Goal: Task Accomplishment & Management: Manage account settings

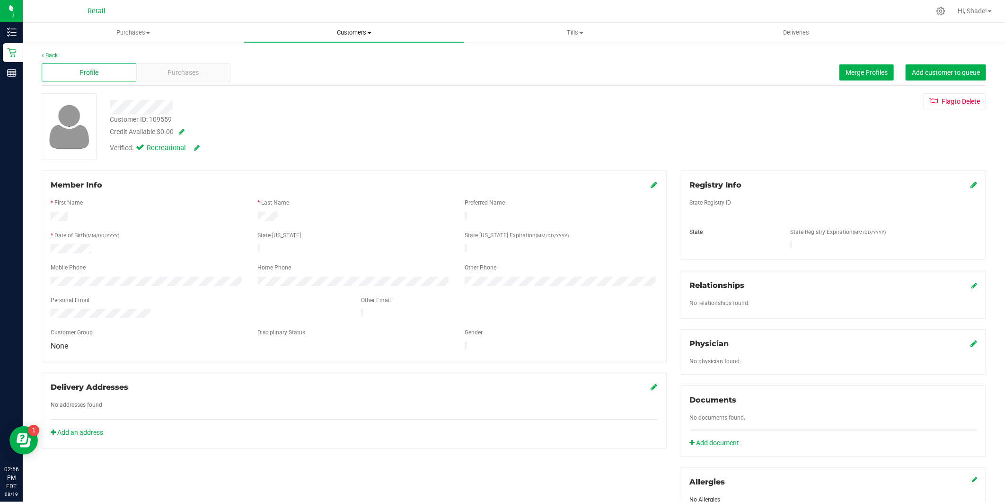
click at [339, 31] on span "Customers" at bounding box center [354, 32] width 220 height 9
click at [270, 53] on span "All customers" at bounding box center [278, 57] width 68 height 8
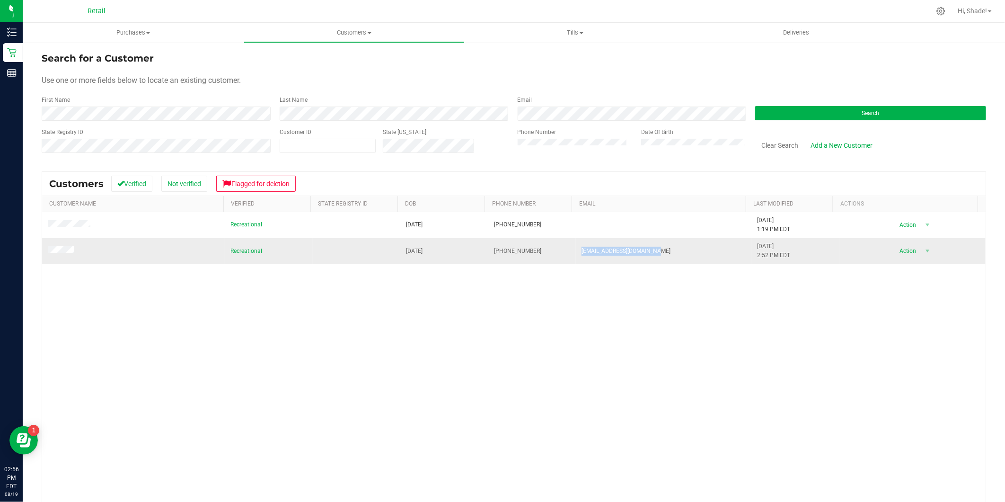
drag, startPoint x: 622, startPoint y: 253, endPoint x: 569, endPoint y: 252, distance: 52.5
click at [576, 252] on td "[EMAIL_ADDRESS][DOMAIN_NAME]" at bounding box center [664, 251] width 176 height 26
drag, startPoint x: 569, startPoint y: 252, endPoint x: 591, endPoint y: 250, distance: 22.4
copy span "[EMAIL_ADDRESS][DOMAIN_NAME]"
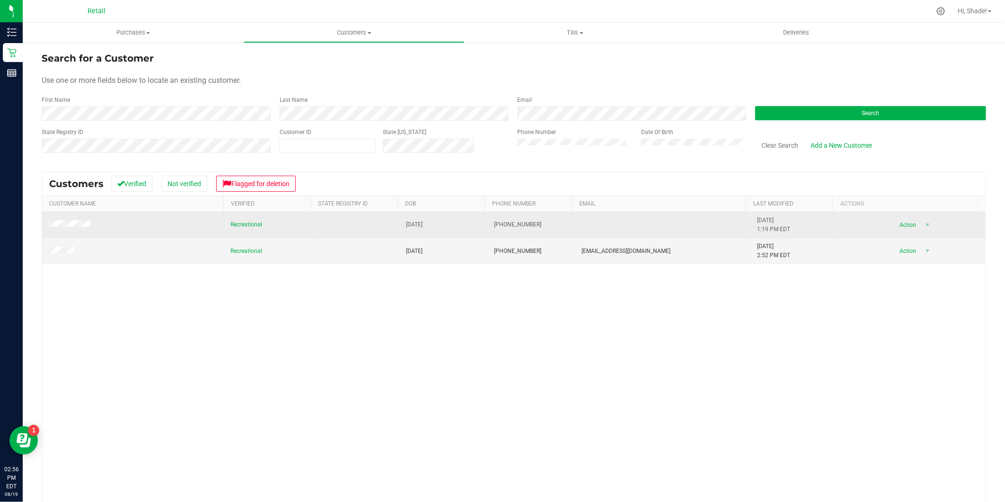
click at [76, 229] on span at bounding box center [70, 225] width 45 height 10
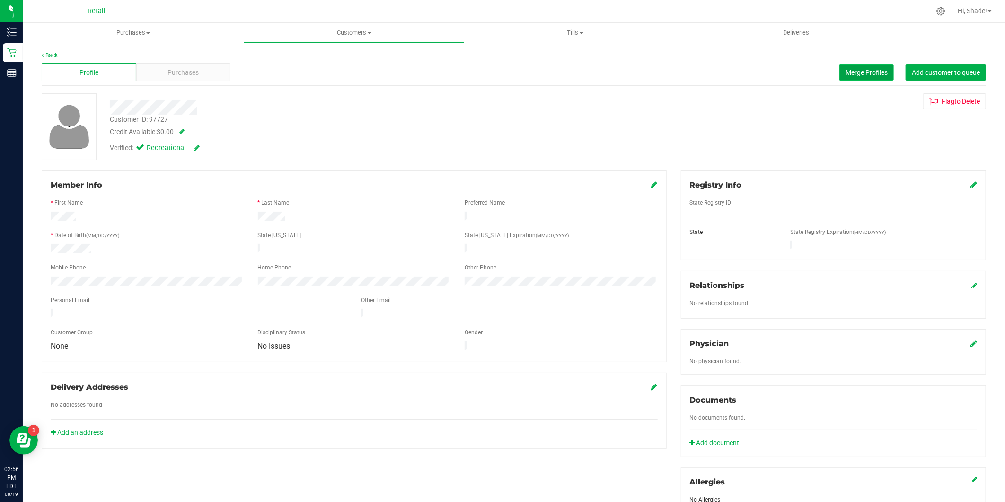
click at [866, 67] on button "Merge Profiles" at bounding box center [866, 72] width 54 height 16
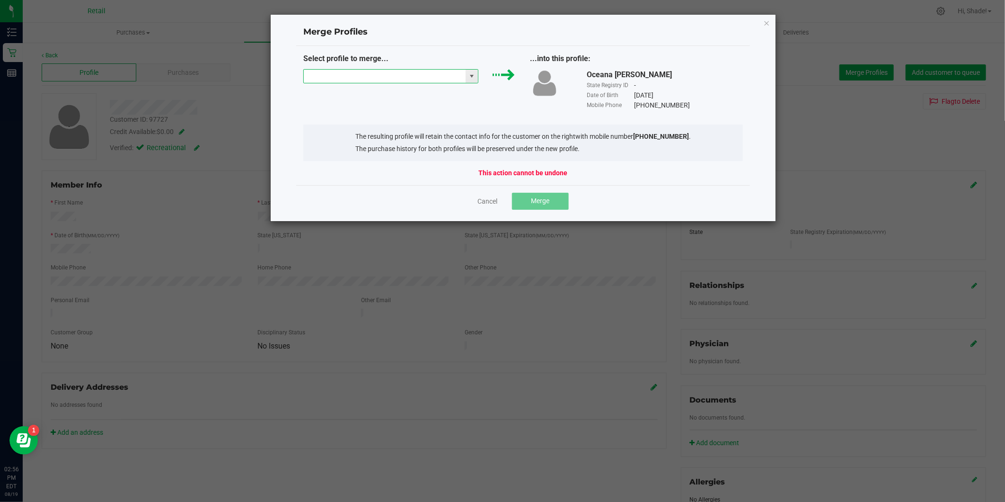
click at [363, 77] on input "NO DATA FOUND" at bounding box center [385, 76] width 162 height 13
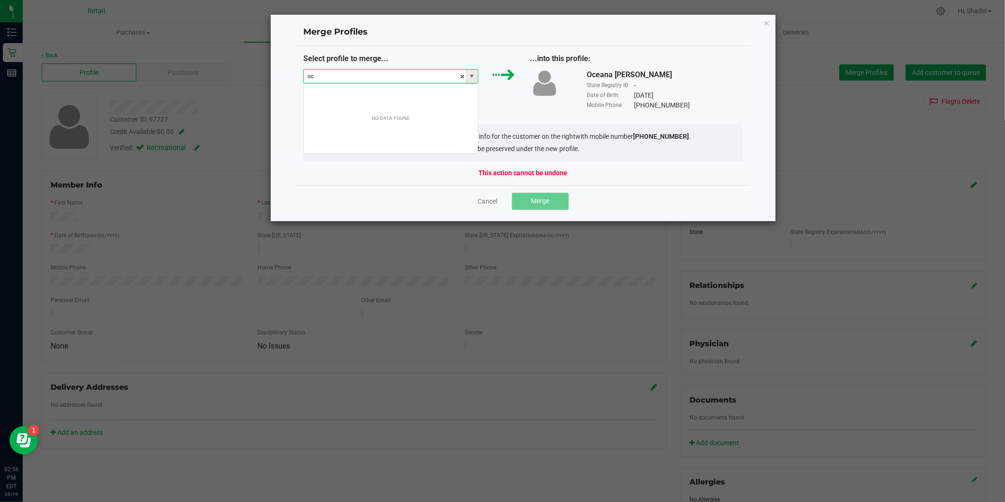
scroll to position [14, 175]
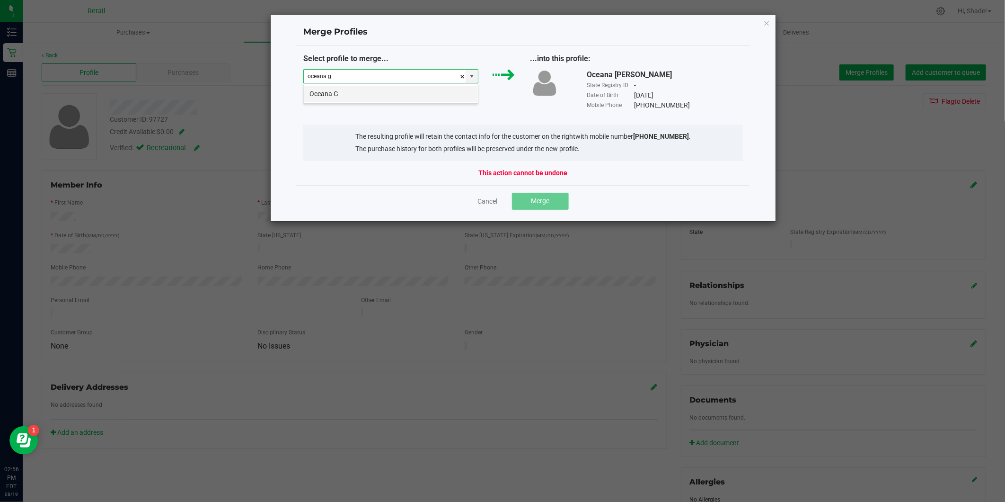
click at [445, 90] on li "Oceana G" at bounding box center [391, 94] width 174 height 16
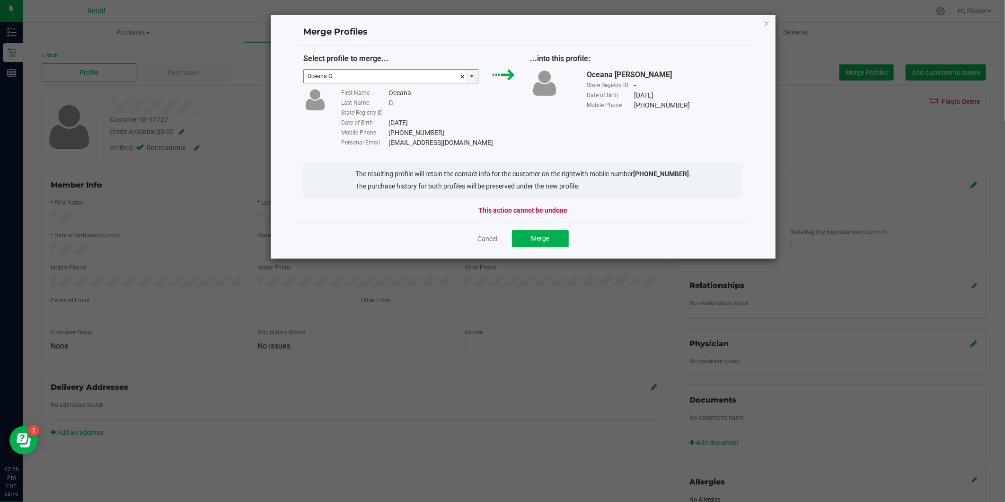
type input "Oceana G"
click at [540, 252] on div "Cancel Merge" at bounding box center [523, 238] width 454 height 32
click at [544, 235] on span "Merge" at bounding box center [540, 238] width 18 height 8
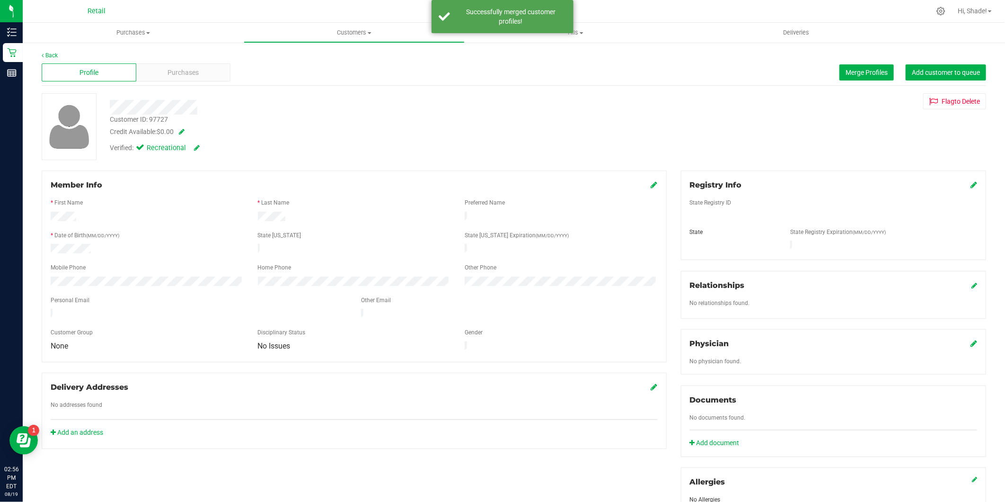
click at [651, 182] on icon at bounding box center [654, 185] width 7 height 8
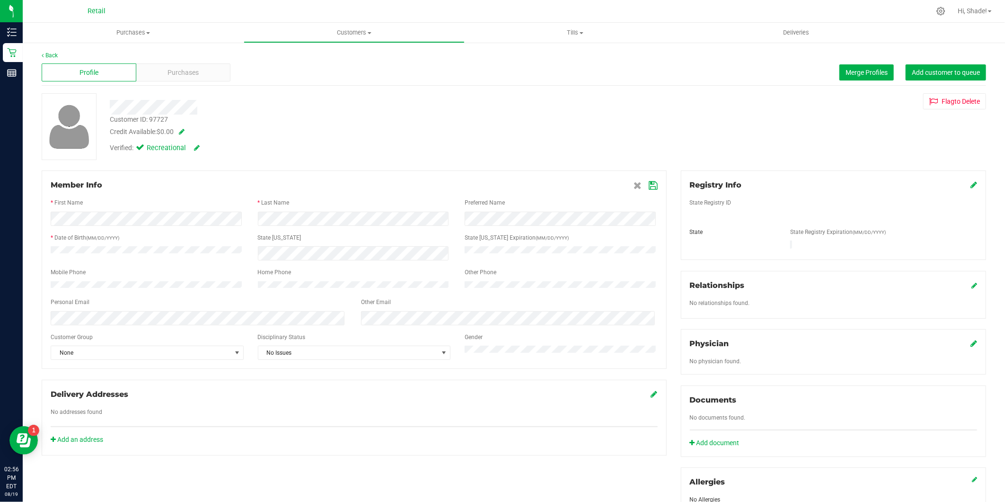
click at [650, 185] on icon at bounding box center [653, 186] width 9 height 8
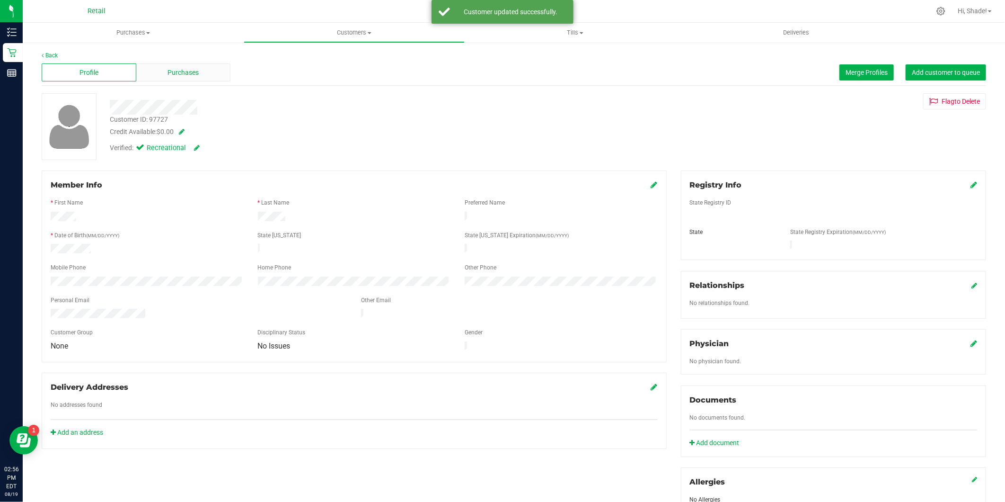
click at [205, 65] on div "Purchases" at bounding box center [183, 72] width 95 height 18
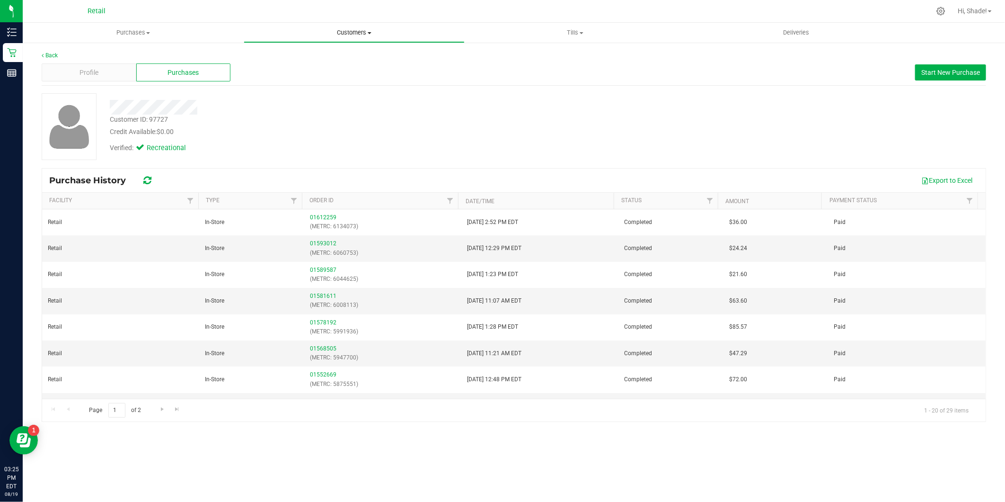
click at [339, 31] on span "Customers" at bounding box center [354, 32] width 220 height 9
click at [306, 58] on span "All customers" at bounding box center [278, 57] width 68 height 8
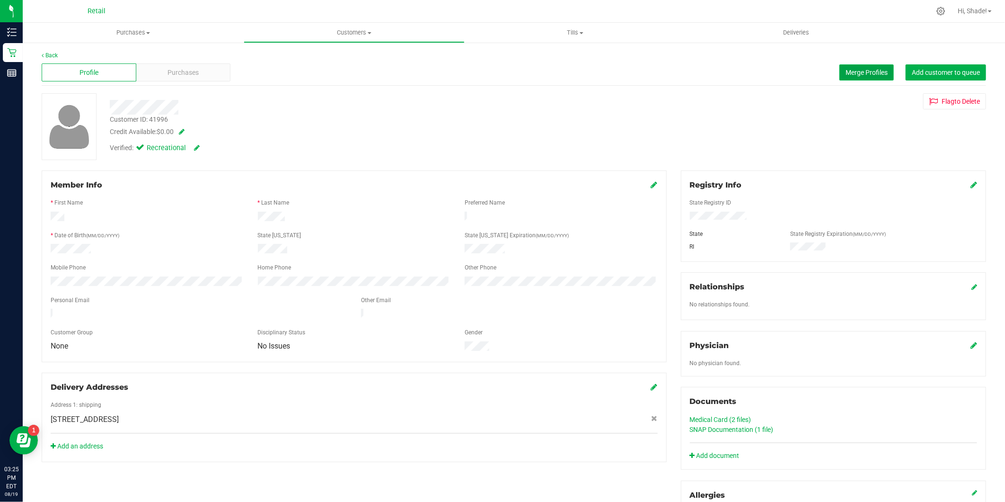
click at [868, 70] on span "Merge Profiles" at bounding box center [866, 73] width 42 height 8
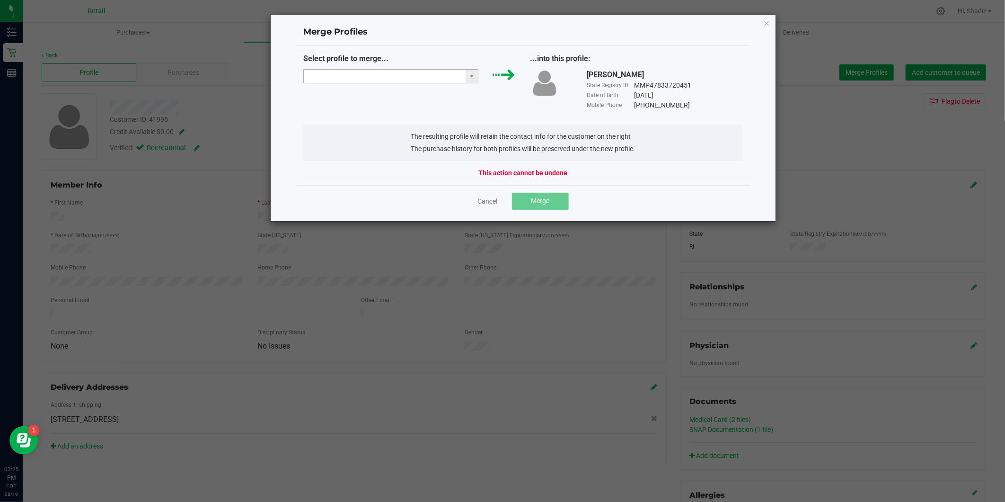
click at [416, 73] on input "NO DATA FOUND" at bounding box center [385, 76] width 162 height 13
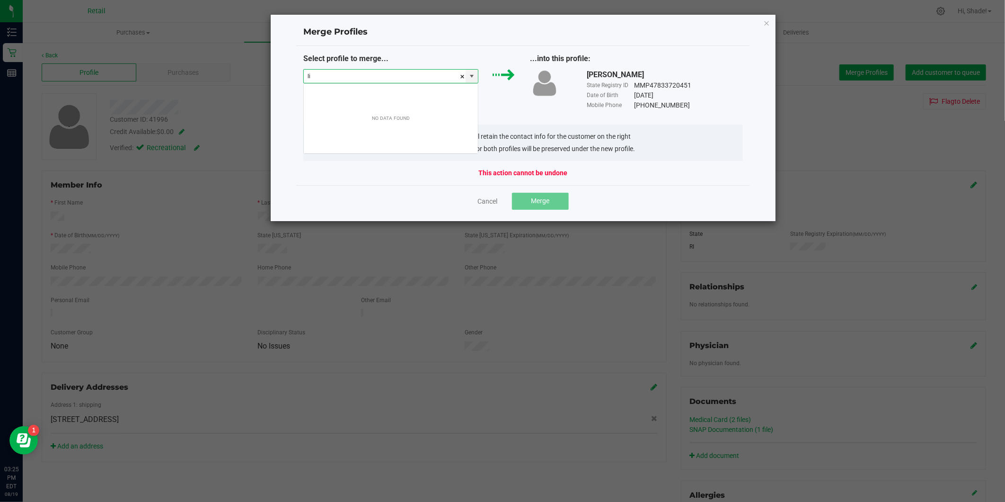
scroll to position [14, 175]
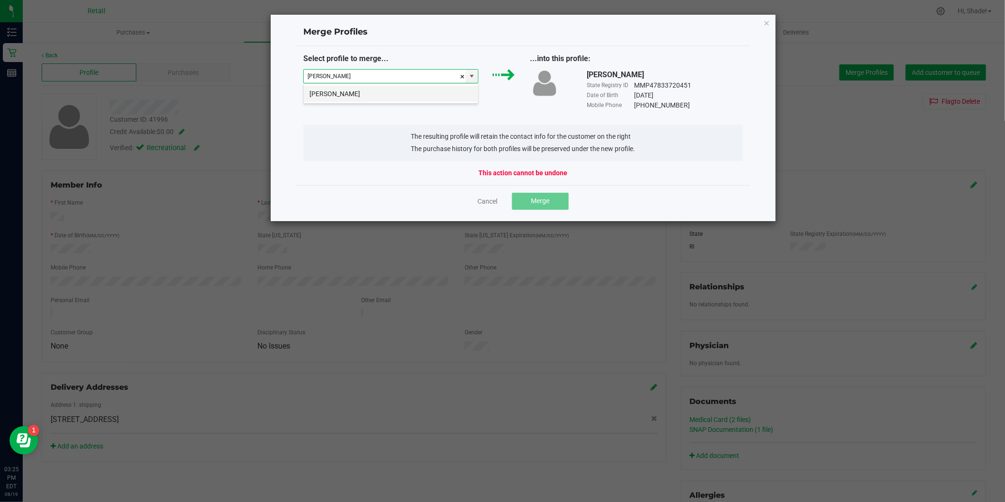
click at [381, 90] on li "[PERSON_NAME]" at bounding box center [391, 94] width 174 height 16
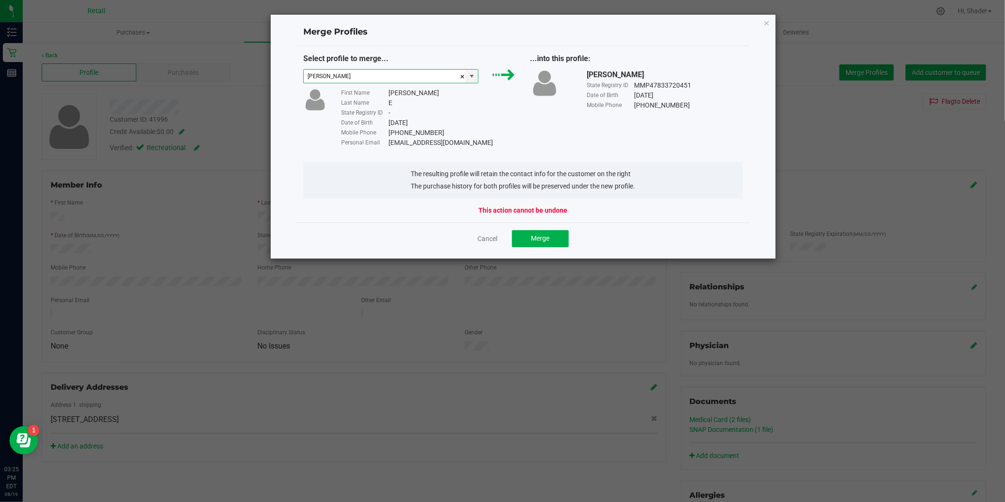
type input "[PERSON_NAME]"
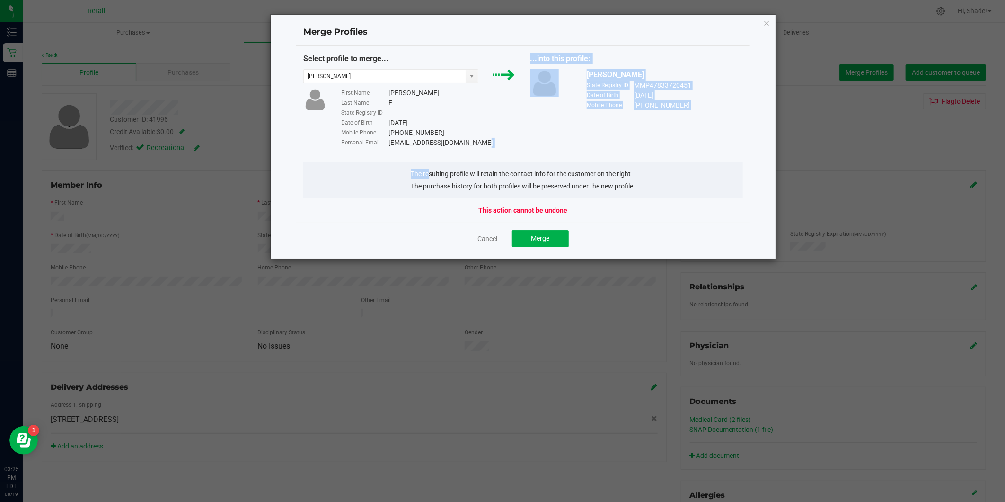
drag, startPoint x: 448, startPoint y: 136, endPoint x: 426, endPoint y: 150, distance: 25.9
click at [426, 150] on div "Select profile to merge... [PERSON_NAME] E First Name [PERSON_NAME] Last Name E…" at bounding box center [523, 134] width 454 height 176
drag, startPoint x: 426, startPoint y: 150, endPoint x: 498, endPoint y: 118, distance: 78.4
click at [498, 118] on div "Date of Birth [DEMOGRAPHIC_DATA]" at bounding box center [428, 123] width 175 height 10
drag, startPoint x: 443, startPoint y: 144, endPoint x: 380, endPoint y: 144, distance: 62.5
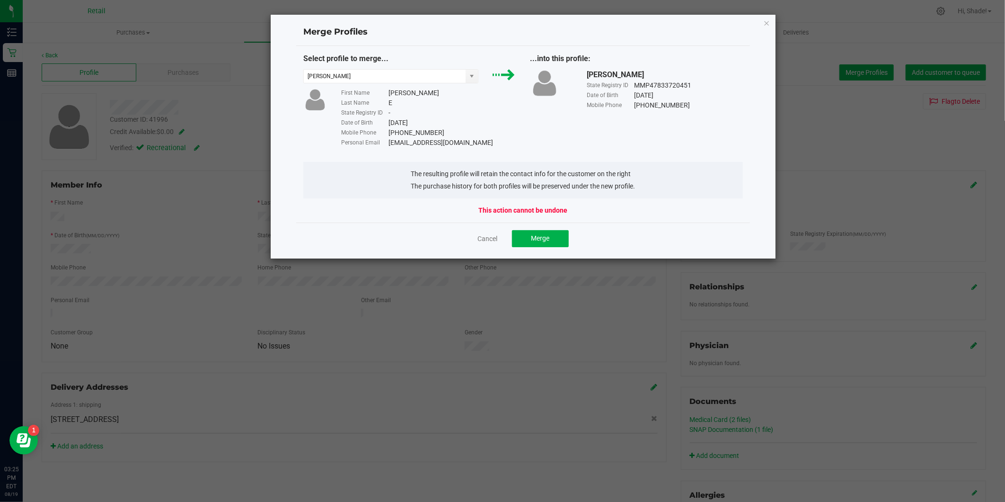
click at [380, 144] on div "Personal Email [EMAIL_ADDRESS][DOMAIN_NAME]" at bounding box center [428, 143] width 175 height 10
drag, startPoint x: 380, startPoint y: 144, endPoint x: 405, endPoint y: 140, distance: 24.5
copy div "[EMAIL_ADDRESS][DOMAIN_NAME]"
click at [531, 235] on span "Merge" at bounding box center [540, 238] width 18 height 8
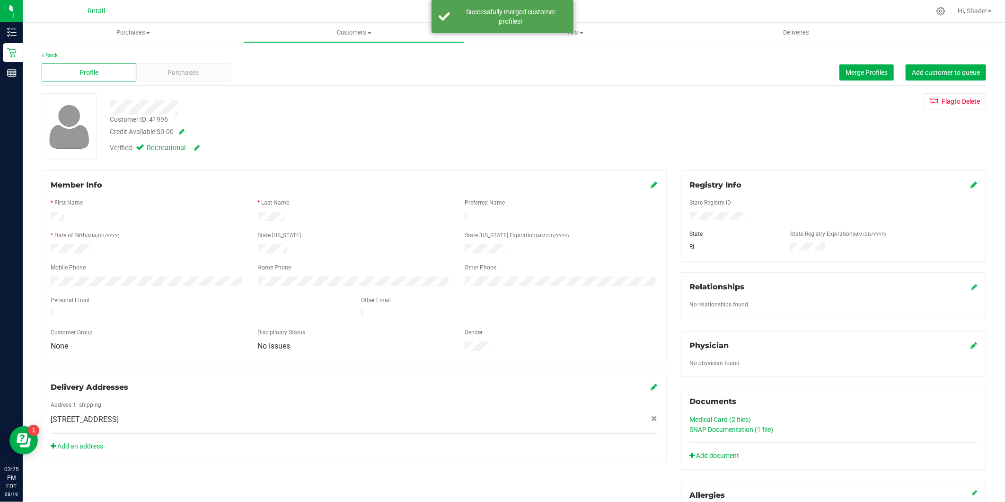
click at [651, 186] on icon at bounding box center [654, 185] width 7 height 8
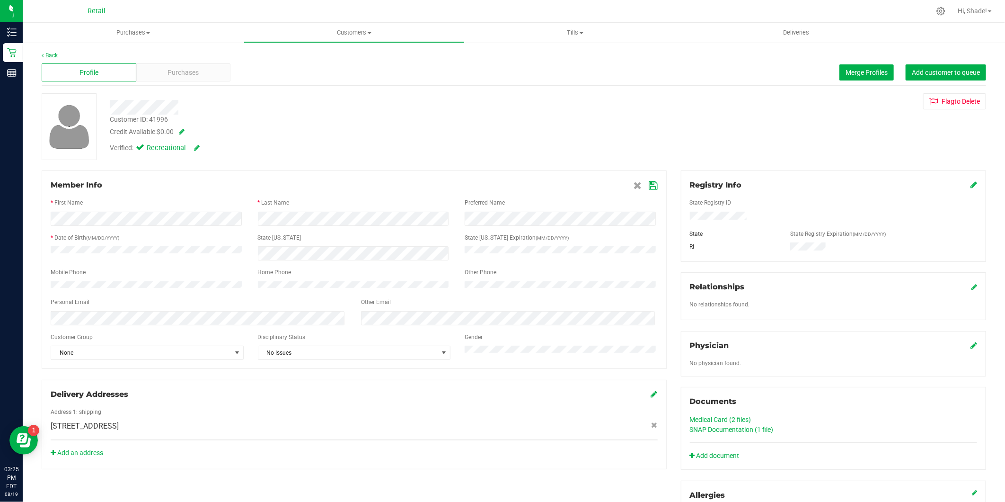
click at [649, 185] on icon at bounding box center [653, 186] width 9 height 8
click at [129, 34] on span "Purchases" at bounding box center [133, 32] width 221 height 9
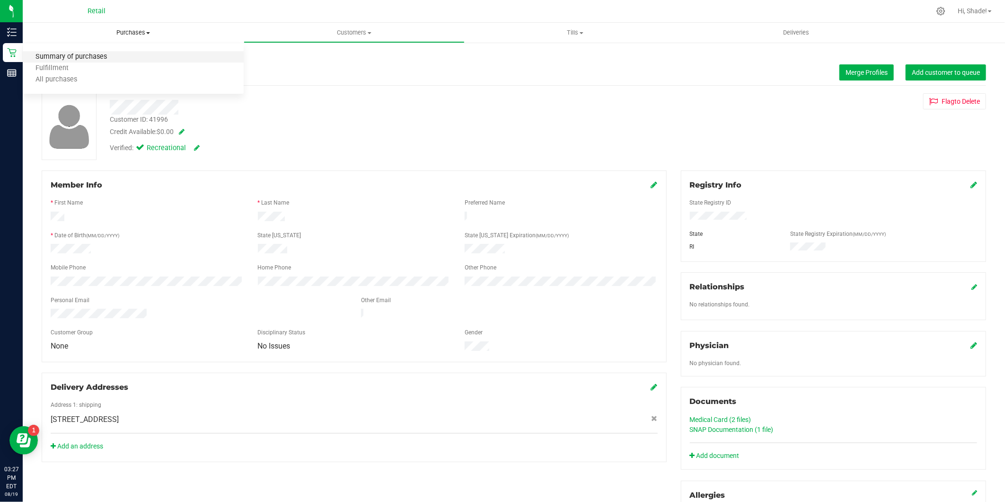
click at [114, 53] on span "Summary of purchases" at bounding box center [71, 57] width 97 height 8
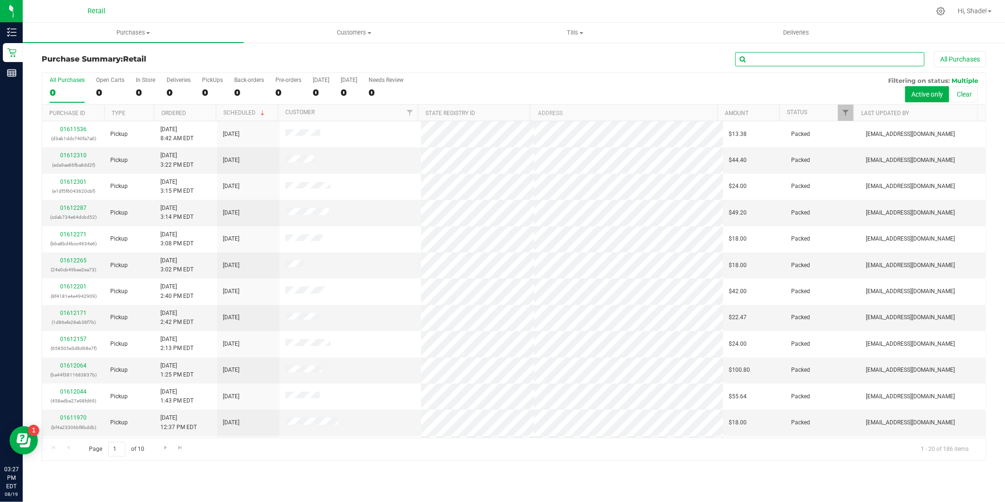
click at [793, 62] on input "text" at bounding box center [829, 59] width 189 height 14
type input "[PERSON_NAME]"
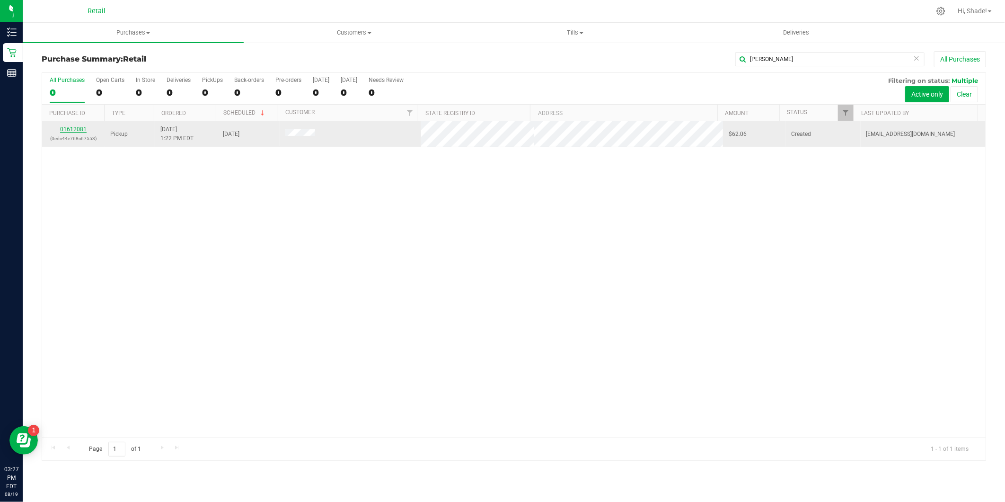
click at [74, 127] on link "01612081" at bounding box center [73, 129] width 26 height 7
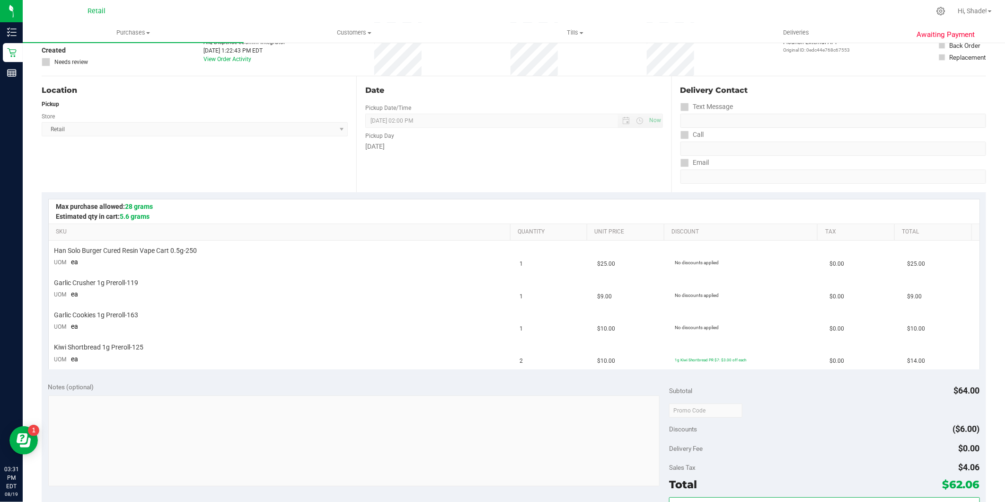
scroll to position [158, 0]
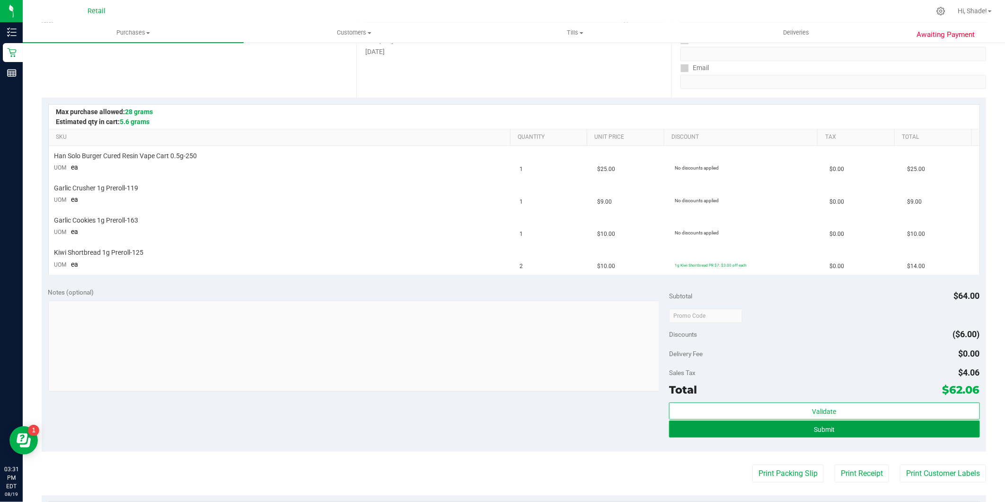
click at [848, 431] on button "Submit" at bounding box center [824, 428] width 310 height 17
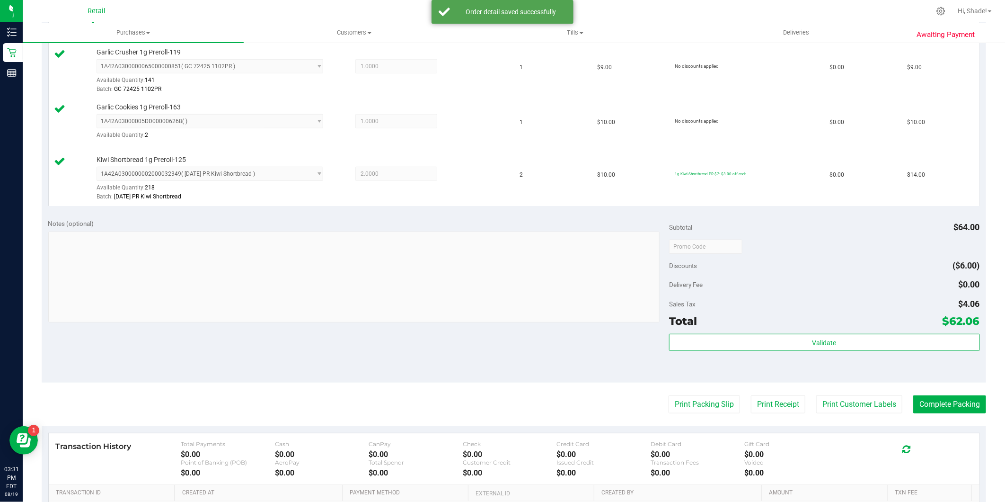
scroll to position [315, 0]
click at [943, 417] on purchase-details "Back Edit Purchase Cancel Purchase View Profile # 01612081 Med | Rec METRC ID: …" at bounding box center [514, 169] width 944 height 866
click at [952, 408] on button "Complete Packing" at bounding box center [949, 403] width 73 height 18
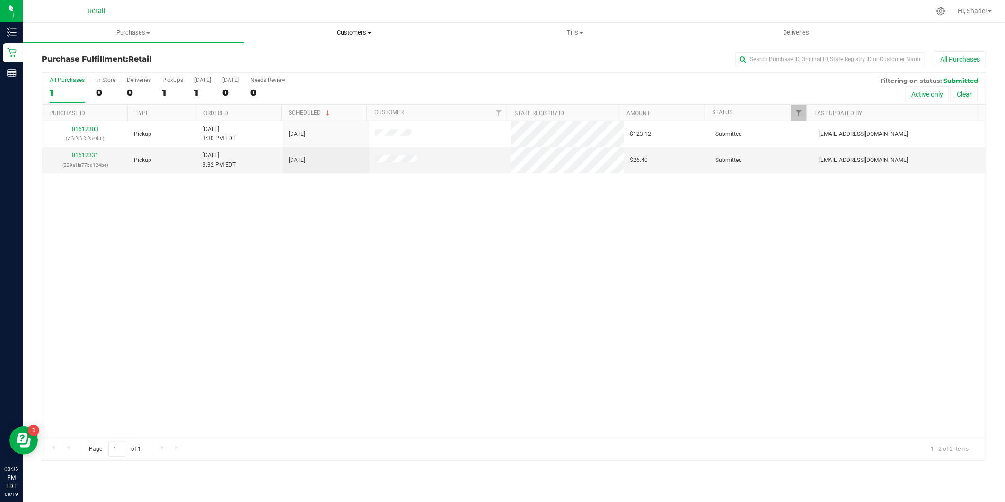
drag, startPoint x: 349, startPoint y: 35, endPoint x: 338, endPoint y: 41, distance: 12.1
click at [349, 35] on span "Customers" at bounding box center [354, 32] width 220 height 9
click at [299, 59] on span "All customers" at bounding box center [278, 57] width 68 height 8
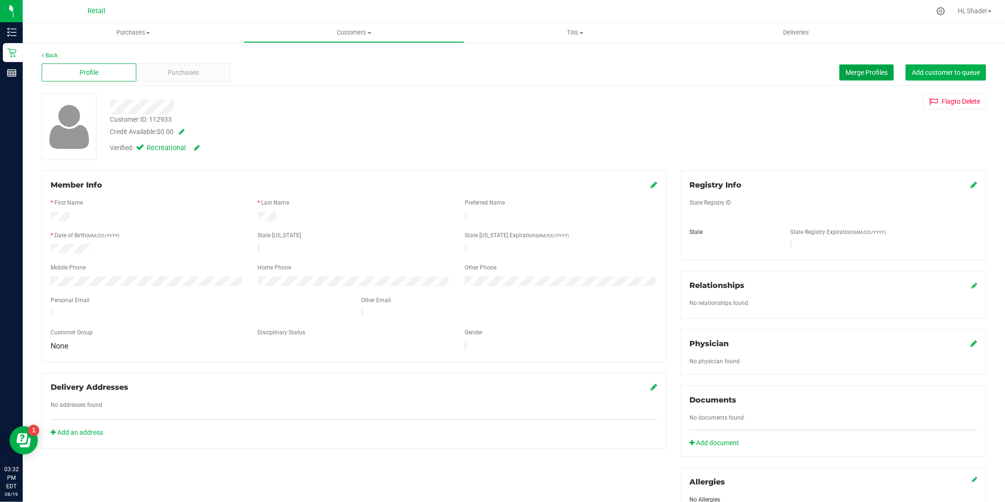
click at [852, 72] on span "Merge Profiles" at bounding box center [866, 73] width 42 height 8
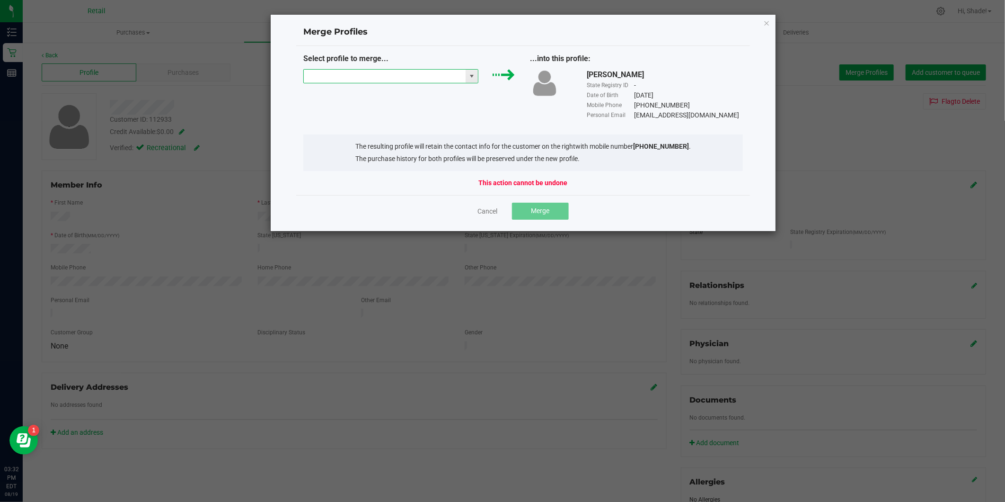
click at [442, 78] on input "NO DATA FOUND" at bounding box center [385, 76] width 162 height 13
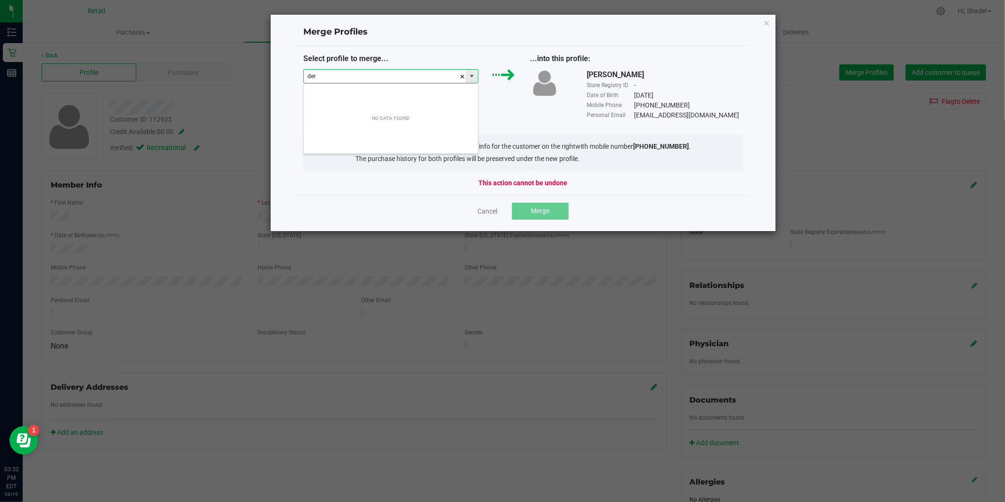
scroll to position [14, 175]
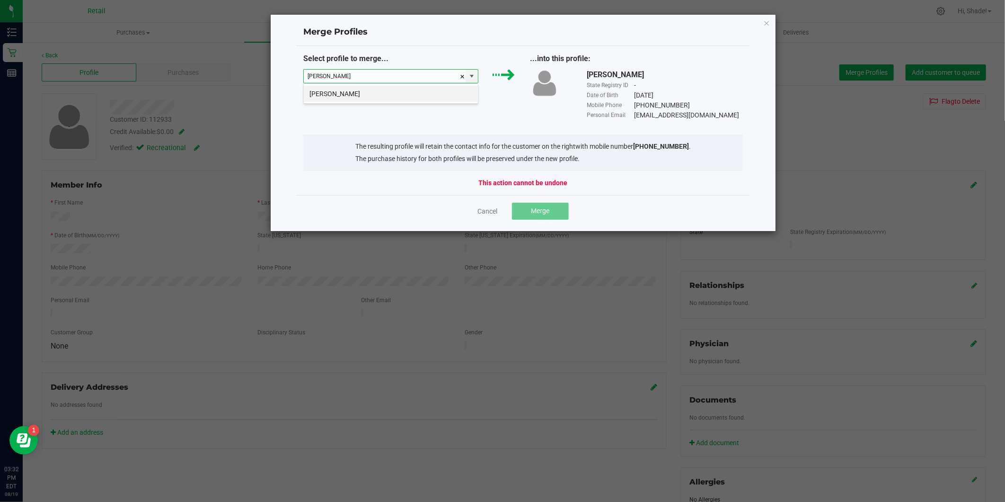
click at [419, 97] on li "[PERSON_NAME]" at bounding box center [391, 94] width 174 height 16
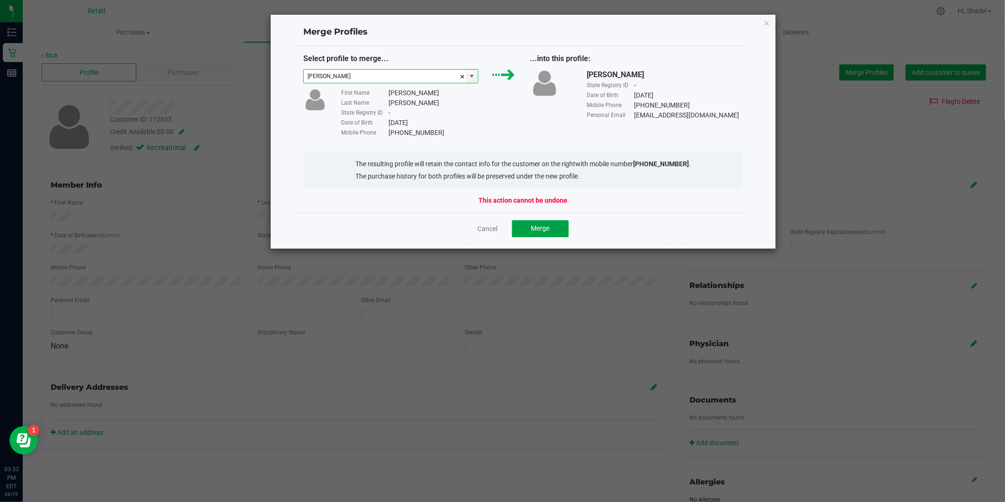
click at [537, 231] on span "Merge" at bounding box center [540, 228] width 18 height 8
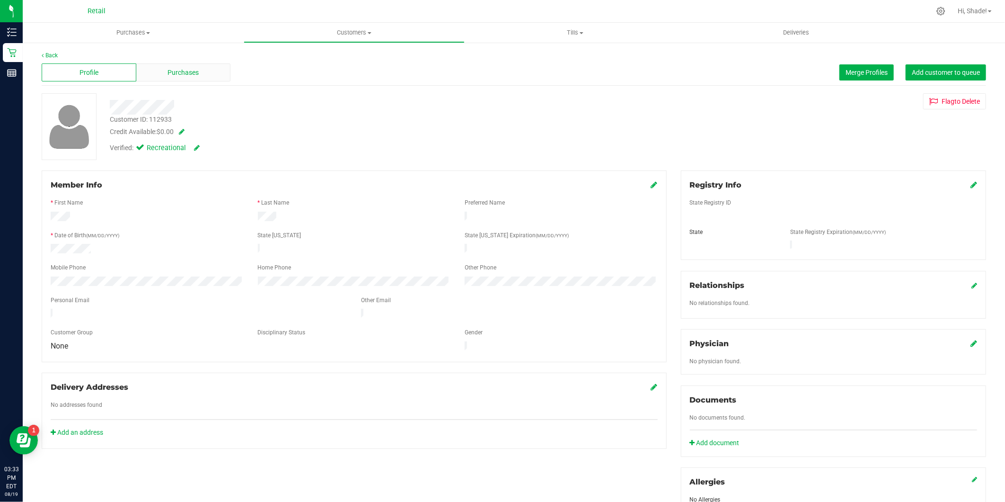
click at [177, 71] on span "Purchases" at bounding box center [182, 73] width 31 height 10
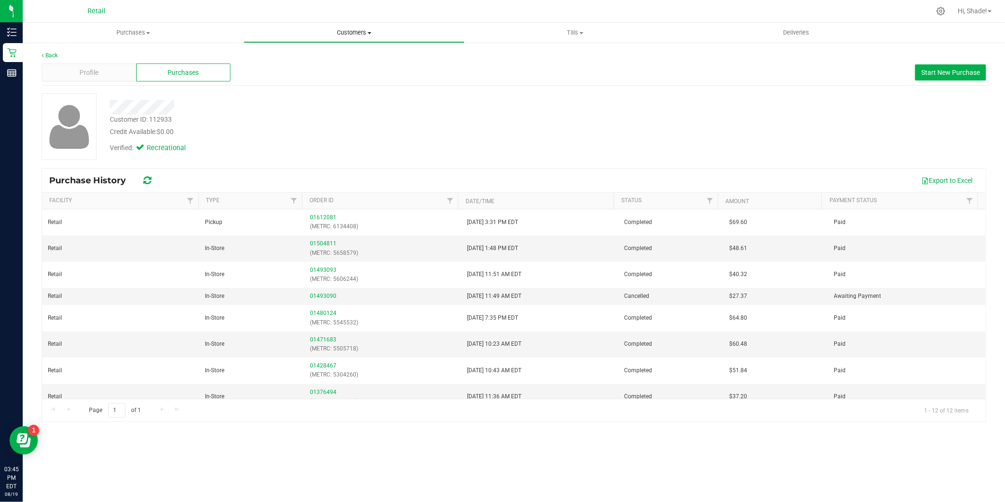
drag, startPoint x: 351, startPoint y: 34, endPoint x: 340, endPoint y: 45, distance: 15.7
click at [351, 34] on span "Customers" at bounding box center [354, 32] width 220 height 9
click at [297, 59] on span "All customers" at bounding box center [278, 57] width 68 height 8
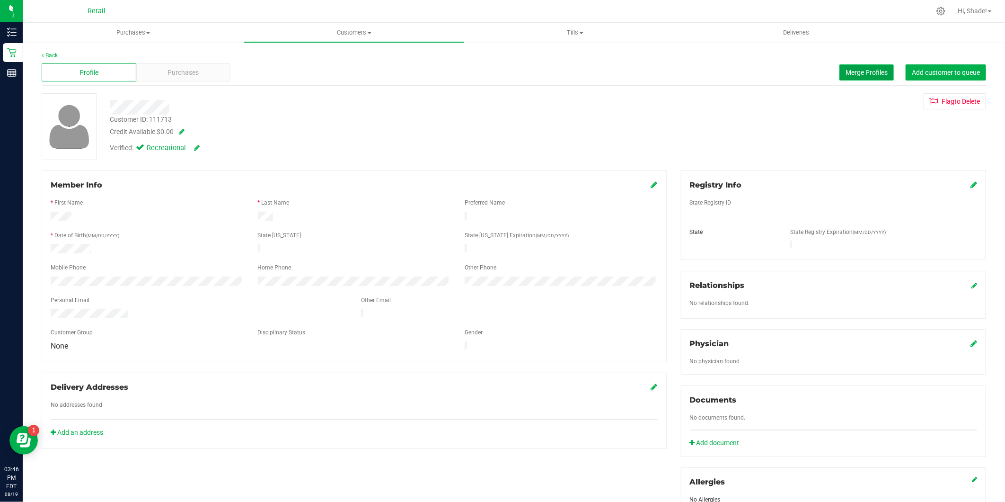
click at [845, 72] on span "Merge Profiles" at bounding box center [866, 73] width 42 height 8
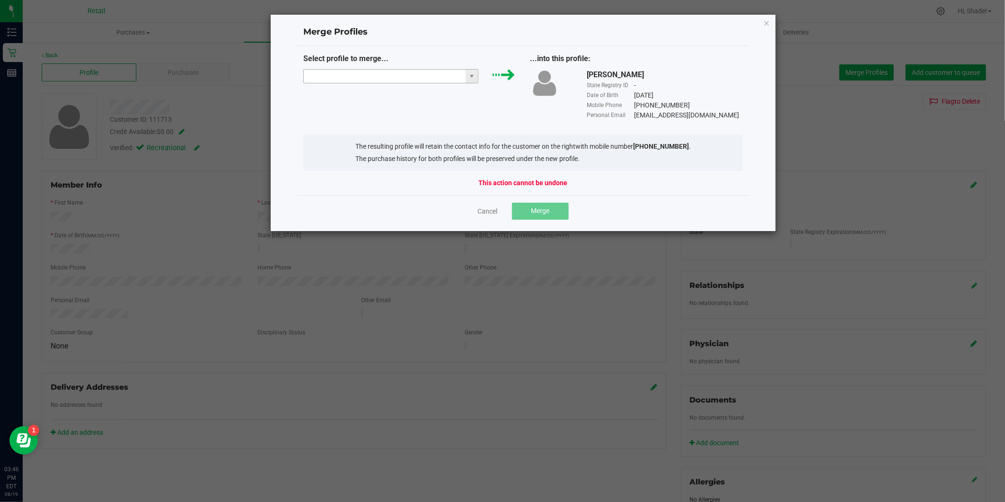
click at [408, 74] on input "NO DATA FOUND" at bounding box center [385, 76] width 162 height 13
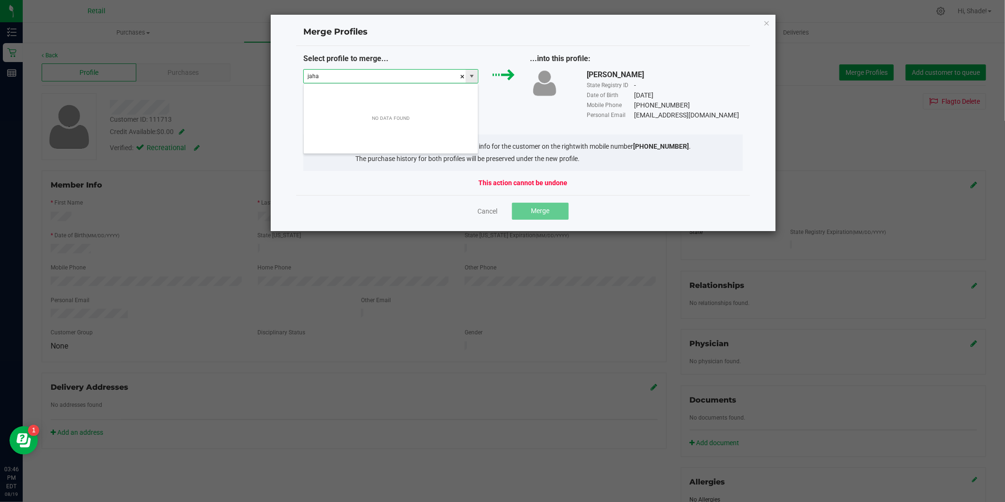
scroll to position [14, 175]
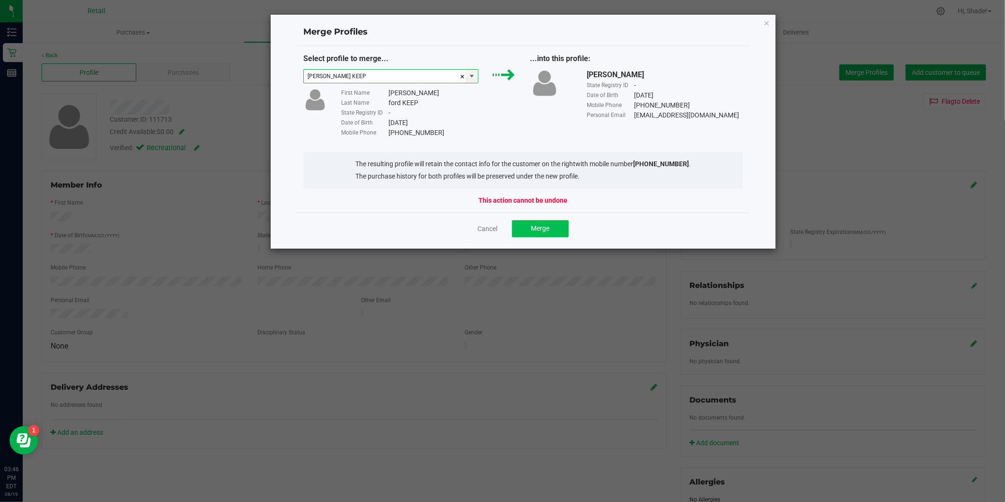
type input "[PERSON_NAME] KEEP"
click at [546, 226] on span "Merge" at bounding box center [540, 228] width 18 height 8
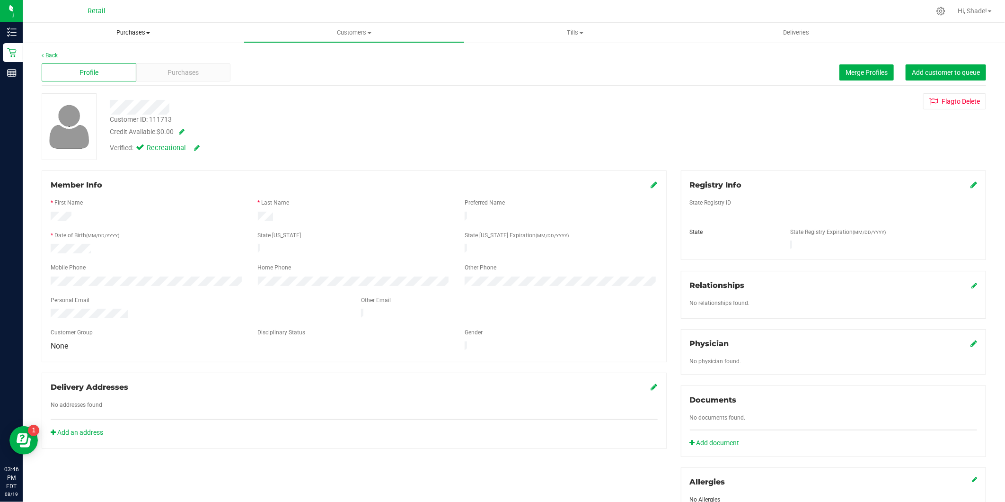
click at [130, 32] on span "Purchases" at bounding box center [133, 32] width 221 height 9
click at [366, 31] on span "Customers" at bounding box center [354, 32] width 220 height 9
click at [300, 54] on span "All customers" at bounding box center [278, 57] width 68 height 8
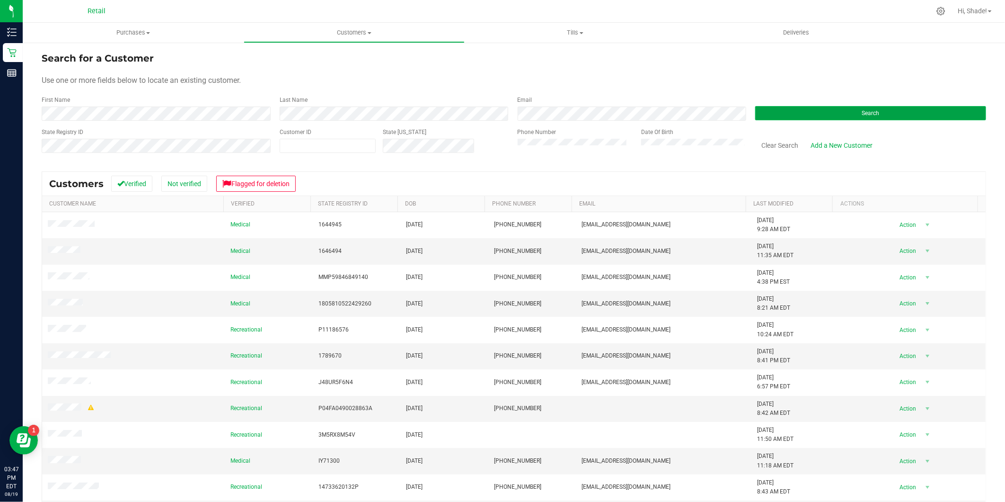
drag, startPoint x: 810, startPoint y: 112, endPoint x: 811, endPoint y: 117, distance: 5.3
click at [811, 112] on button "Search" at bounding box center [870, 113] width 231 height 14
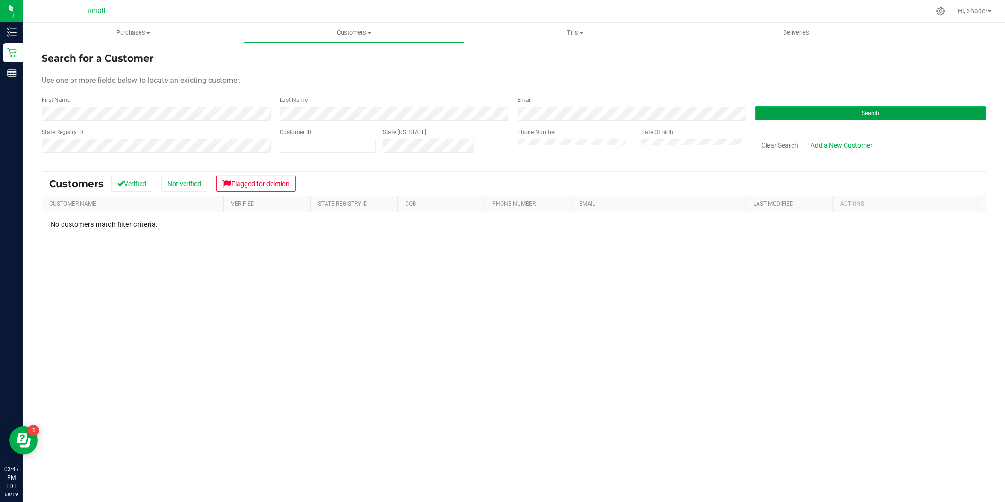
click at [834, 118] on button "Search" at bounding box center [870, 113] width 231 height 14
click at [138, 30] on span "Purchases" at bounding box center [133, 32] width 221 height 9
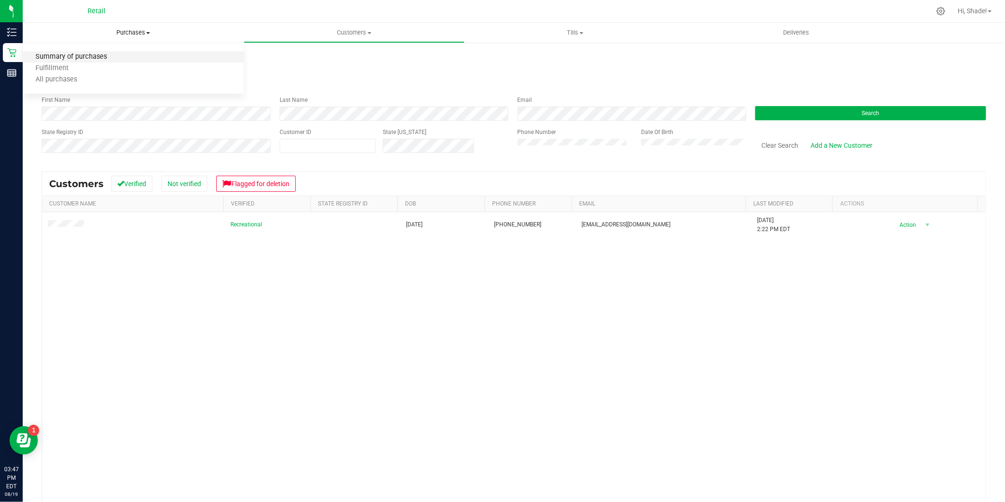
click at [86, 57] on span "Summary of purchases" at bounding box center [71, 57] width 97 height 8
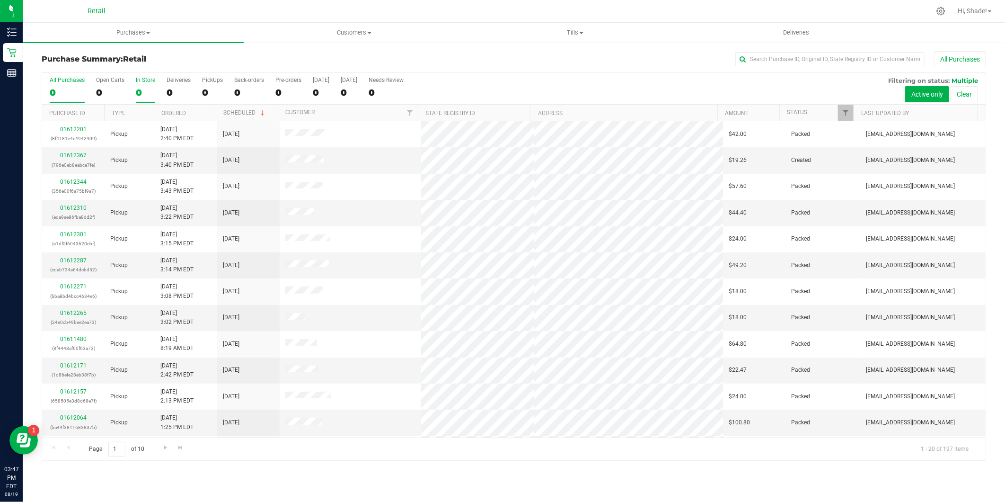
click at [142, 95] on div "0" at bounding box center [145, 92] width 19 height 11
click at [0, 0] on input "In Store 0" at bounding box center [0, 0] width 0 height 0
click at [63, 206] on link "01612381" at bounding box center [73, 207] width 26 height 7
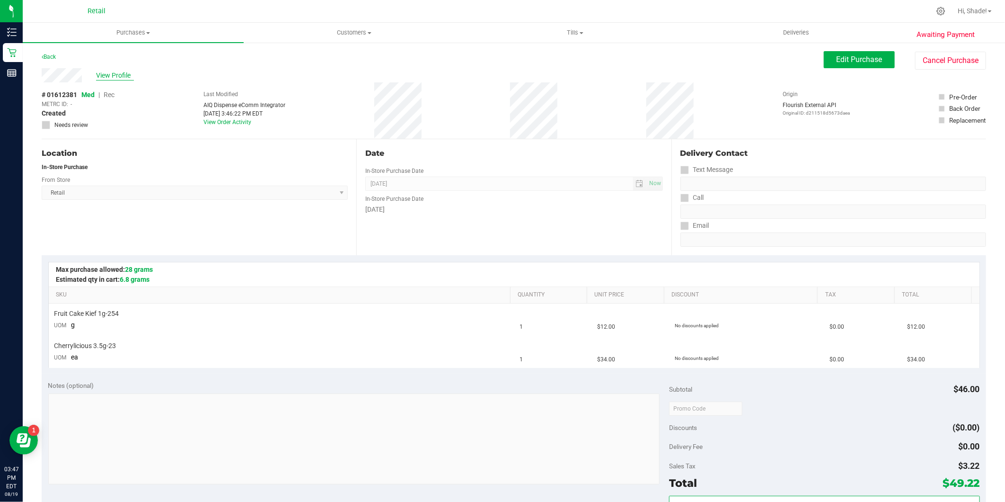
click at [122, 79] on span "View Profile" at bounding box center [115, 75] width 38 height 10
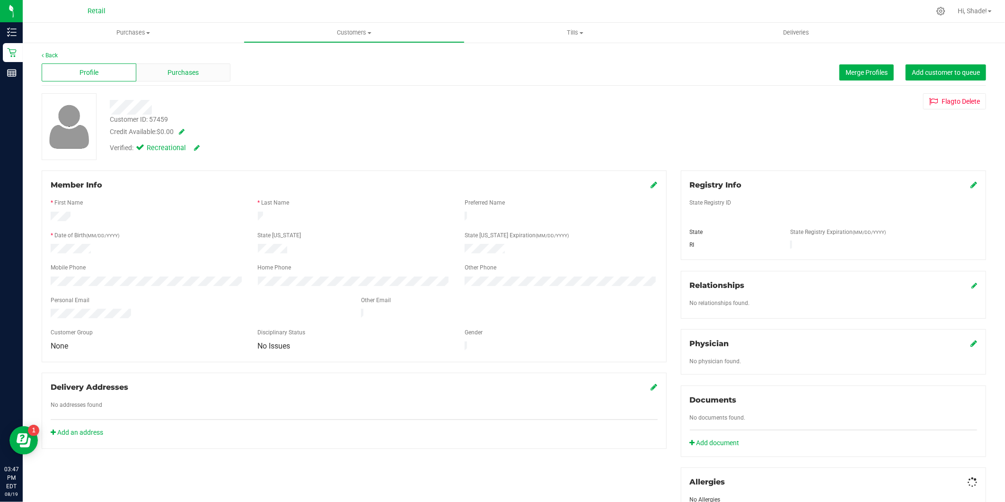
click at [161, 74] on div "Purchases" at bounding box center [183, 72] width 95 height 18
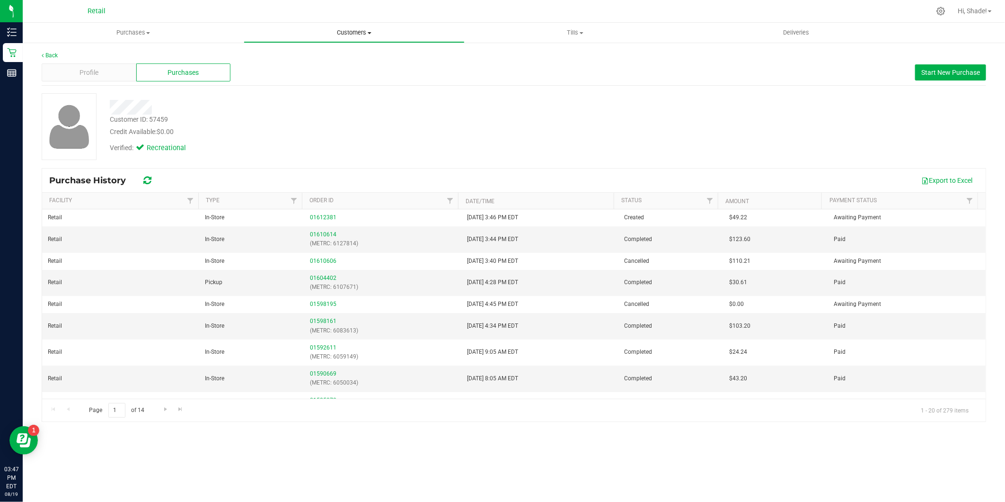
click at [334, 36] on span "Customers" at bounding box center [354, 32] width 220 height 9
click at [290, 54] on span "All customers" at bounding box center [278, 57] width 68 height 8
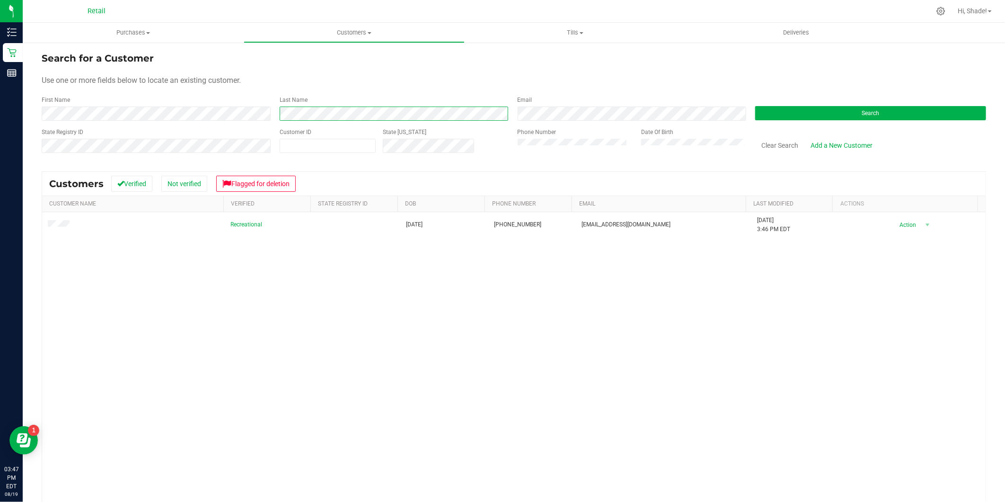
click at [266, 113] on div "First Name Last Name Email Search" at bounding box center [514, 108] width 944 height 25
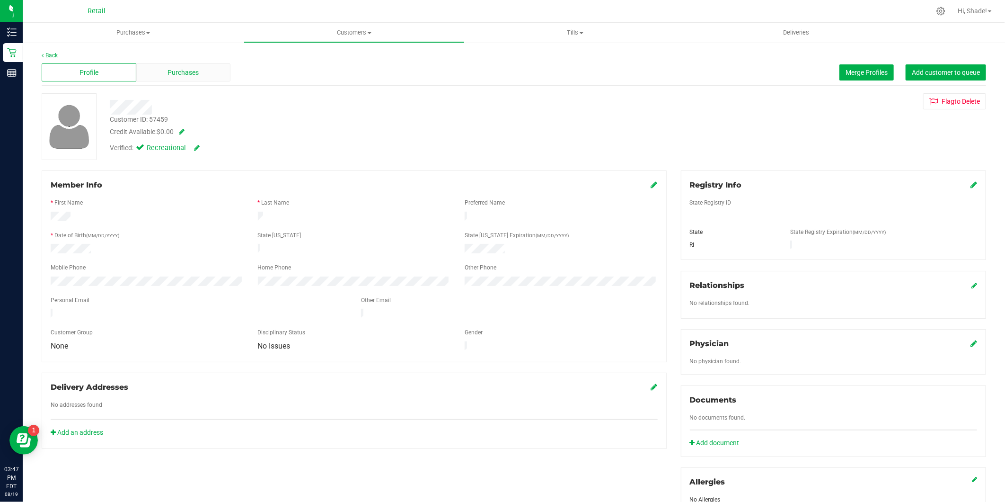
click at [155, 72] on div "Purchases" at bounding box center [183, 72] width 95 height 18
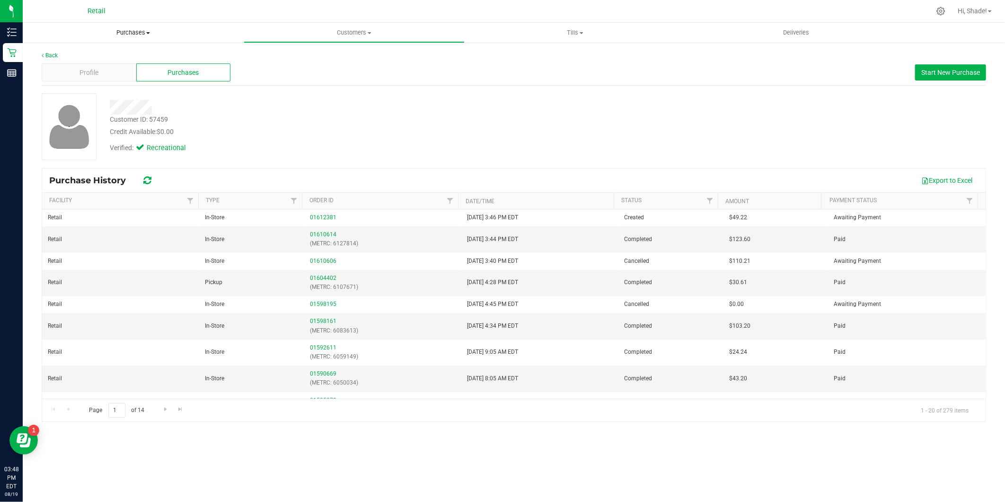
drag, startPoint x: 122, startPoint y: 21, endPoint x: 123, endPoint y: 30, distance: 9.5
click at [122, 22] on nav "Retail Hi, Shade!" at bounding box center [514, 11] width 982 height 23
click at [123, 30] on span "Purchases" at bounding box center [133, 32] width 221 height 9
click at [90, 55] on span "Summary of purchases" at bounding box center [71, 57] width 97 height 8
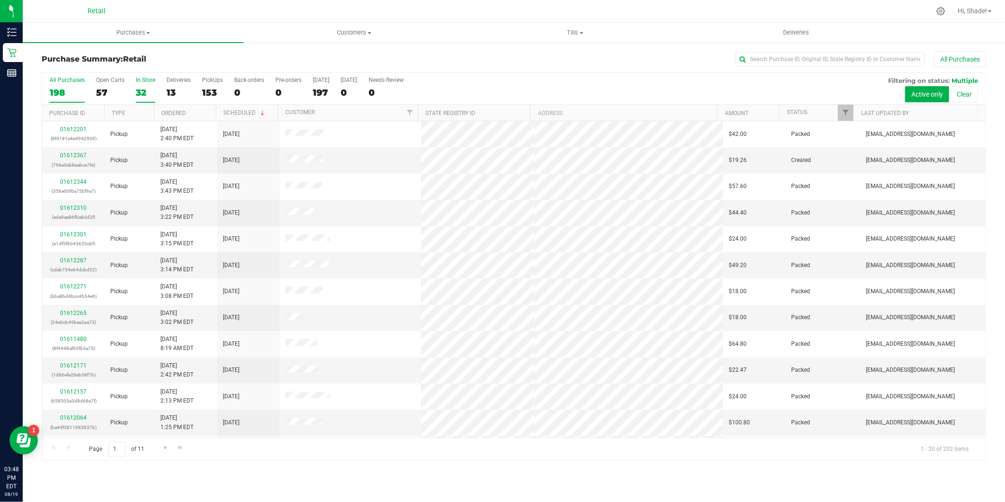
click at [136, 90] on div "32" at bounding box center [145, 92] width 19 height 11
click at [0, 0] on input "In Store 32" at bounding box center [0, 0] width 0 height 0
click at [171, 111] on link "Ordered" at bounding box center [173, 113] width 25 height 7
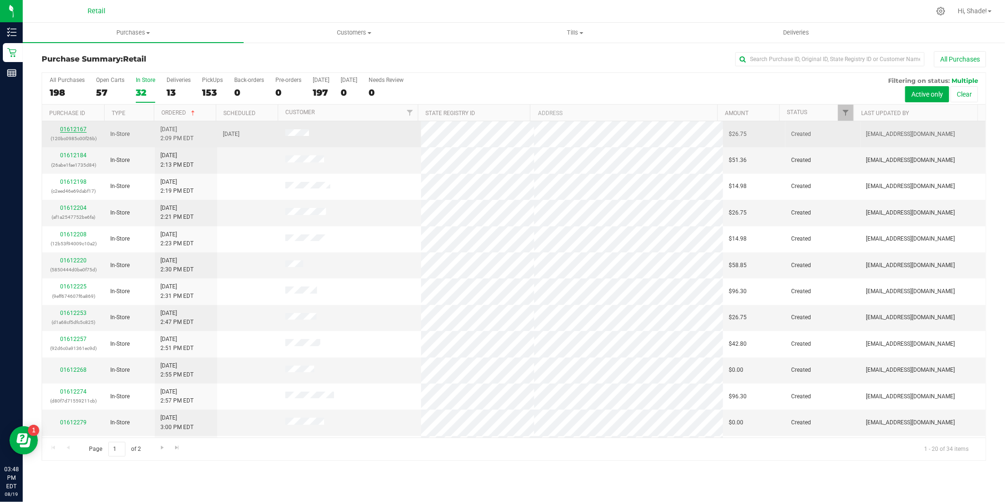
click at [80, 129] on link "01612167" at bounding box center [73, 129] width 26 height 7
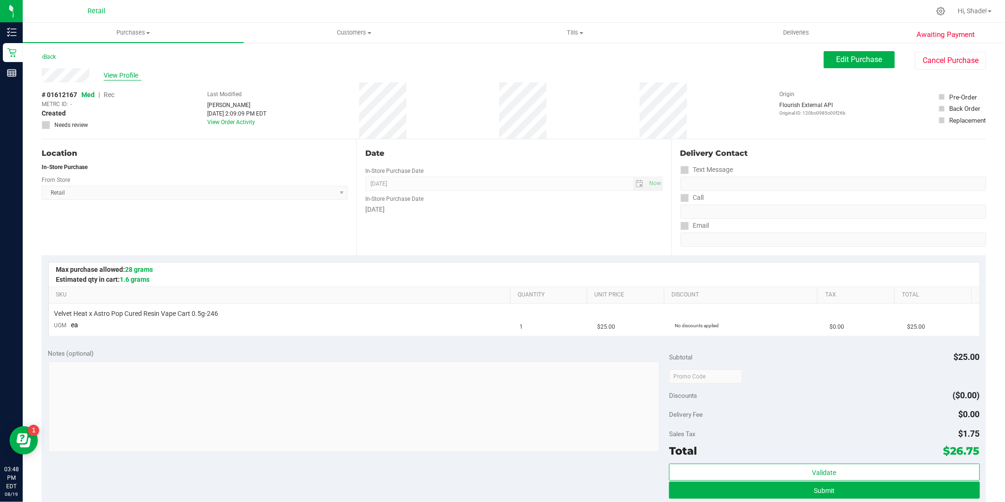
click at [125, 74] on span "View Profile" at bounding box center [123, 75] width 38 height 10
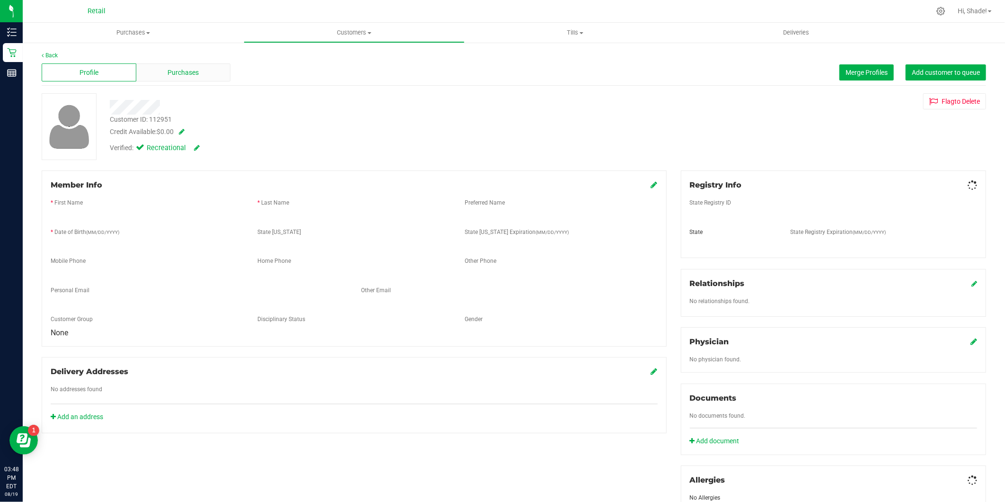
click at [137, 77] on div "Purchases" at bounding box center [183, 72] width 95 height 18
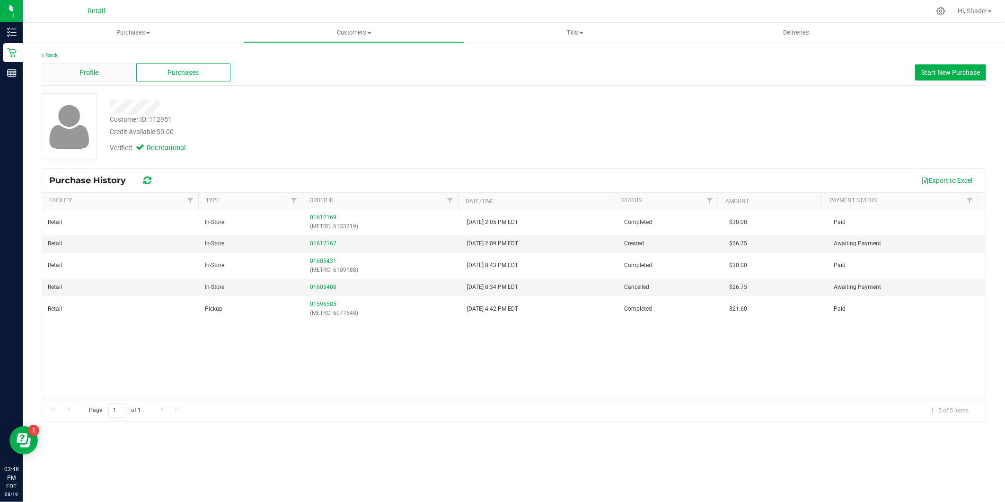
click at [106, 72] on div "Profile" at bounding box center [89, 72] width 95 height 18
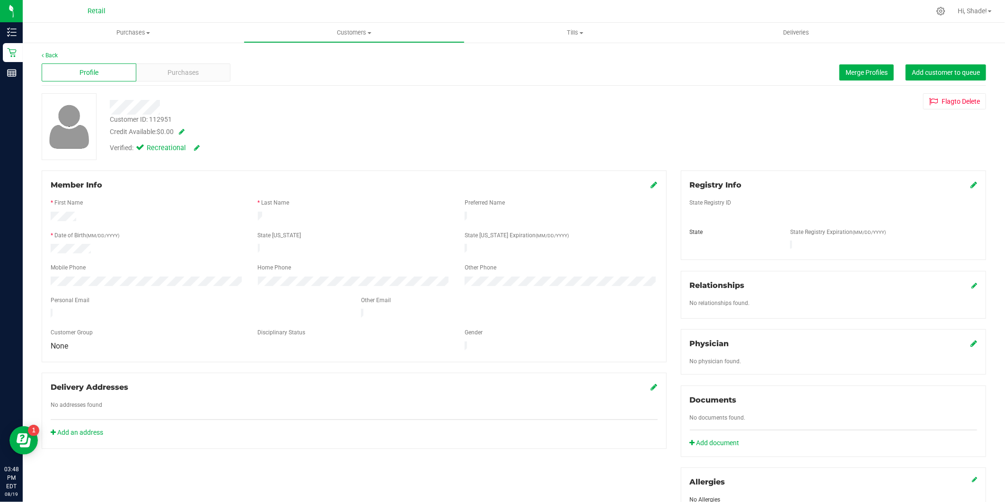
click at [651, 183] on icon at bounding box center [654, 185] width 7 height 8
click at [649, 183] on icon at bounding box center [653, 186] width 9 height 8
click at [171, 78] on div "Purchases" at bounding box center [183, 72] width 95 height 18
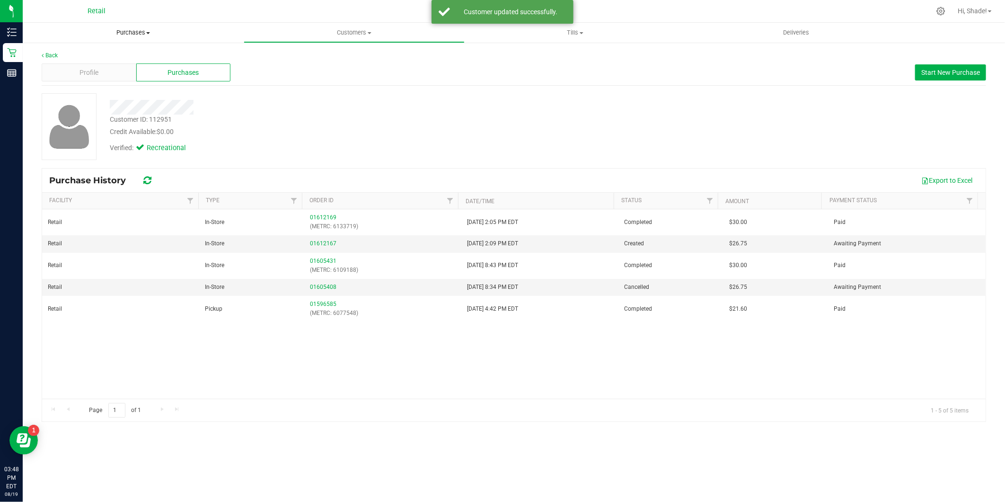
click at [131, 26] on uib-tab-heading "Purchases Summary of purchases Fulfillment All purchases" at bounding box center [133, 33] width 221 height 20
click at [126, 57] on li "Summary of purchases" at bounding box center [133, 57] width 221 height 11
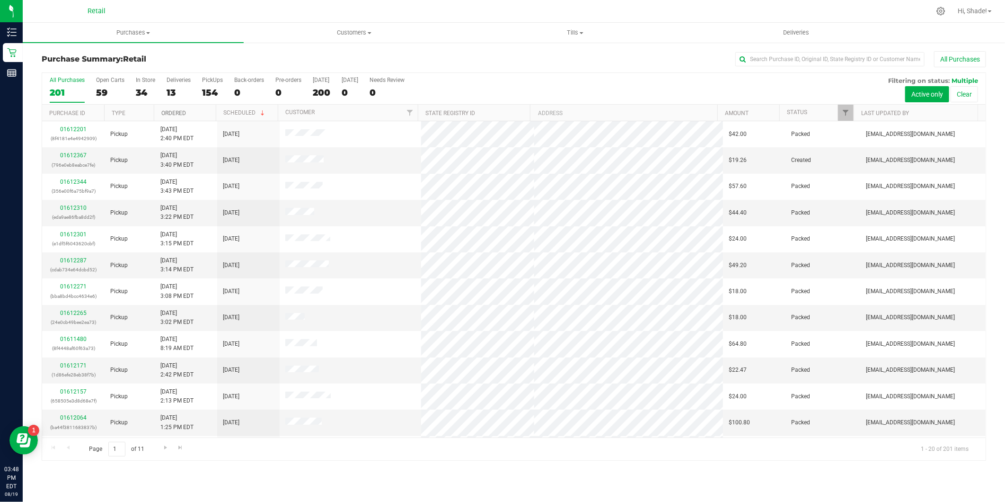
click at [166, 110] on link "Ordered" at bounding box center [173, 113] width 25 height 7
click at [174, 88] on div "13" at bounding box center [179, 92] width 24 height 11
click at [0, 0] on input "Deliveries 13" at bounding box center [0, 0] width 0 height 0
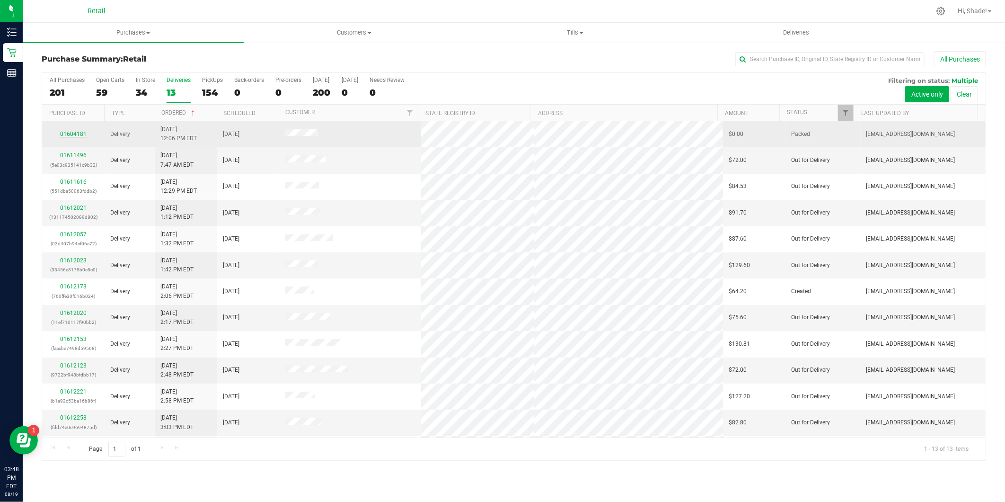
click at [79, 133] on link "01604181" at bounding box center [73, 134] width 26 height 7
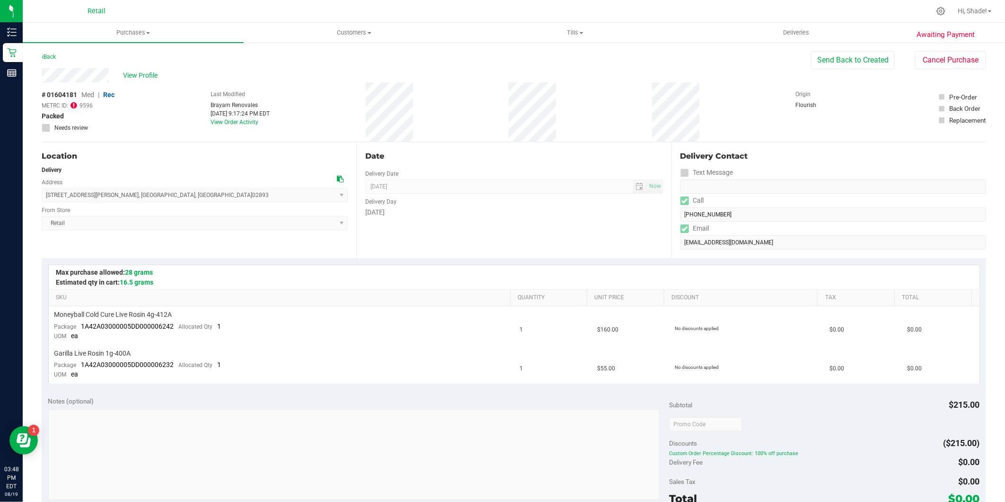
click at [58, 57] on div "Back Send Back to Created Cancel Purchase" at bounding box center [514, 59] width 944 height 17
click at [55, 56] on link "Back" at bounding box center [49, 56] width 14 height 7
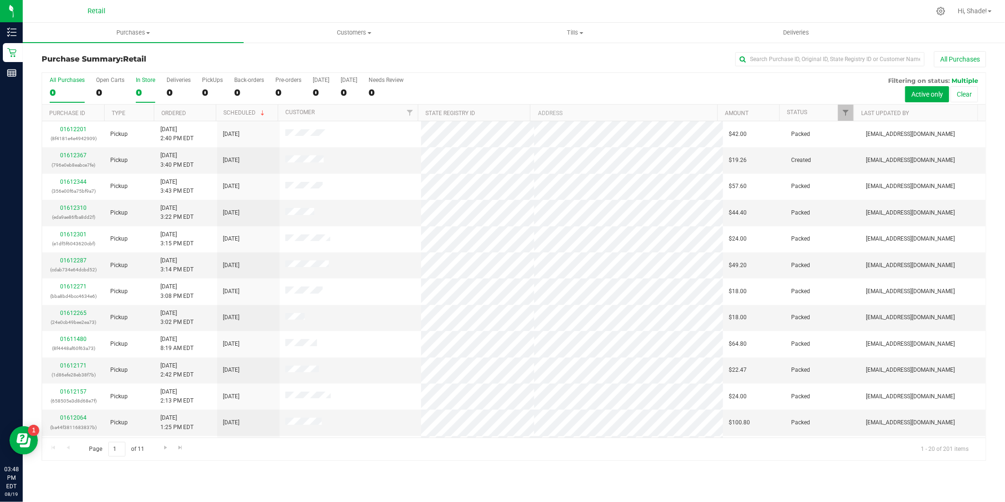
click at [139, 91] on div "0" at bounding box center [145, 92] width 19 height 11
click at [0, 0] on input "In Store 0" at bounding box center [0, 0] width 0 height 0
click at [178, 114] on link "Ordered" at bounding box center [173, 113] width 25 height 7
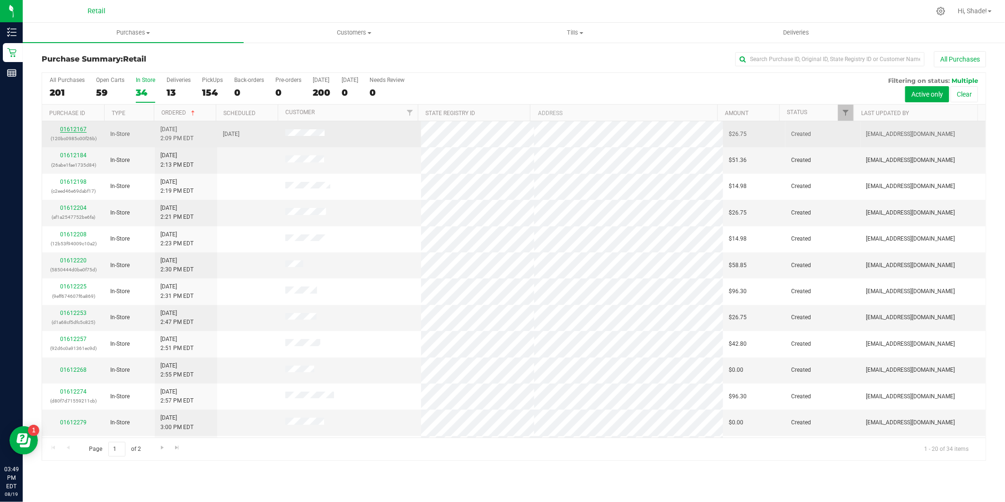
click at [79, 128] on link "01612167" at bounding box center [73, 129] width 26 height 7
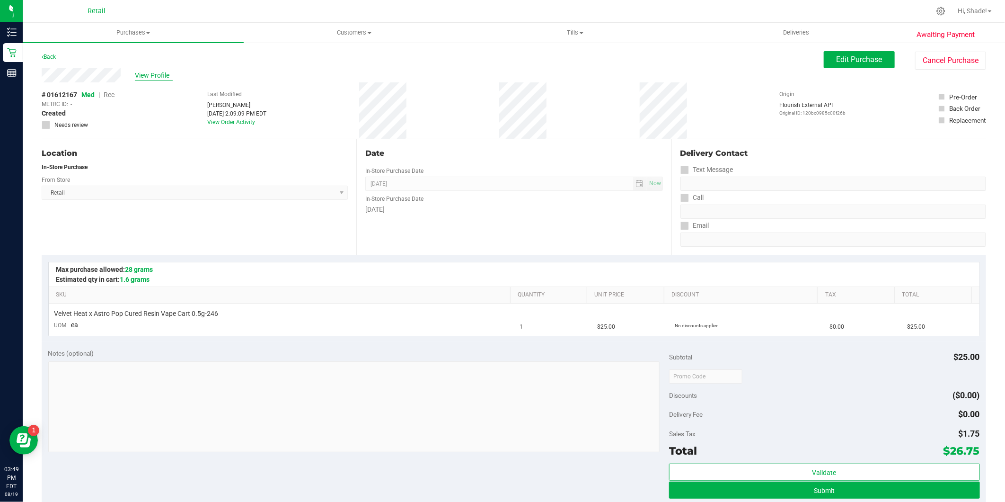
click at [158, 71] on span "View Profile" at bounding box center [154, 75] width 38 height 10
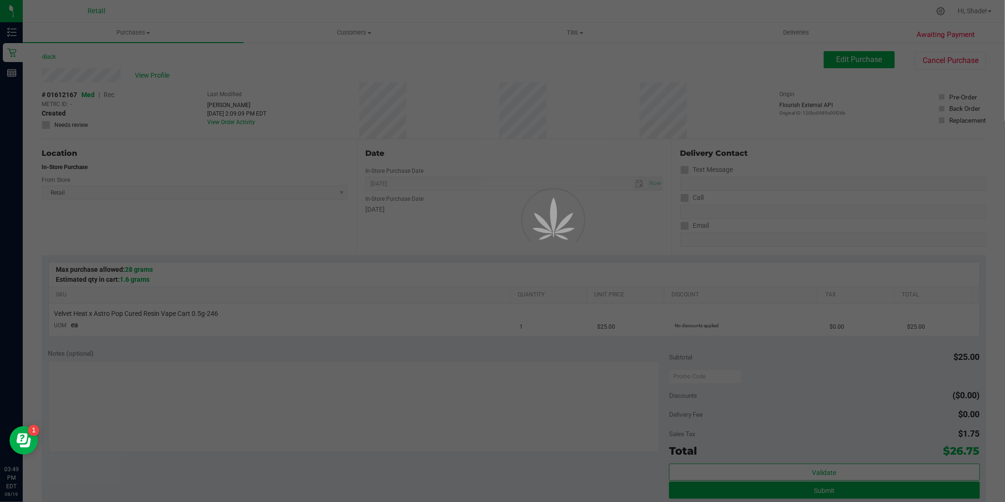
click at [172, 72] on div at bounding box center [502, 251] width 1005 height 502
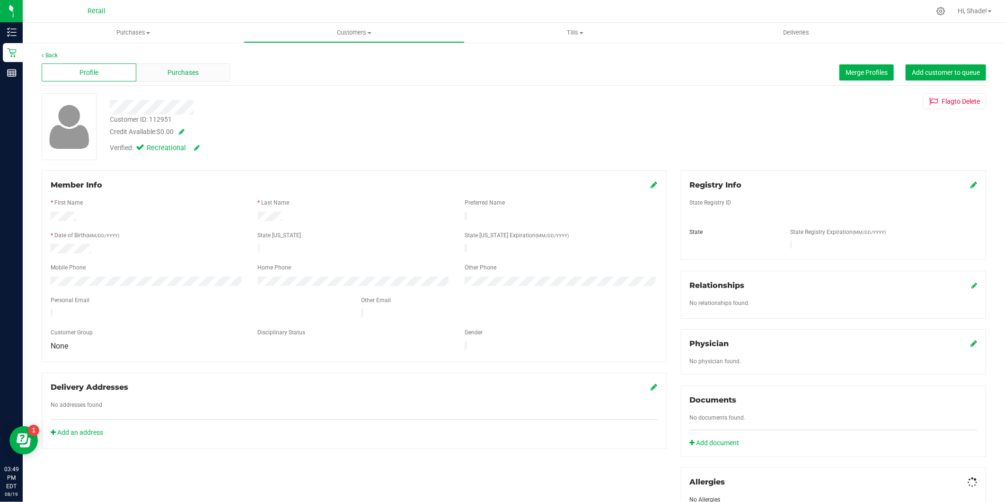
click at [212, 72] on div "Purchases" at bounding box center [183, 72] width 95 height 18
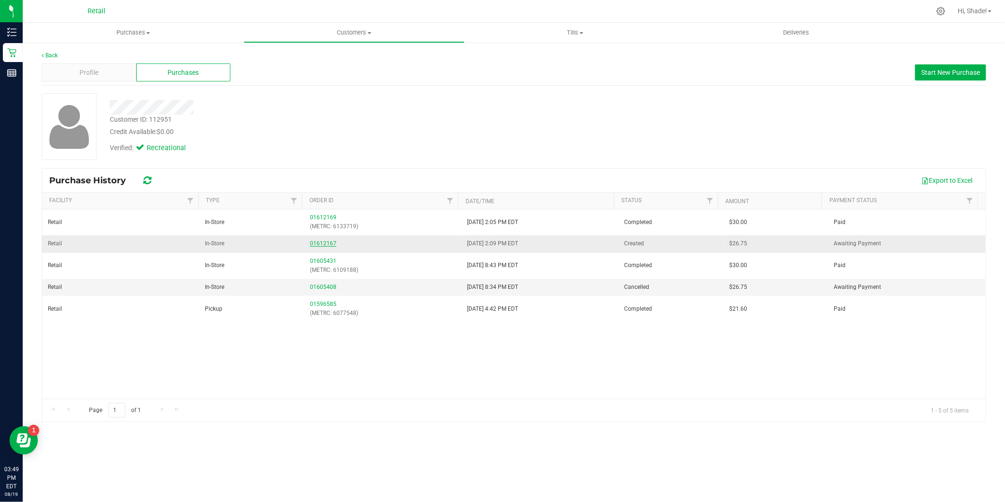
click at [330, 244] on link "01612167" at bounding box center [323, 243] width 26 height 7
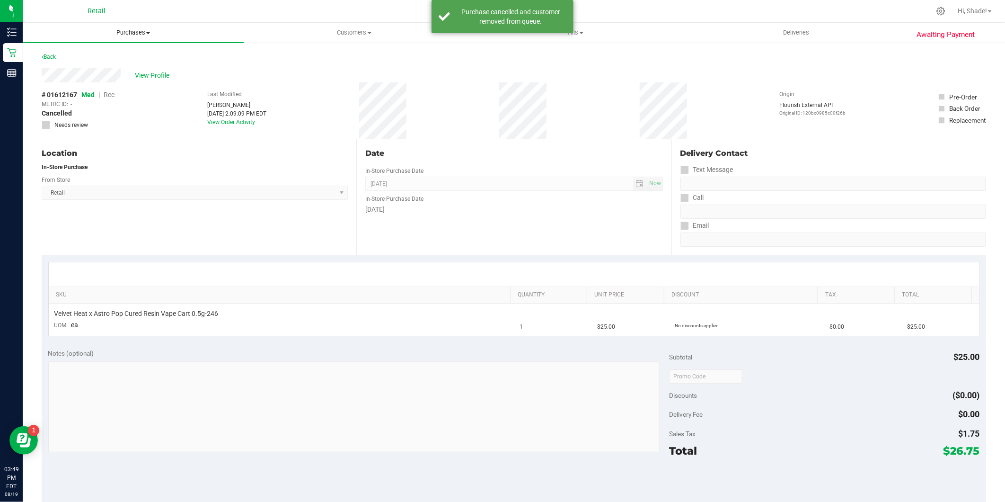
click at [127, 38] on uib-tab-heading "Purchases Summary of purchases Fulfillment All purchases" at bounding box center [133, 33] width 221 height 20
click at [114, 54] on span "Summary of purchases" at bounding box center [71, 57] width 97 height 8
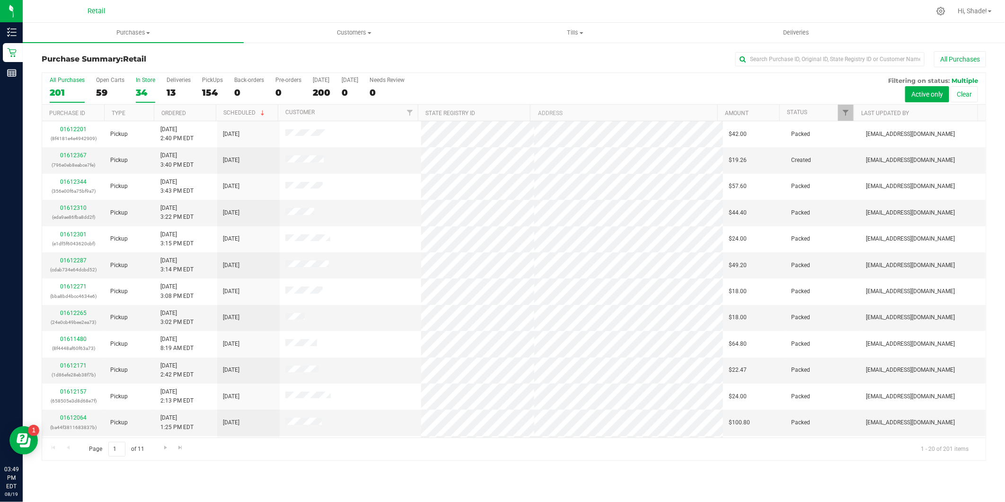
click at [140, 95] on div "34" at bounding box center [145, 92] width 19 height 11
click at [0, 0] on input "In Store 34" at bounding box center [0, 0] width 0 height 0
click at [176, 116] on link "Ordered" at bounding box center [173, 113] width 25 height 7
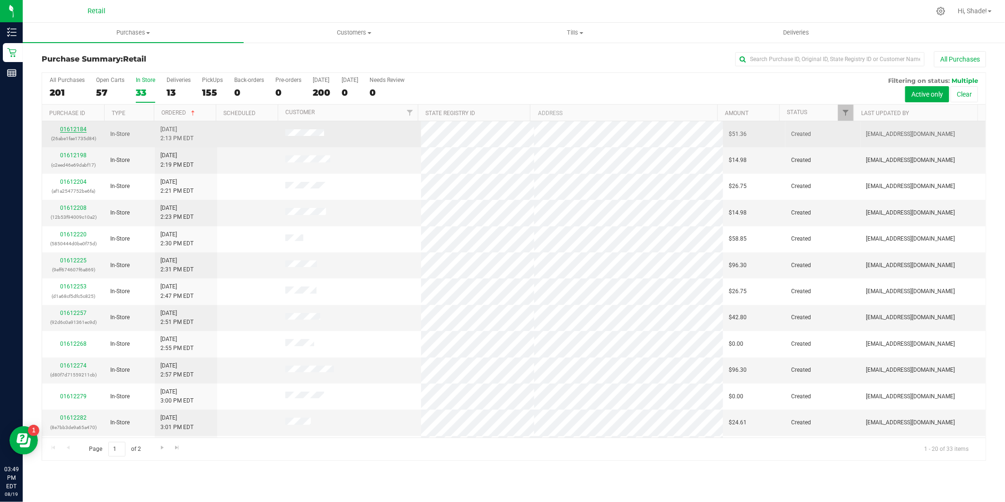
click at [70, 130] on link "01612184" at bounding box center [73, 129] width 26 height 7
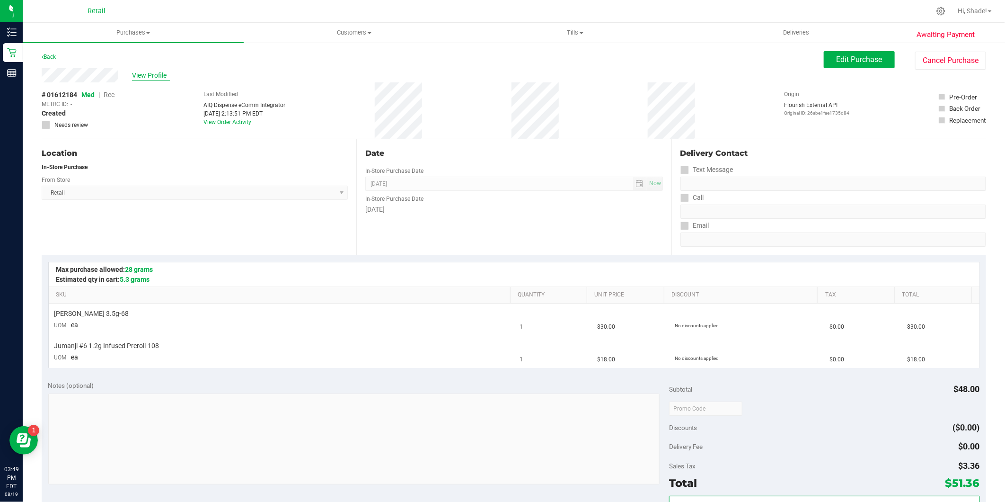
click at [159, 77] on span "View Profile" at bounding box center [151, 75] width 38 height 10
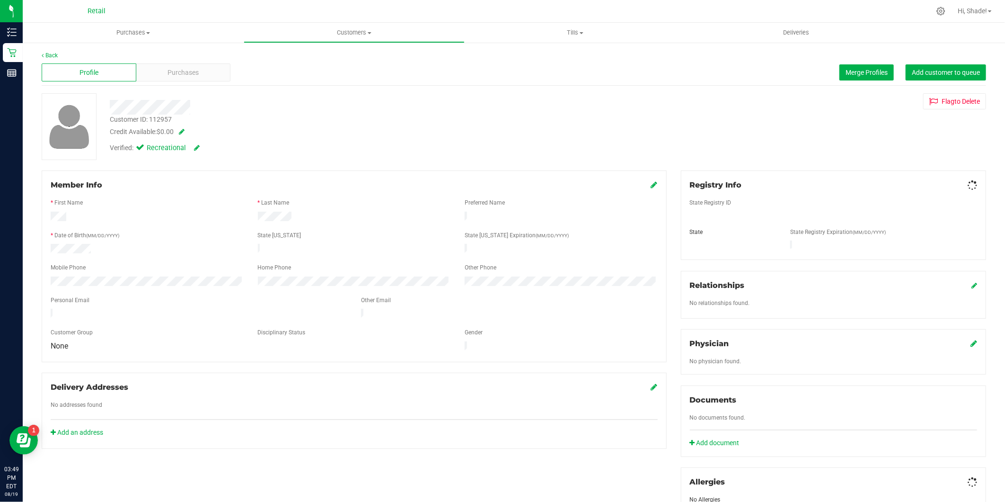
click at [171, 74] on span "Purchases" at bounding box center [182, 73] width 31 height 10
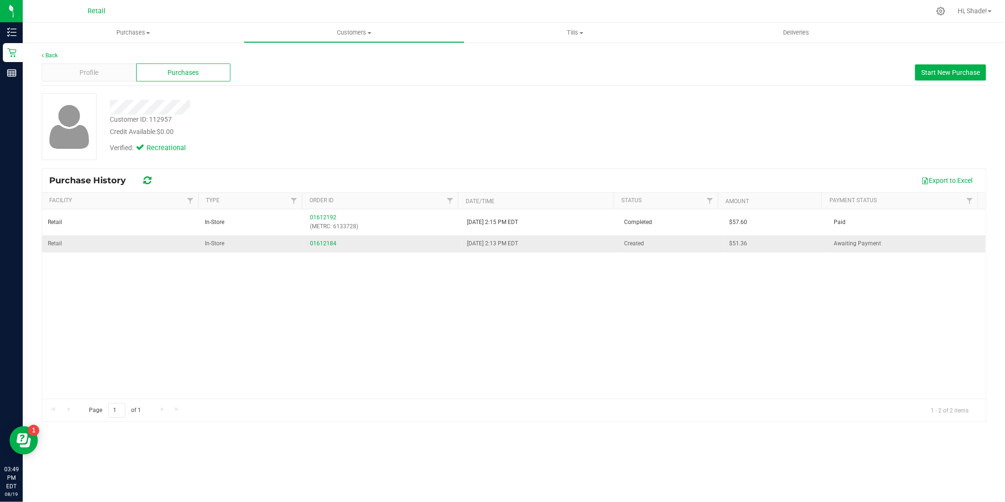
click at [319, 239] on div "01612184" at bounding box center [383, 243] width 146 height 9
click at [319, 244] on link "01612184" at bounding box center [323, 243] width 26 height 7
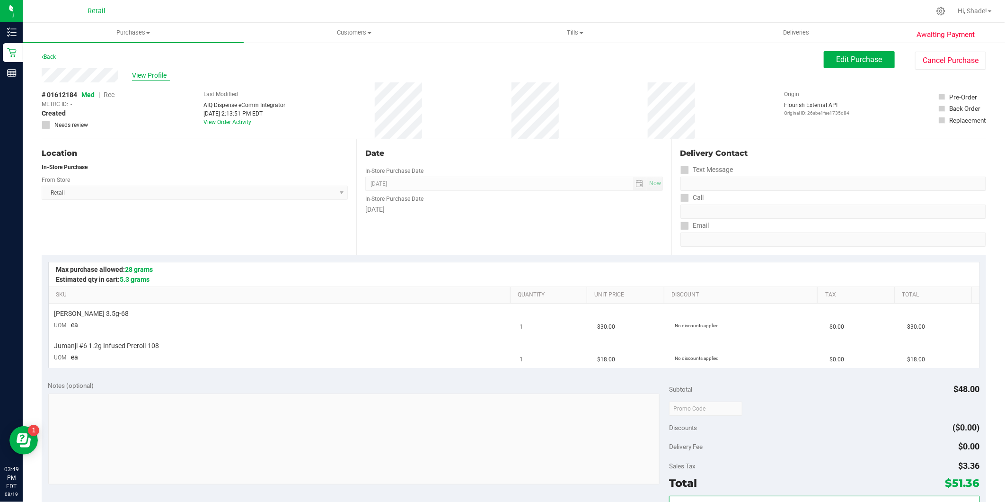
click at [157, 74] on span "View Profile" at bounding box center [151, 75] width 38 height 10
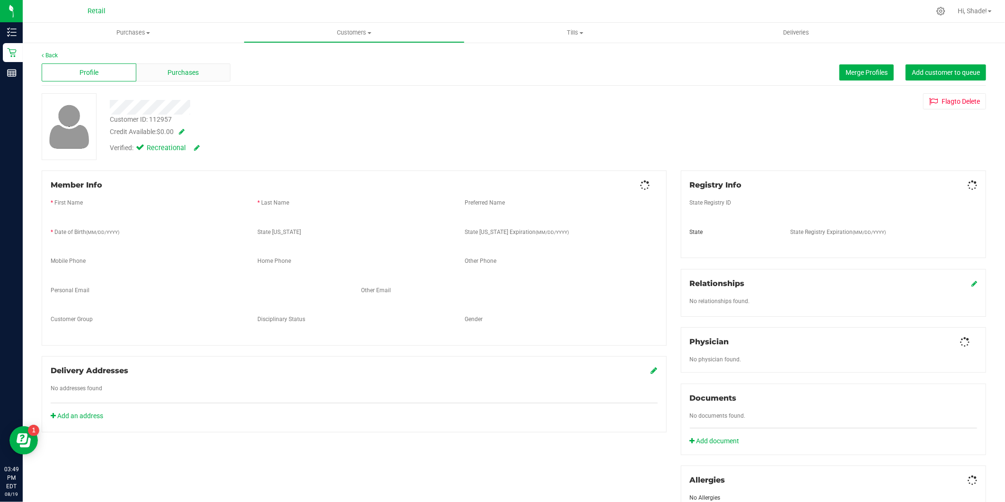
click at [173, 73] on span "Purchases" at bounding box center [182, 73] width 31 height 10
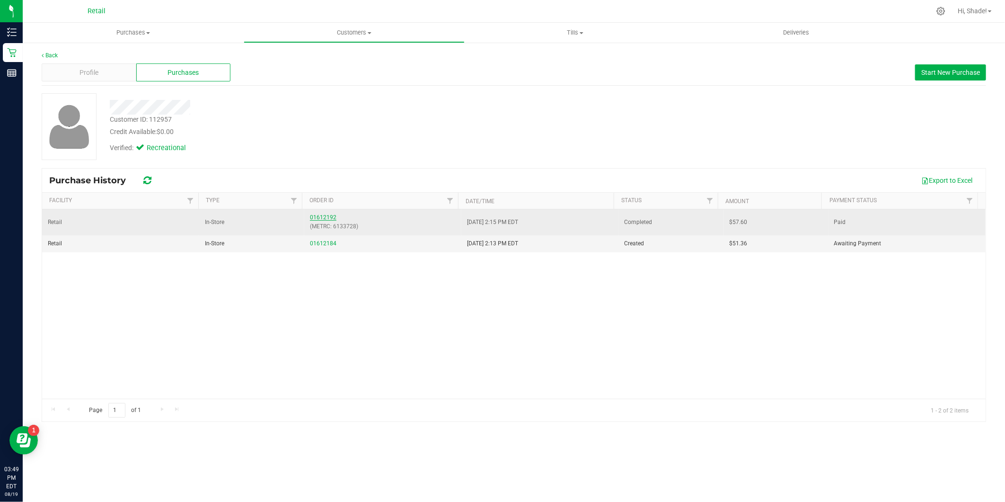
click at [312, 216] on link "01612192" at bounding box center [323, 217] width 26 height 7
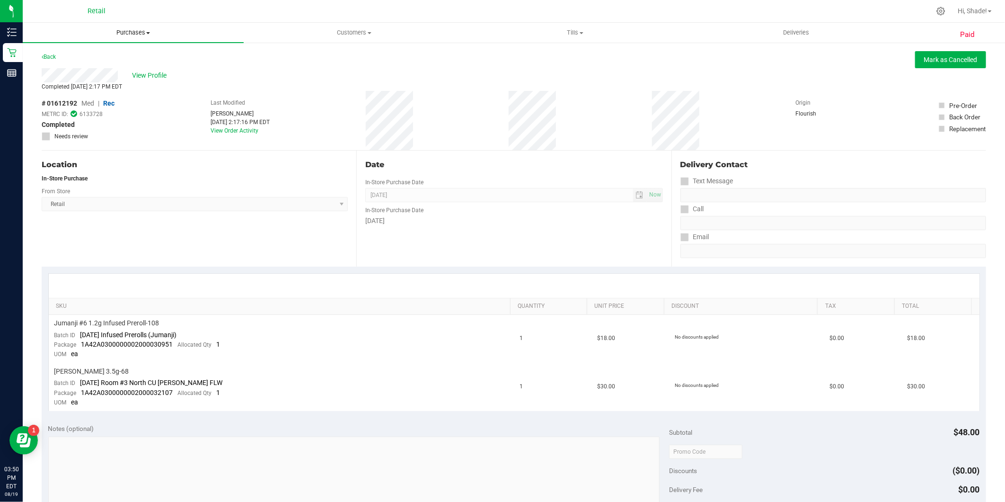
click at [129, 30] on span "Purchases" at bounding box center [133, 32] width 221 height 9
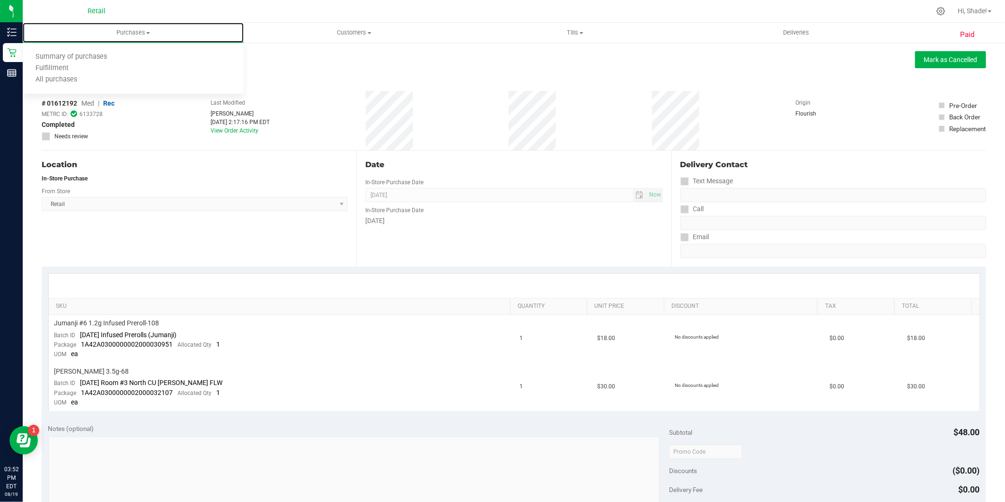
drag, startPoint x: 134, startPoint y: 33, endPoint x: 128, endPoint y: 50, distance: 17.8
click at [134, 33] on span "Purchases" at bounding box center [133, 32] width 221 height 9
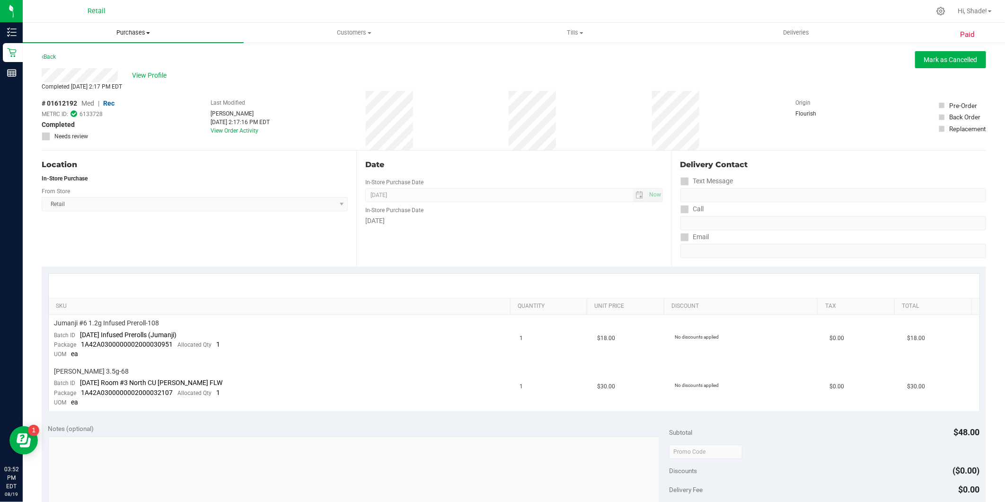
click at [121, 28] on span "Purchases" at bounding box center [133, 32] width 221 height 9
click at [81, 56] on span "Summary of purchases" at bounding box center [71, 57] width 97 height 8
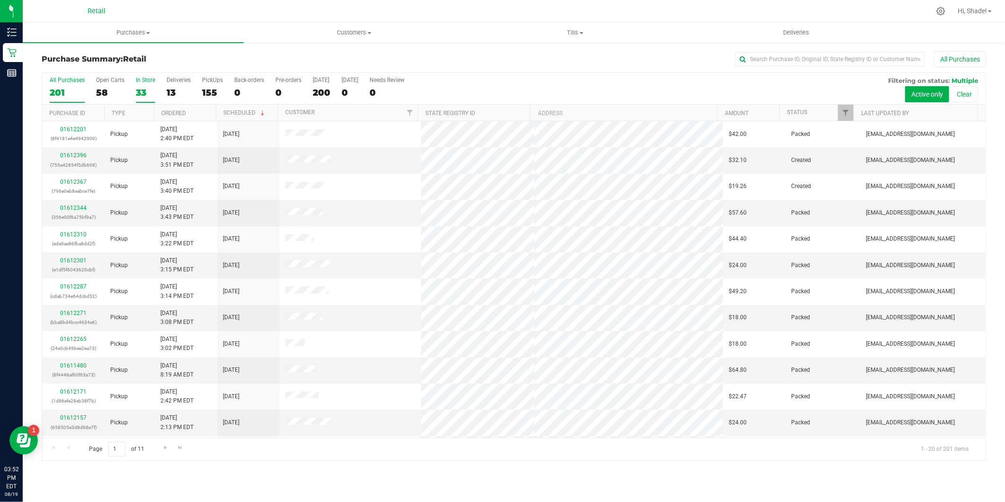
click at [144, 95] on div "33" at bounding box center [145, 92] width 19 height 11
click at [0, 0] on input "In Store 33" at bounding box center [0, 0] width 0 height 0
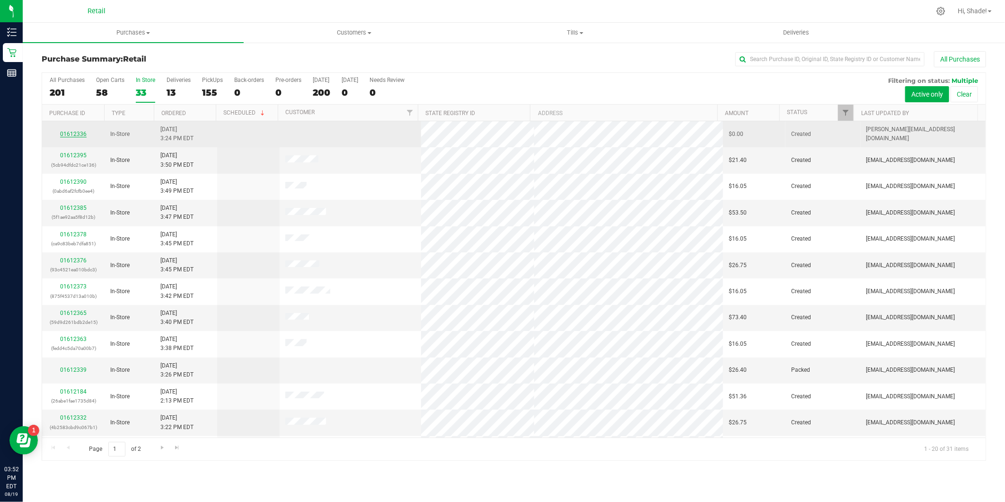
click at [76, 133] on link "01612336" at bounding box center [73, 134] width 26 height 7
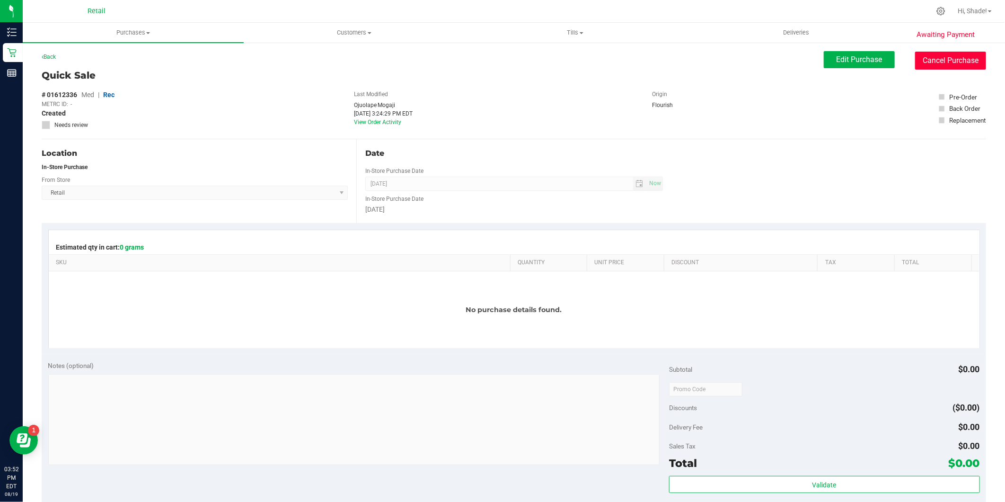
click at [958, 66] on button "Cancel Purchase" at bounding box center [950, 61] width 71 height 18
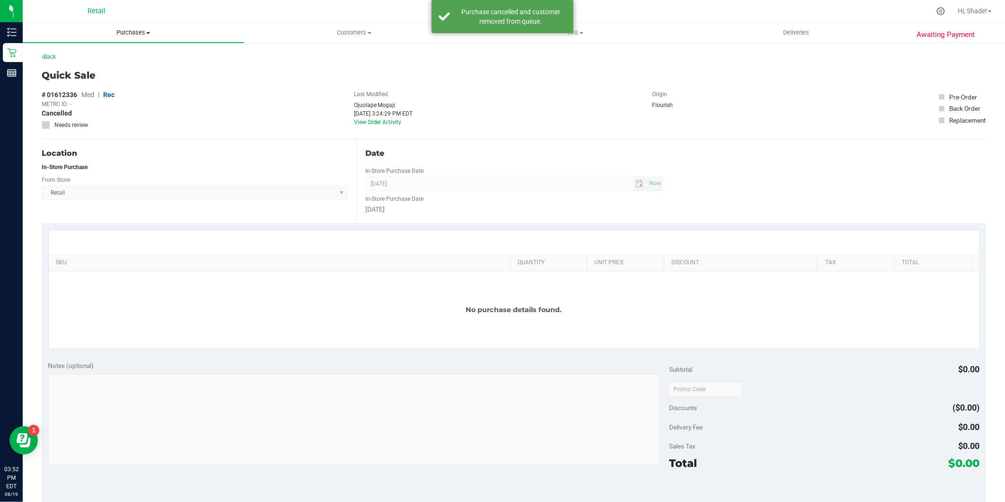
click at [123, 32] on span "Purchases" at bounding box center [133, 32] width 221 height 9
click at [95, 56] on span "Summary of purchases" at bounding box center [71, 57] width 97 height 8
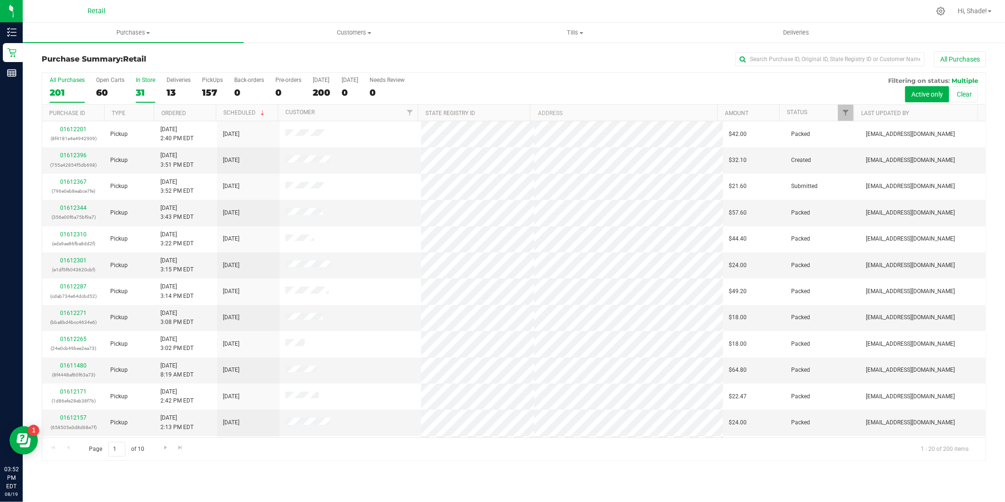
click at [140, 88] on div "31" at bounding box center [145, 92] width 19 height 11
click at [0, 0] on input "In Store 31" at bounding box center [0, 0] width 0 height 0
click at [176, 112] on link "Ordered" at bounding box center [173, 113] width 25 height 7
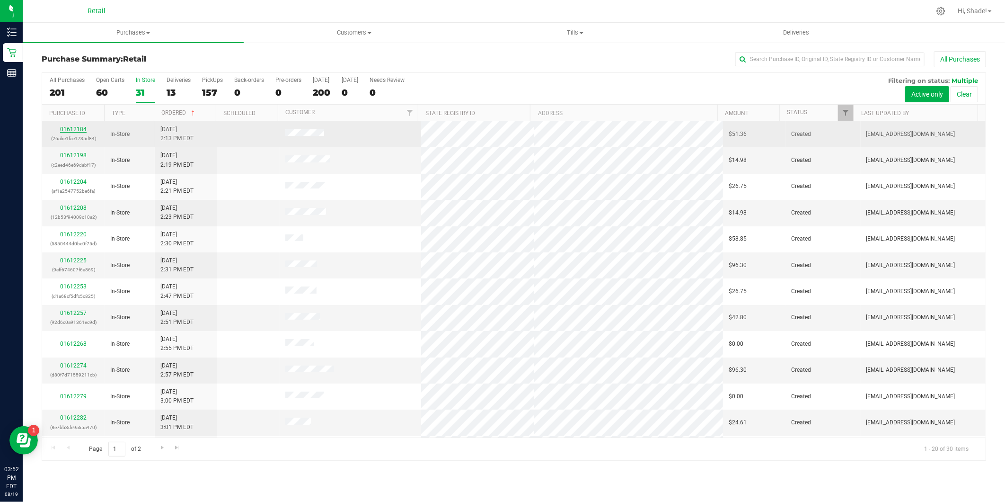
click at [79, 129] on link "01612184" at bounding box center [73, 129] width 26 height 7
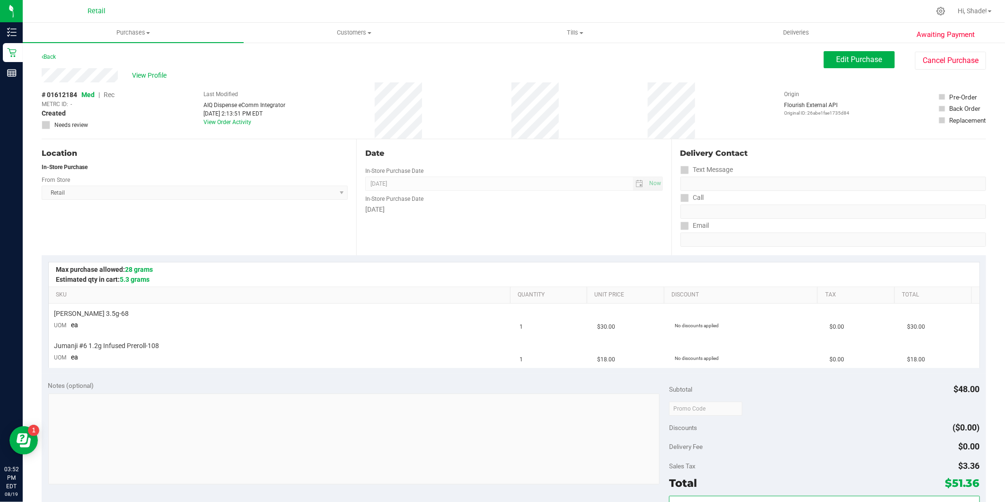
click at [130, 62] on div "Back Edit Purchase Cancel Purchase" at bounding box center [514, 59] width 944 height 17
click at [141, 68] on div "View Profile" at bounding box center [433, 75] width 782 height 14
click at [147, 77] on span "View Profile" at bounding box center [151, 75] width 38 height 10
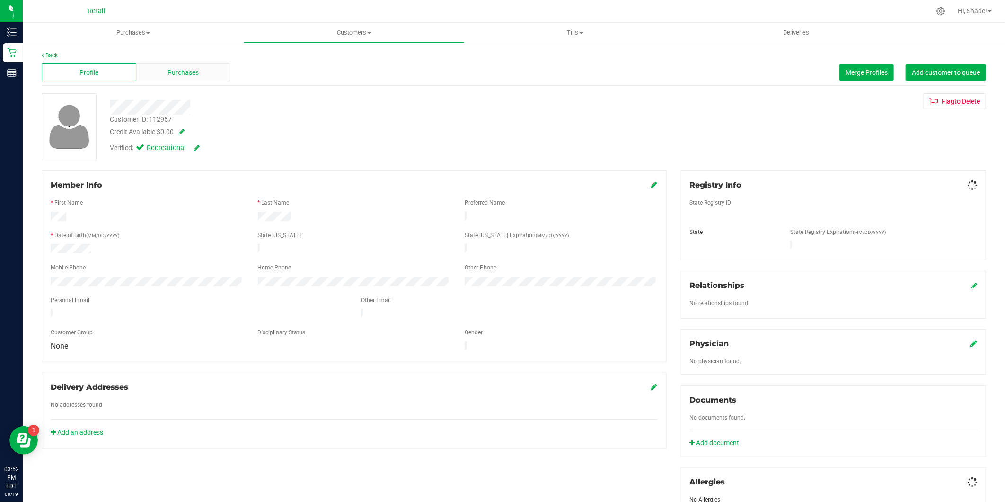
click at [179, 77] on span "Purchases" at bounding box center [182, 73] width 31 height 10
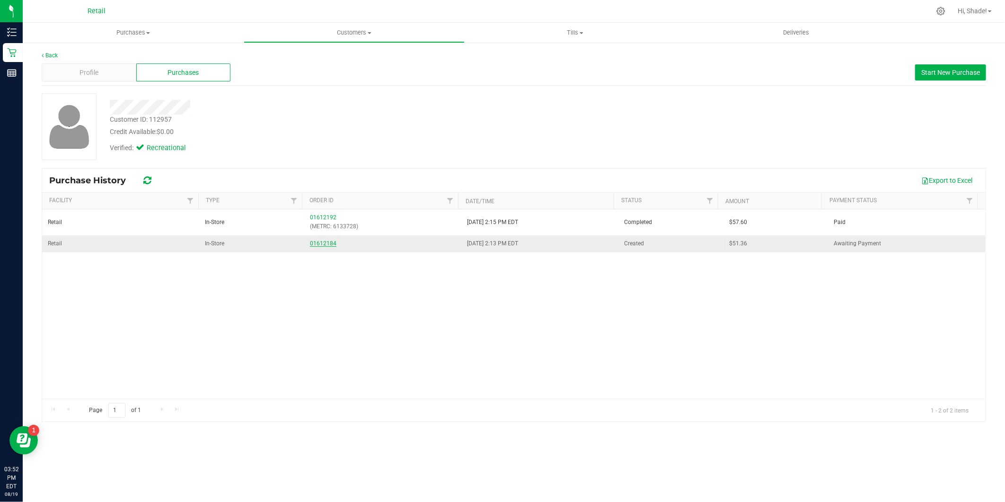
click at [314, 246] on link "01612184" at bounding box center [323, 243] width 26 height 7
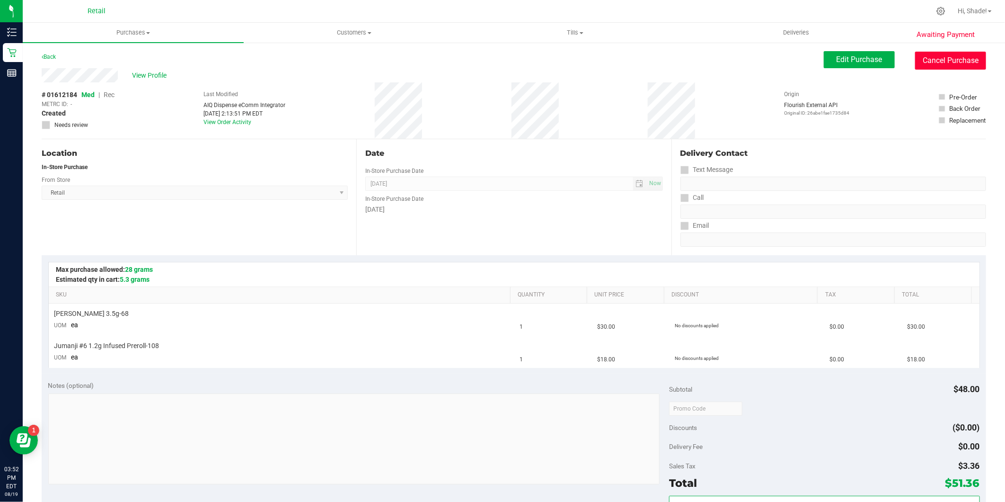
click at [920, 55] on button "Cancel Purchase" at bounding box center [950, 61] width 71 height 18
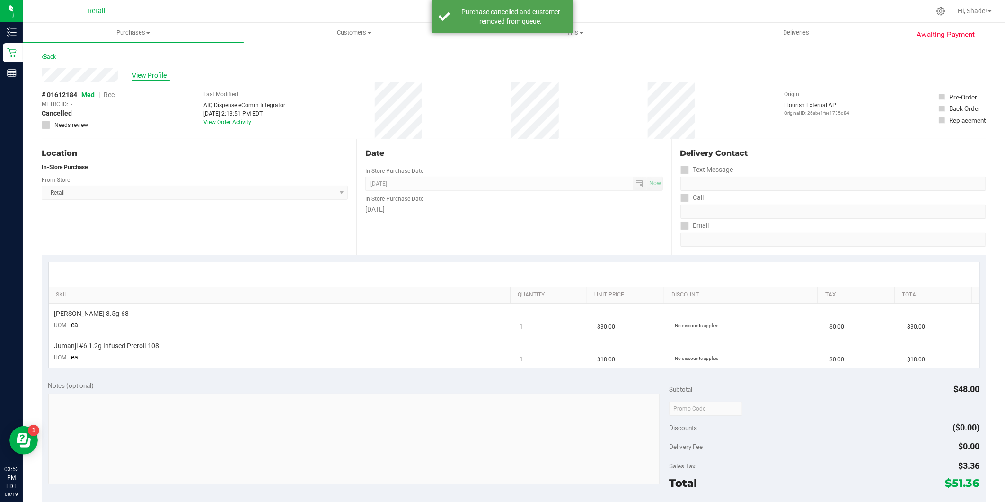
click at [157, 74] on span "View Profile" at bounding box center [151, 75] width 38 height 10
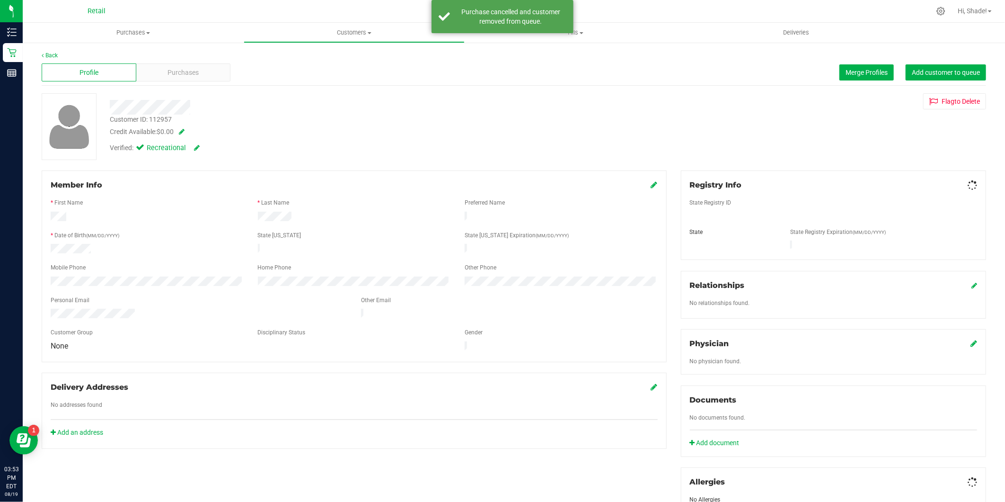
click at [167, 73] on span "Purchases" at bounding box center [182, 73] width 31 height 10
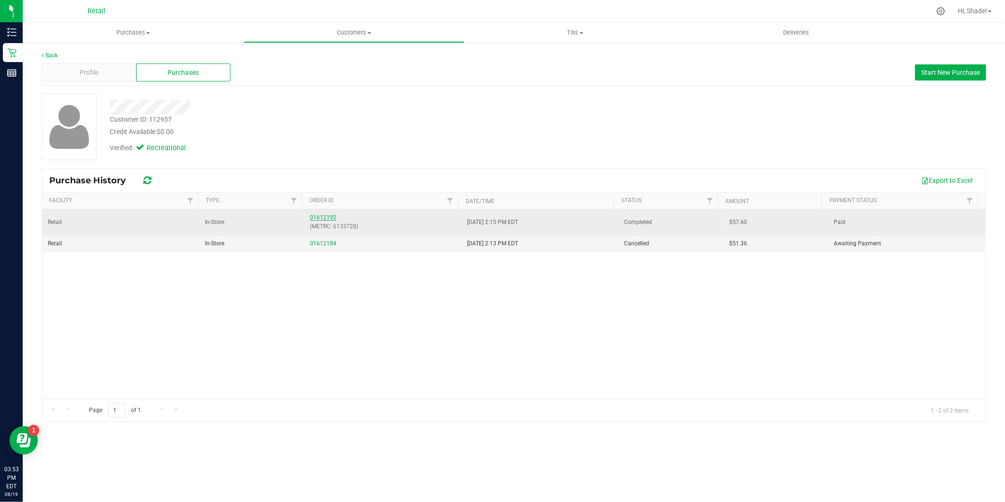
click at [314, 215] on link "01612192" at bounding box center [323, 217] width 26 height 7
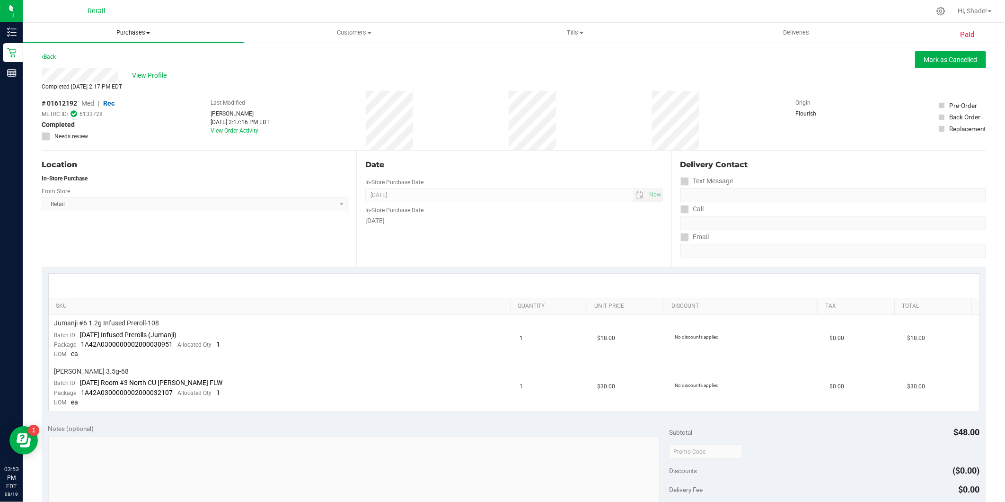
click at [119, 28] on span "Purchases" at bounding box center [133, 32] width 221 height 9
click at [95, 58] on span "Summary of purchases" at bounding box center [71, 57] width 97 height 8
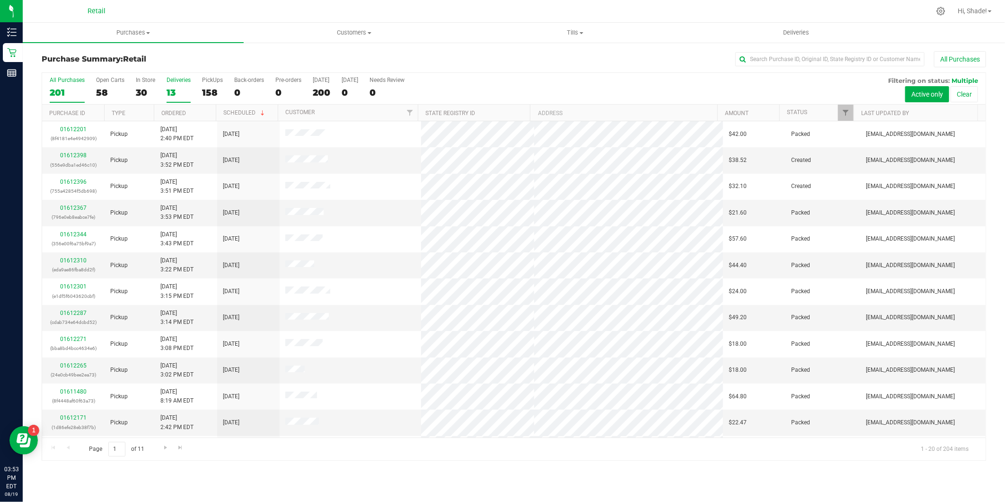
click at [173, 93] on div "13" at bounding box center [179, 92] width 24 height 11
click at [0, 0] on input "Deliveries 13" at bounding box center [0, 0] width 0 height 0
click at [177, 112] on link "Ordered" at bounding box center [173, 113] width 25 height 7
click at [169, 94] on div "13" at bounding box center [179, 92] width 24 height 11
click at [0, 0] on input "Deliveries 13" at bounding box center [0, 0] width 0 height 0
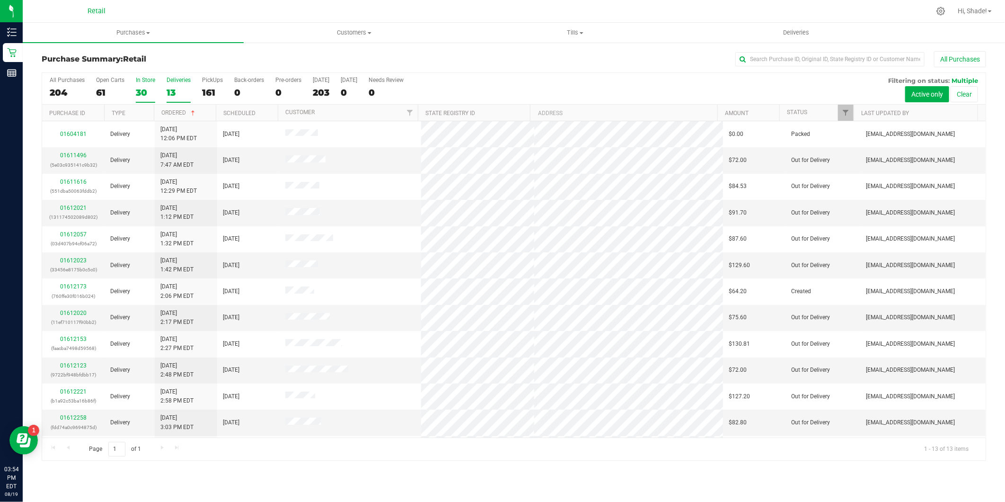
click at [138, 88] on div "30" at bounding box center [145, 92] width 19 height 11
click at [0, 0] on input "In Store 30" at bounding box center [0, 0] width 0 height 0
click at [171, 117] on th "Ordered" at bounding box center [185, 113] width 62 height 17
click at [171, 115] on link "Ordered" at bounding box center [178, 112] width 35 height 7
click at [184, 108] on th "Ordered" at bounding box center [185, 113] width 62 height 17
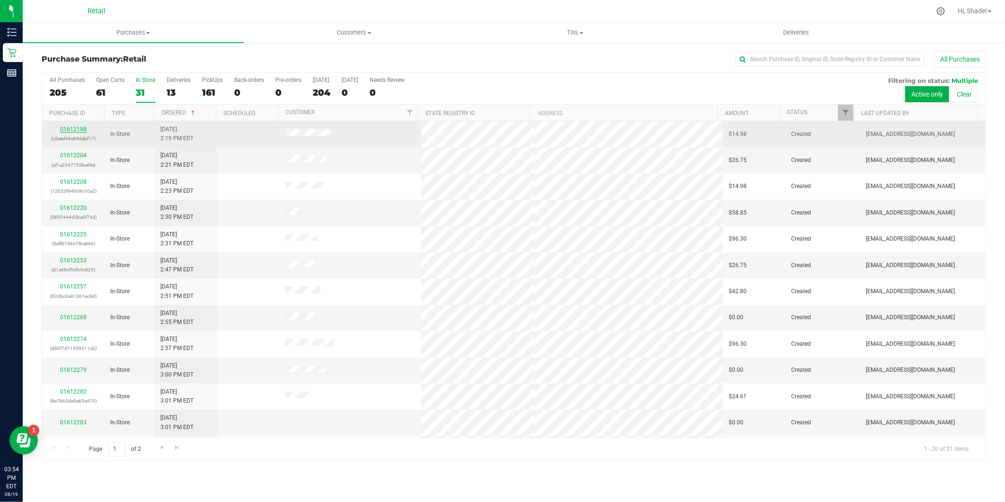
click at [81, 132] on link "01612198" at bounding box center [73, 129] width 26 height 7
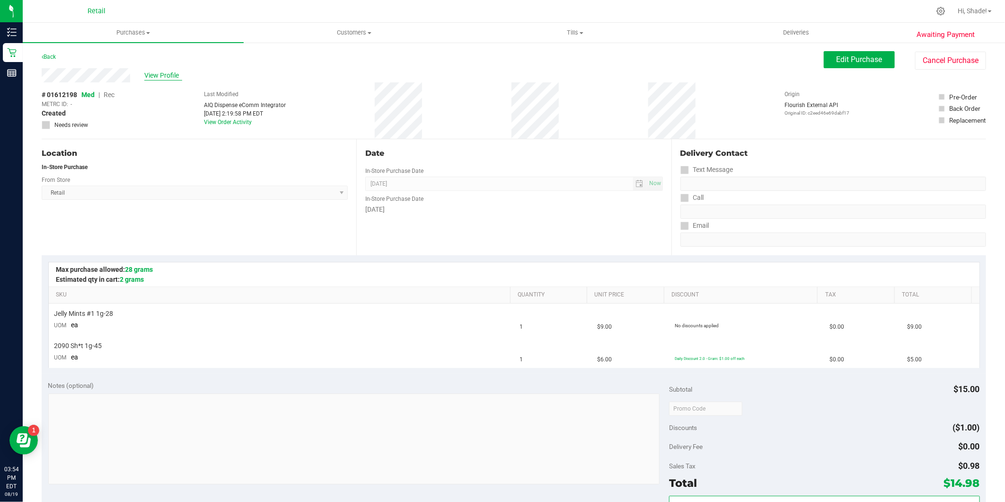
click at [148, 72] on span "View Profile" at bounding box center [163, 75] width 38 height 10
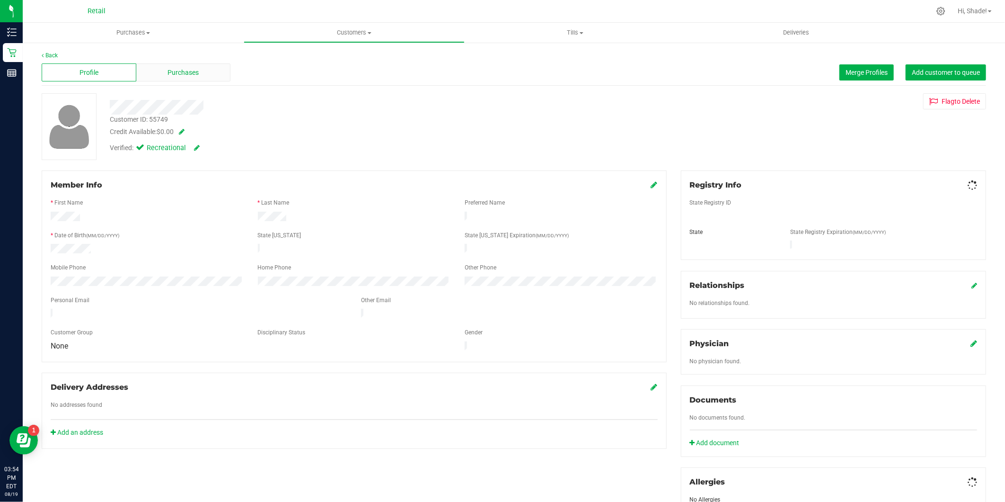
click at [180, 73] on span "Purchases" at bounding box center [182, 73] width 31 height 10
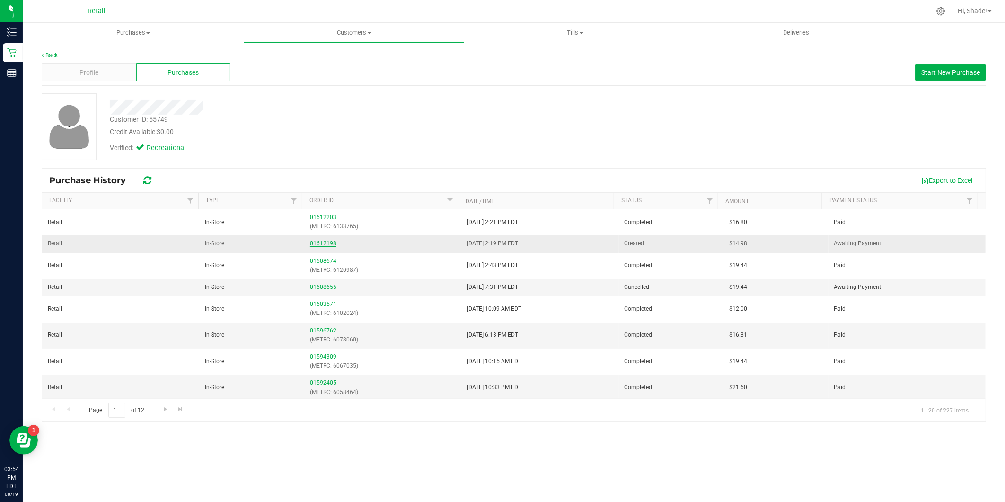
click at [325, 241] on link "01612198" at bounding box center [323, 243] width 26 height 7
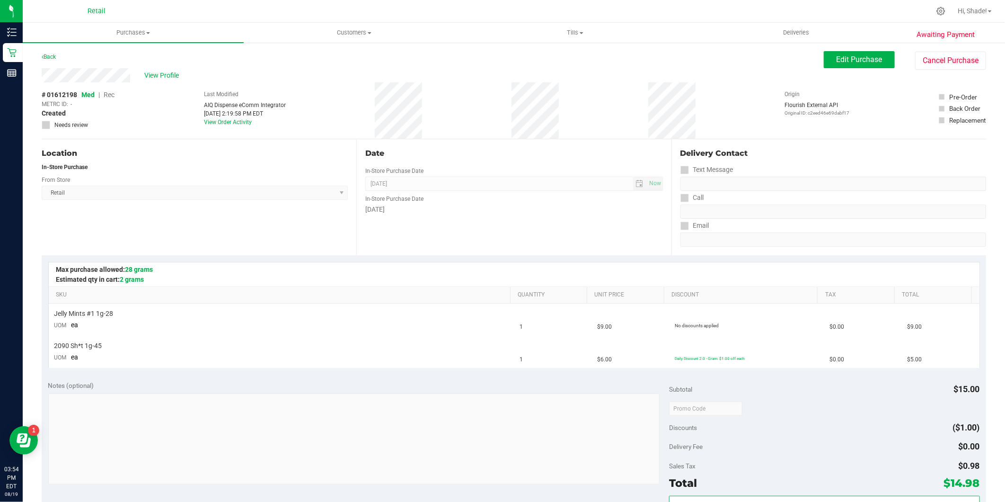
click at [906, 64] on div "Edit Purchase Cancel Purchase" at bounding box center [905, 60] width 162 height 18
click at [920, 60] on button "Cancel Purchase" at bounding box center [950, 61] width 71 height 18
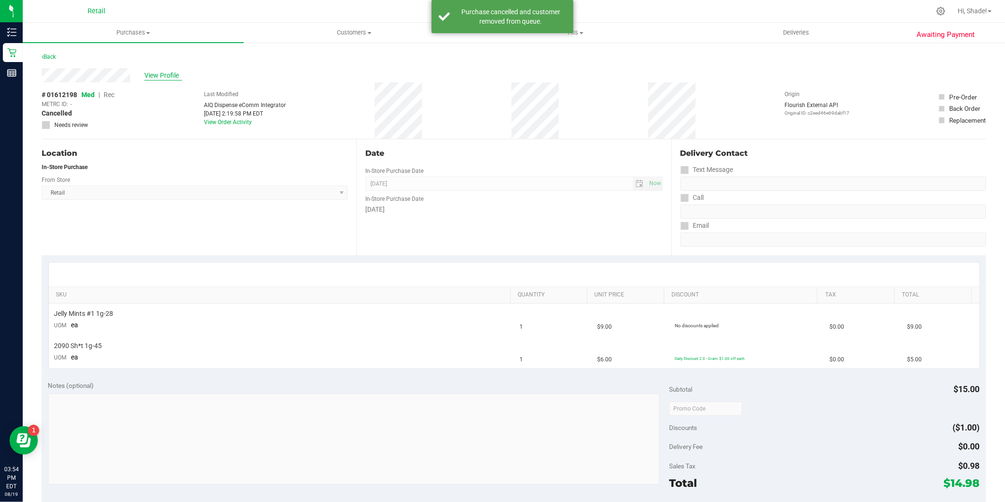
click at [144, 72] on span "View Profile" at bounding box center [163, 75] width 38 height 10
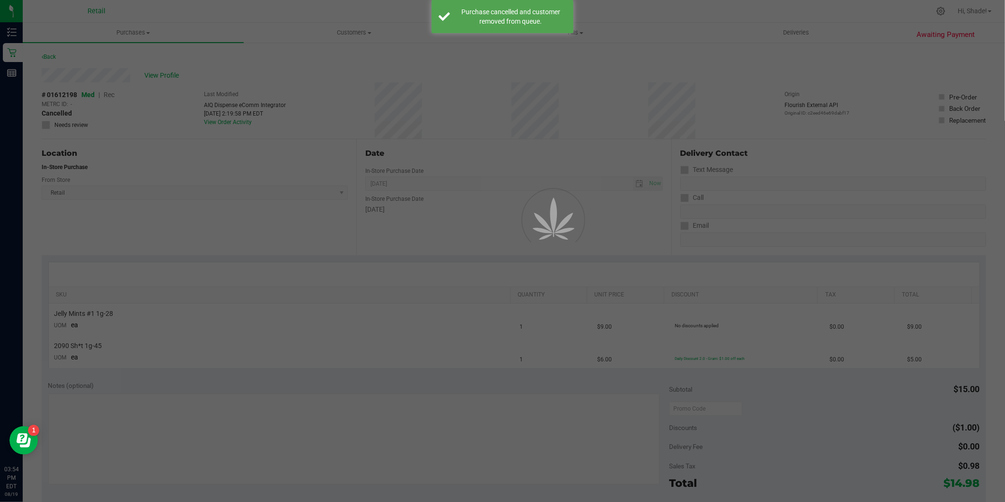
click at [167, 70] on div at bounding box center [502, 251] width 1005 height 502
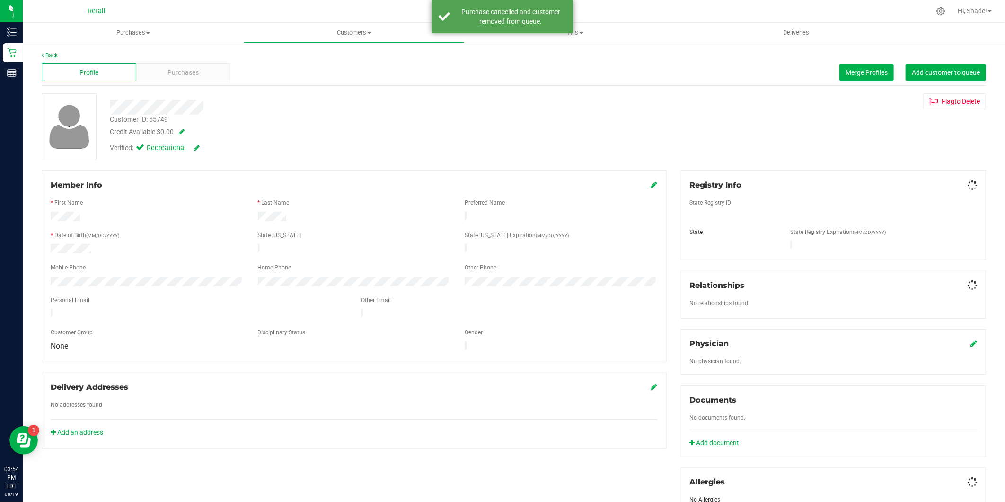
click at [167, 70] on span "Purchases" at bounding box center [182, 73] width 31 height 10
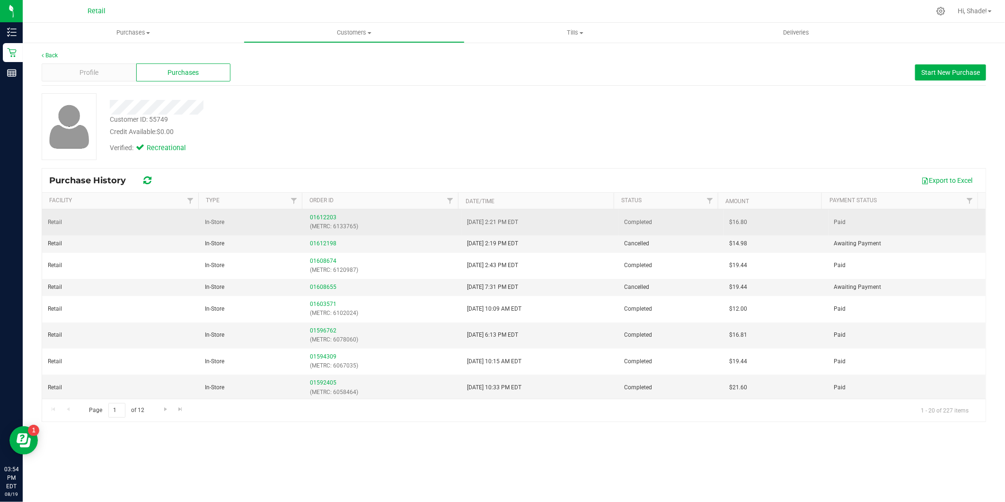
click at [318, 211] on td "01612203 (METRC: 6133765)" at bounding box center [382, 222] width 157 height 26
click at [316, 214] on link "01612203" at bounding box center [323, 217] width 26 height 7
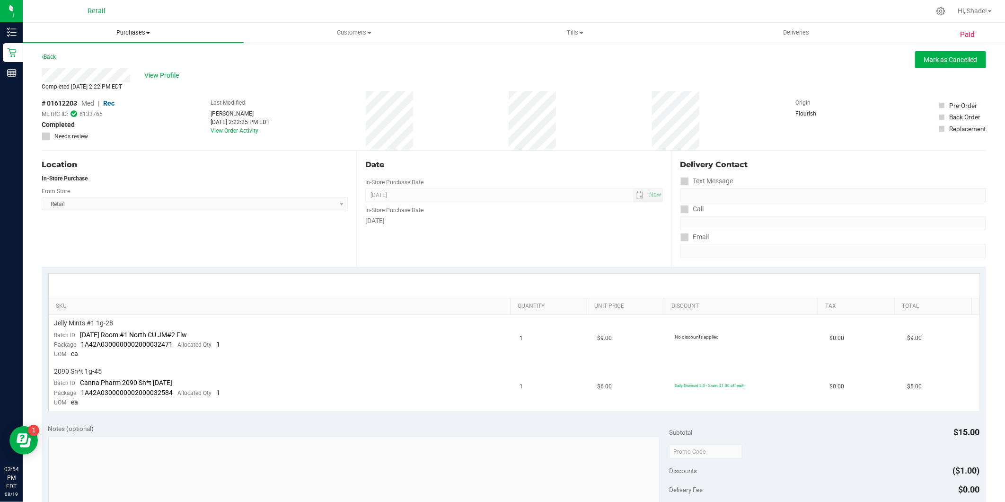
click at [125, 32] on span "Purchases" at bounding box center [133, 32] width 221 height 9
click at [105, 53] on span "Summary of purchases" at bounding box center [71, 57] width 97 height 8
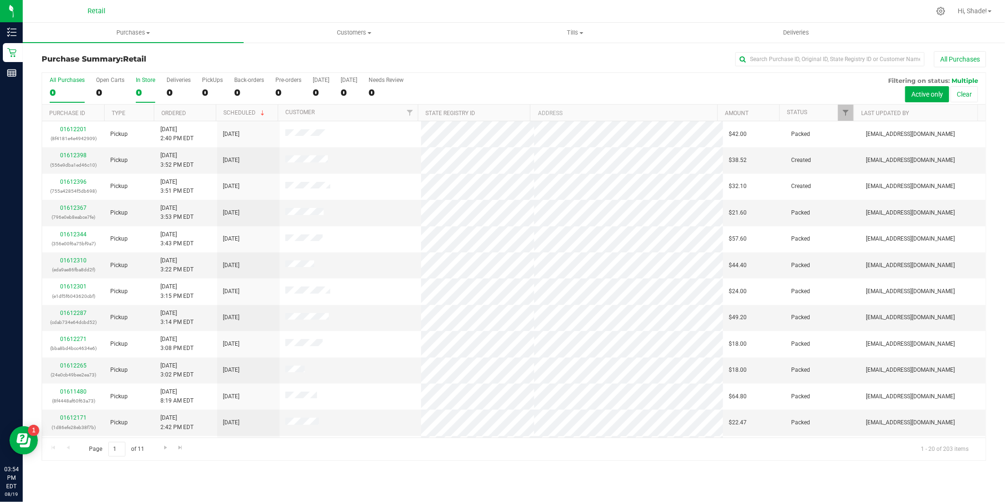
click at [141, 88] on div "0" at bounding box center [145, 92] width 19 height 11
click at [0, 0] on input "In Store 0" at bounding box center [0, 0] width 0 height 0
click at [163, 112] on link "Ordered" at bounding box center [173, 113] width 25 height 7
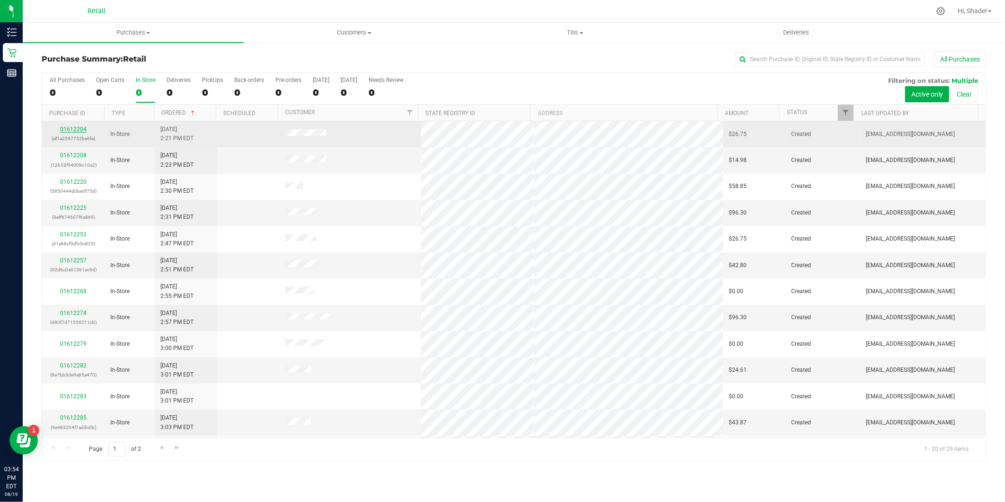
click at [74, 132] on link "01612204" at bounding box center [73, 129] width 26 height 7
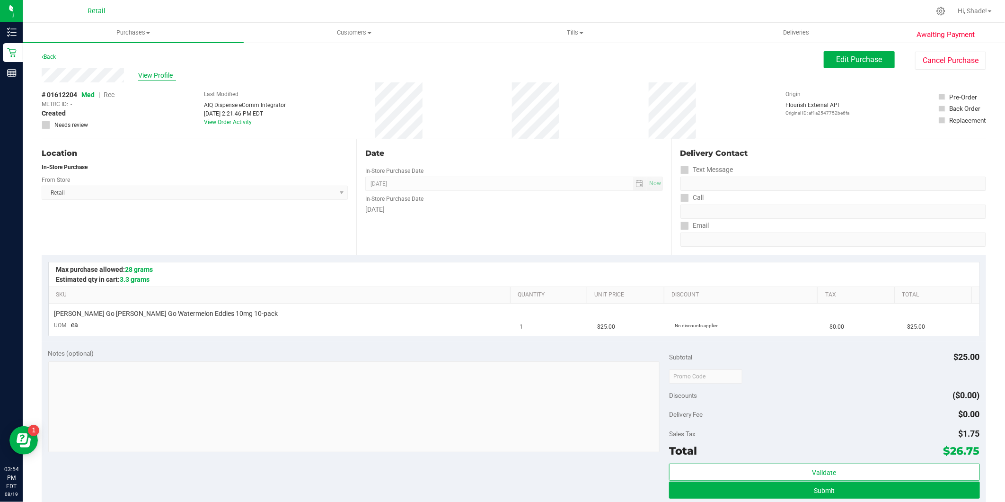
click at [158, 70] on span "View Profile" at bounding box center [157, 75] width 38 height 10
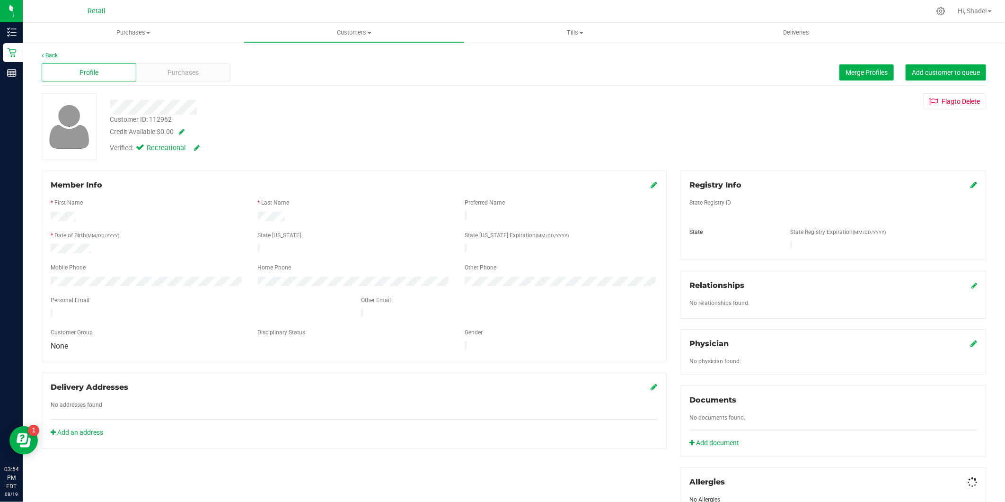
click at [166, 70] on div "Purchases" at bounding box center [183, 72] width 95 height 18
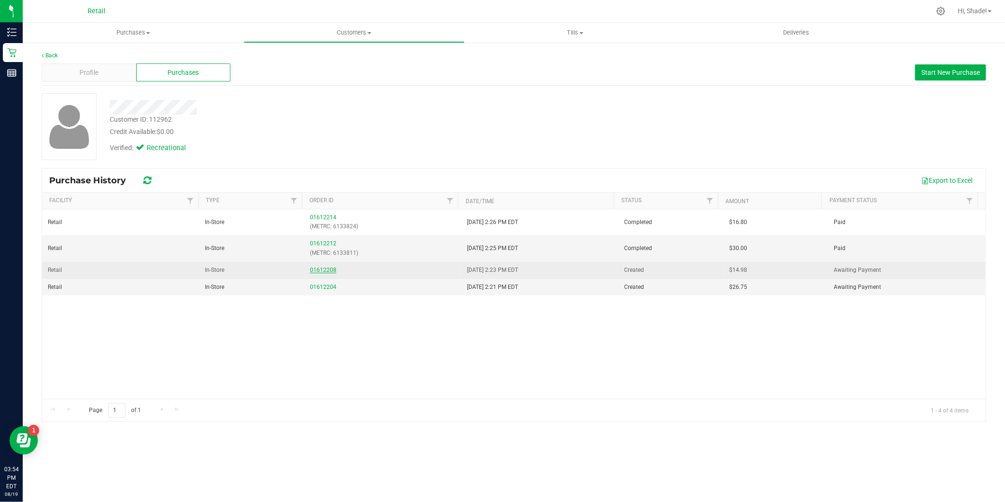
click at [311, 268] on link "01612208" at bounding box center [323, 269] width 26 height 7
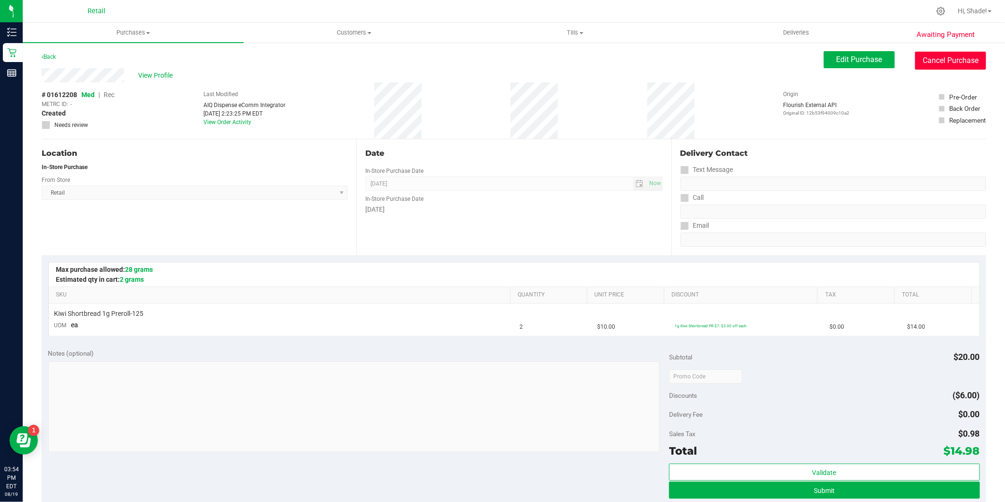
click at [915, 63] on button "Cancel Purchase" at bounding box center [950, 61] width 71 height 18
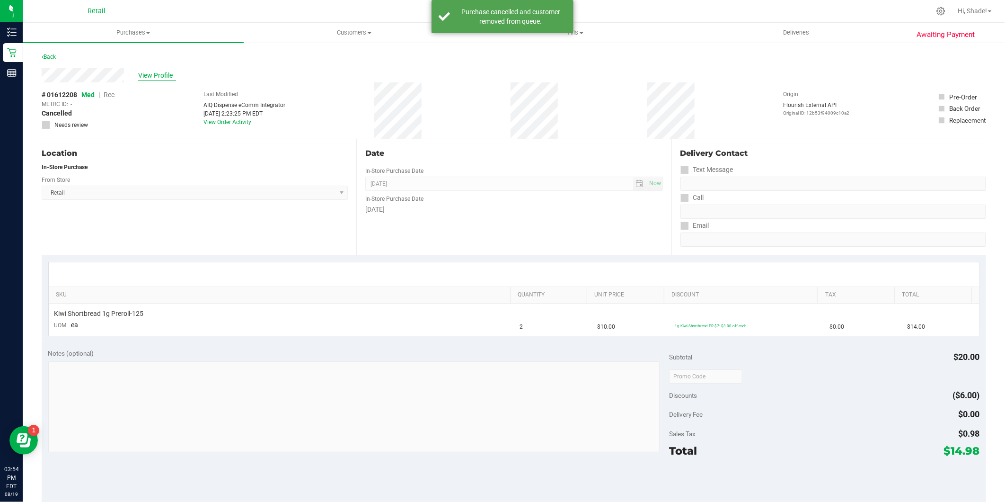
click at [147, 71] on span "View Profile" at bounding box center [157, 75] width 38 height 10
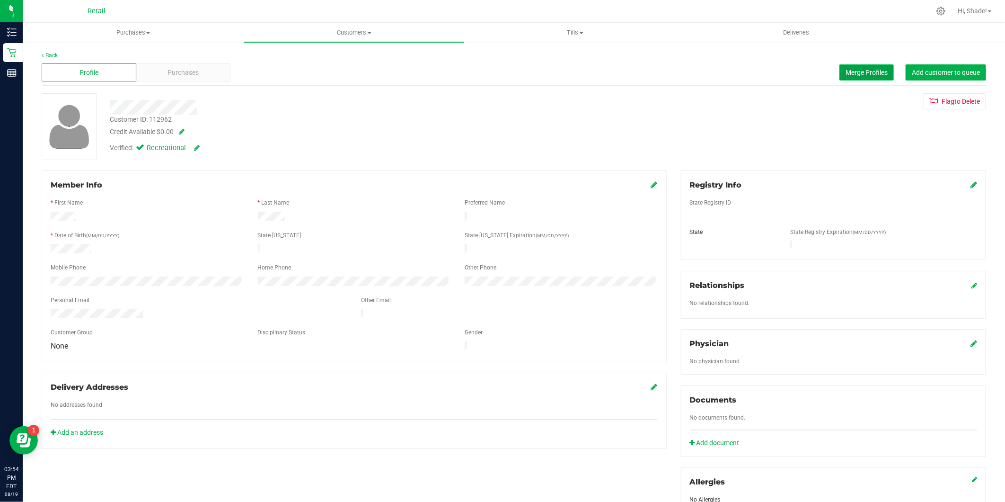
click at [847, 71] on span "Merge Profiles" at bounding box center [866, 73] width 42 height 8
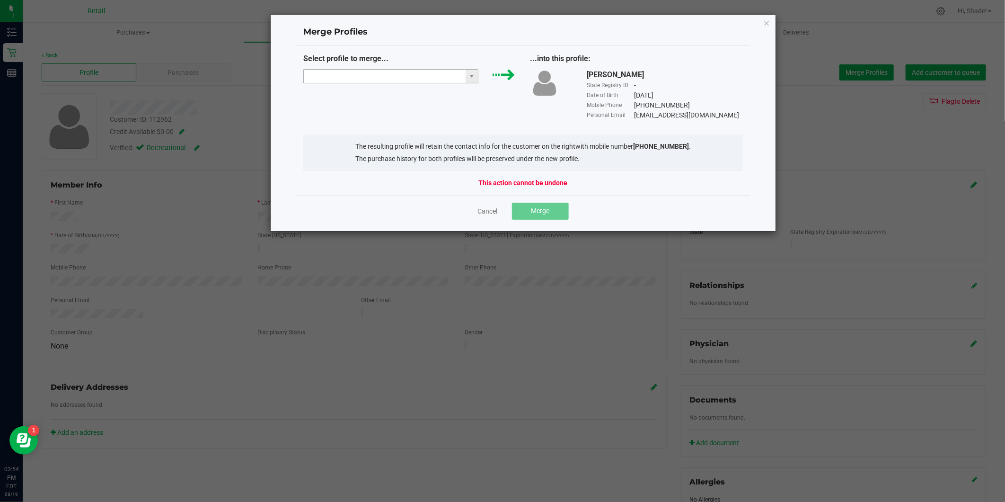
click at [380, 79] on input "NO DATA FOUND" at bounding box center [385, 76] width 162 height 13
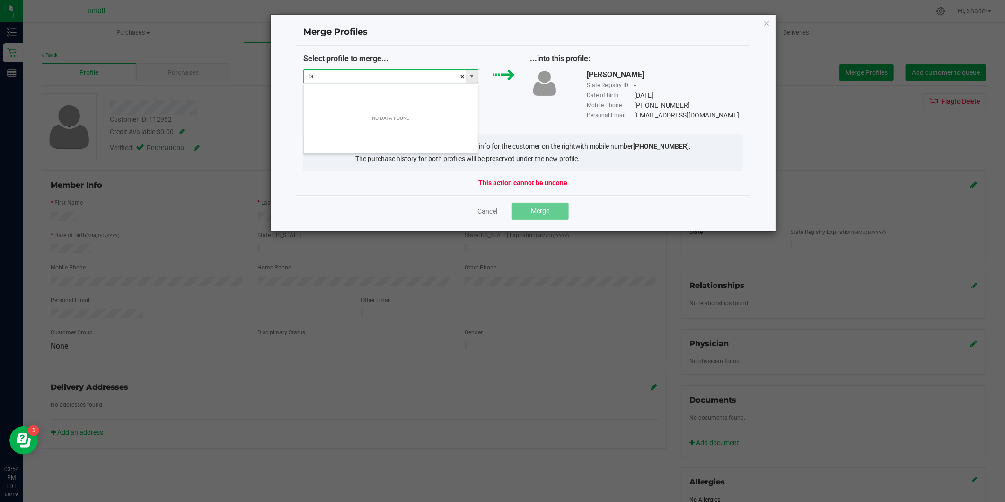
scroll to position [14, 175]
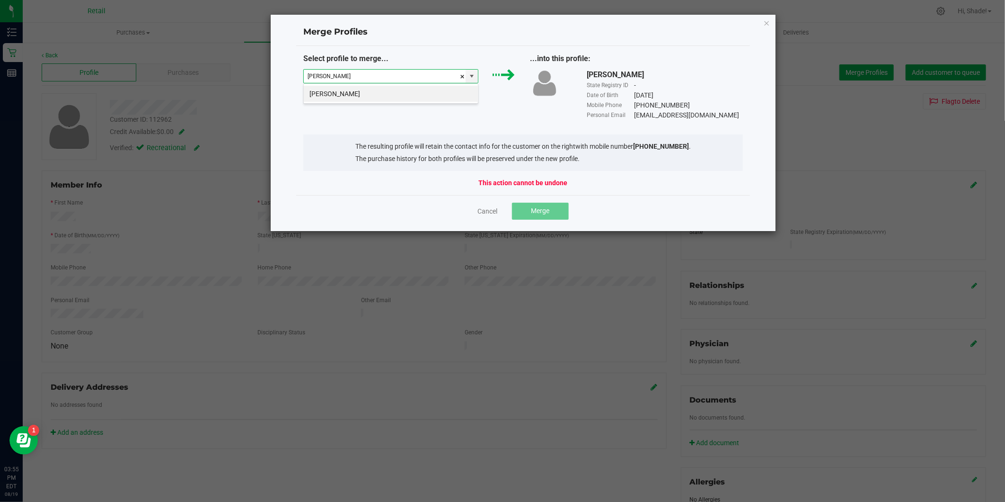
type input "[PERSON_NAME]"
click at [531, 104] on div "[PERSON_NAME] State Registry ID - Date of Birth [DEMOGRAPHIC_DATA] Mobile Phone…" at bounding box center [636, 94] width 227 height 51
click at [487, 211] on link "Cancel" at bounding box center [488, 210] width 20 height 9
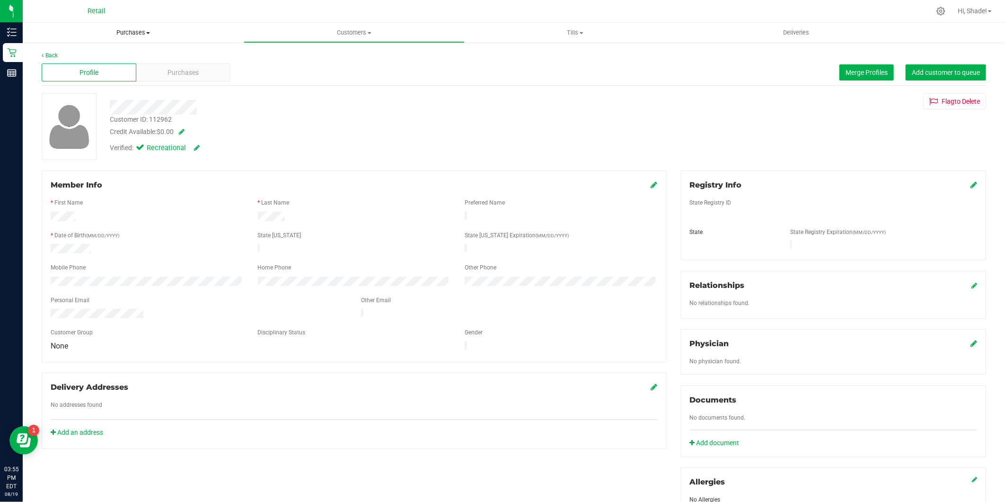
click at [123, 30] on span "Purchases" at bounding box center [133, 32] width 221 height 9
click at [83, 54] on span "Summary of purchases" at bounding box center [71, 57] width 97 height 8
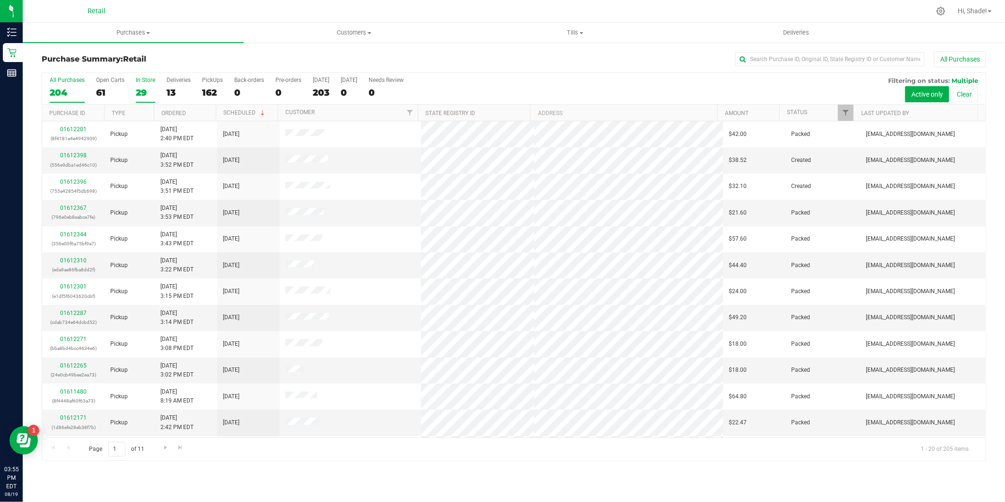
click at [139, 91] on div "29" at bounding box center [145, 92] width 19 height 11
click at [0, 0] on input "In Store 29" at bounding box center [0, 0] width 0 height 0
click at [182, 114] on link "Ordered" at bounding box center [173, 113] width 25 height 7
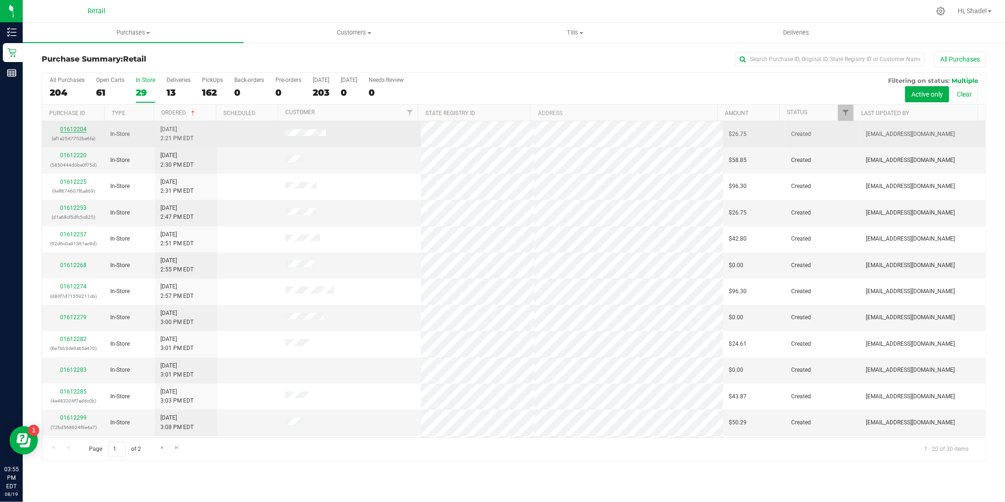
click at [68, 131] on link "01612204" at bounding box center [73, 129] width 26 height 7
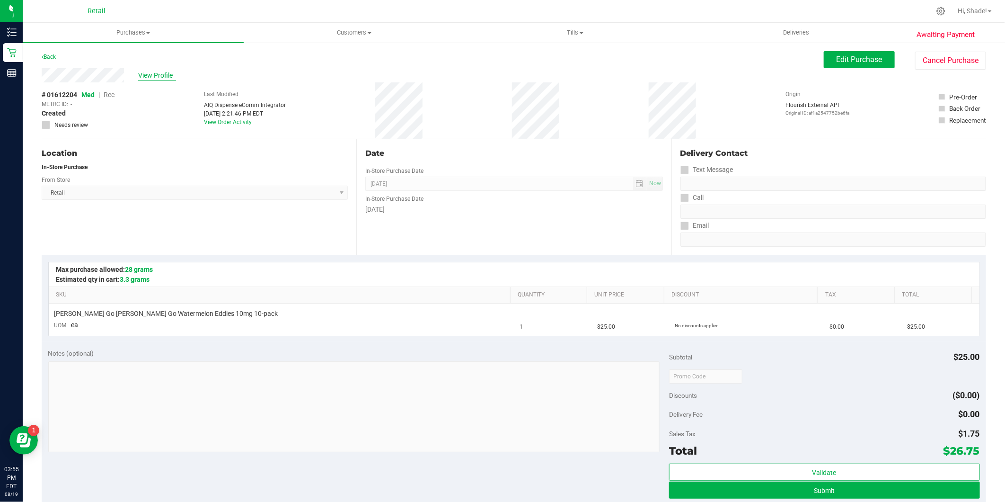
click at [148, 74] on span "View Profile" at bounding box center [157, 75] width 38 height 10
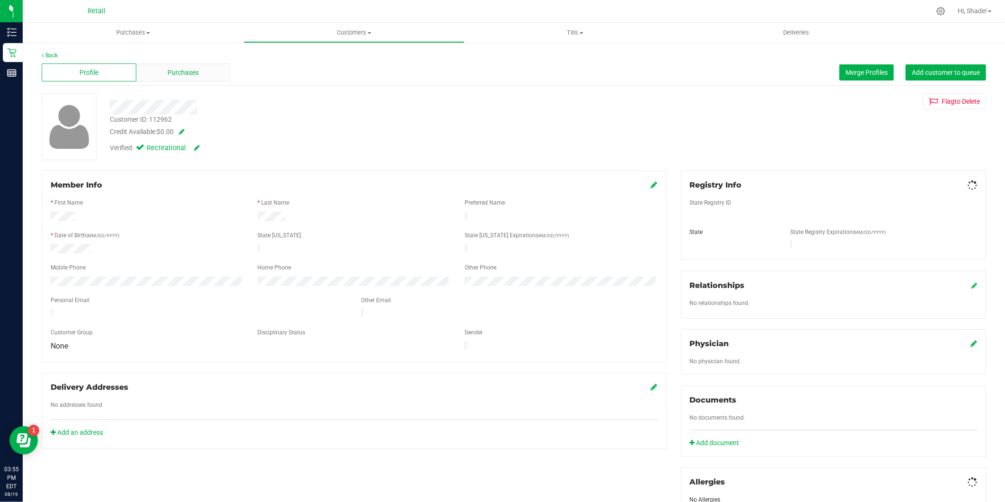
click at [177, 77] on span "Purchases" at bounding box center [182, 73] width 31 height 10
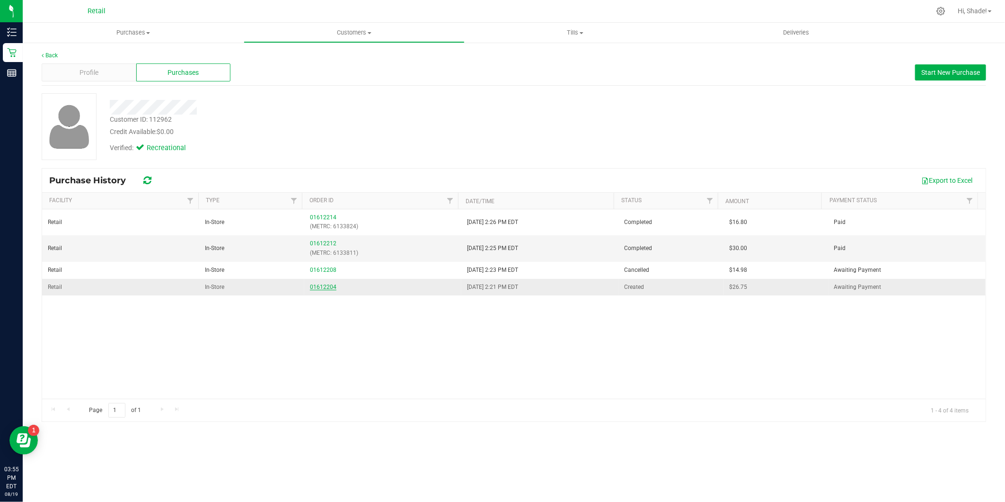
click at [318, 290] on link "01612204" at bounding box center [323, 286] width 26 height 7
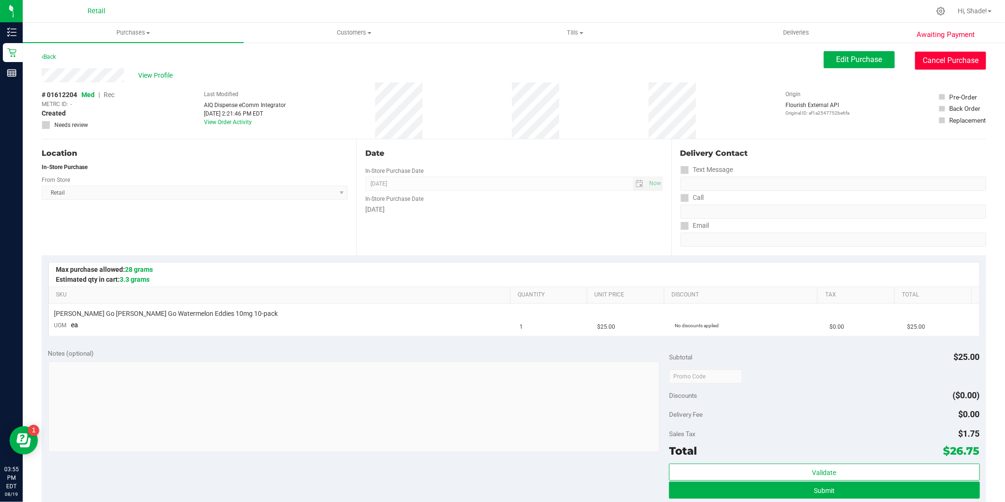
drag, startPoint x: 943, startPoint y: 57, endPoint x: 554, endPoint y: 60, distance: 389.4
click at [940, 57] on button "Cancel Purchase" at bounding box center [950, 61] width 71 height 18
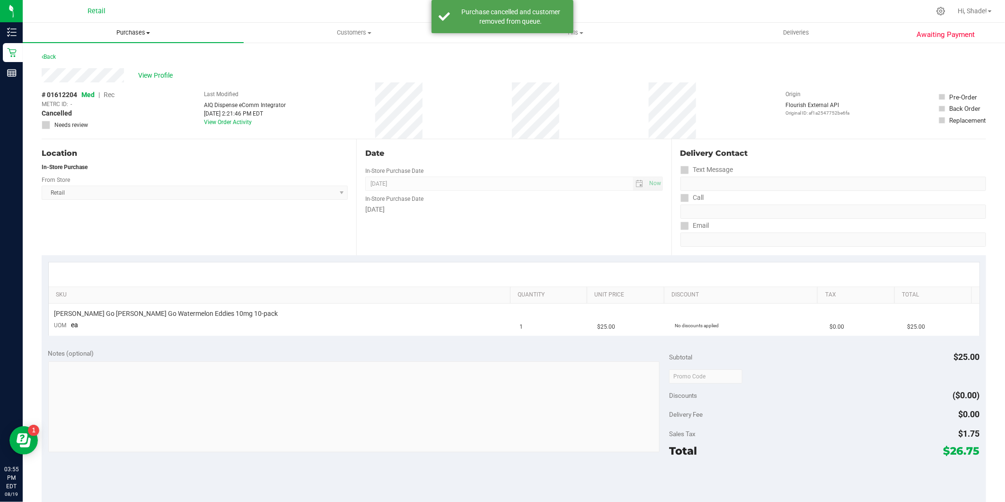
click at [131, 33] on span "Purchases" at bounding box center [133, 32] width 221 height 9
click at [116, 61] on li "Summary of purchases" at bounding box center [133, 57] width 221 height 11
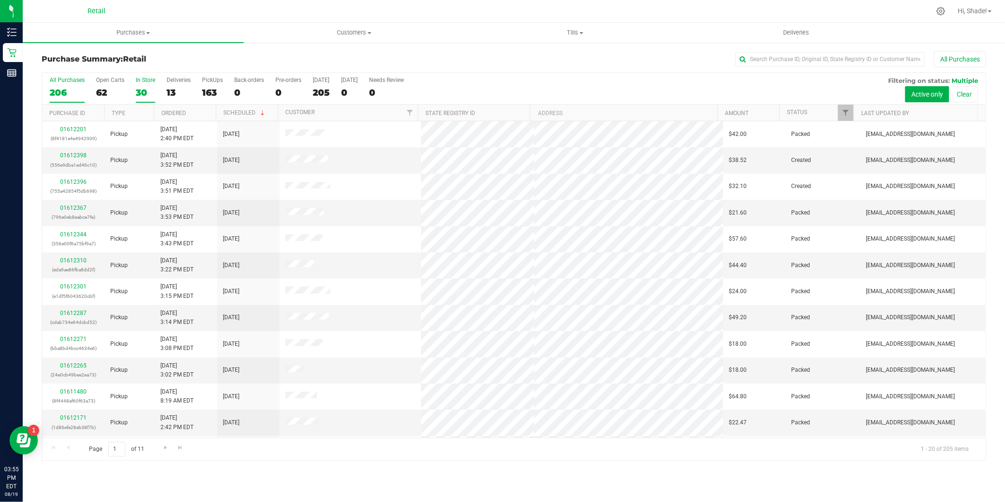
click at [141, 87] on div "30" at bounding box center [145, 92] width 19 height 11
click at [0, 0] on input "In Store 30" at bounding box center [0, 0] width 0 height 0
click at [177, 114] on link "Ordered" at bounding box center [173, 113] width 25 height 7
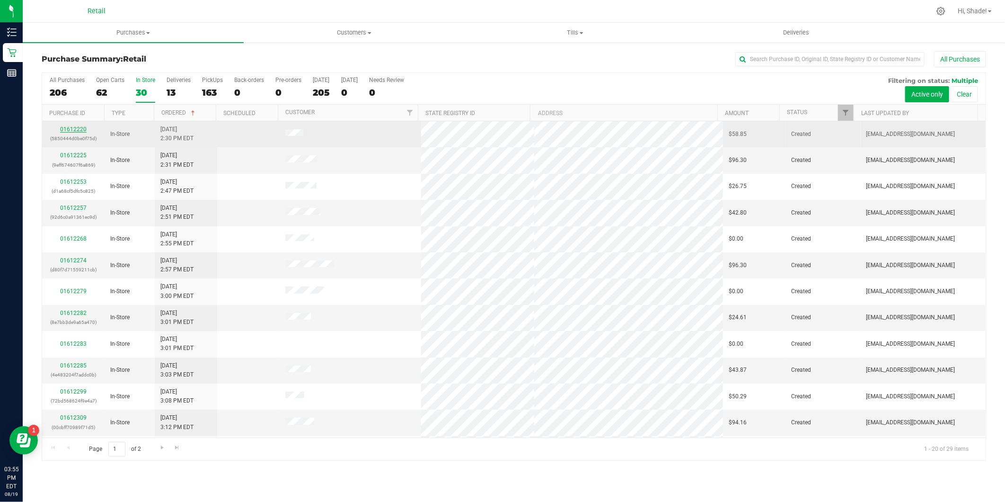
click at [82, 130] on link "01612220" at bounding box center [73, 129] width 26 height 7
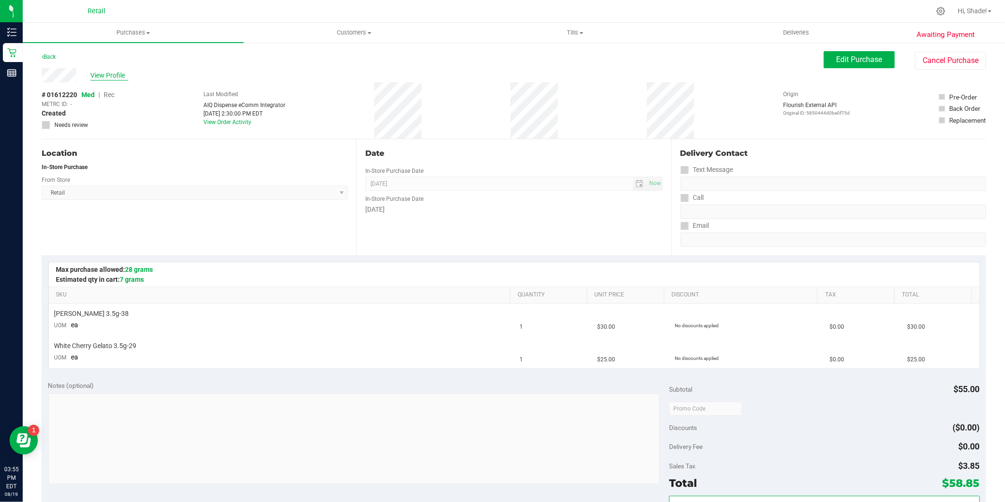
click at [110, 74] on span "View Profile" at bounding box center [109, 75] width 38 height 10
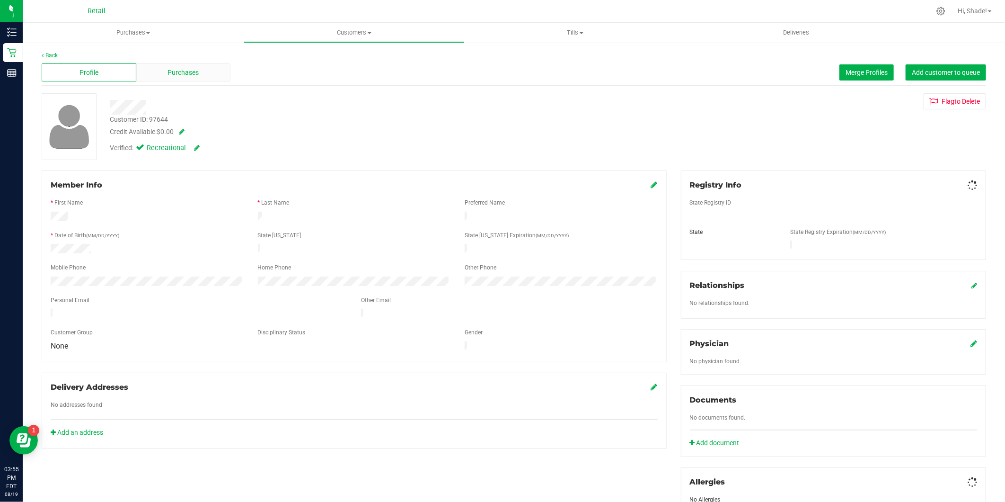
click at [130, 73] on div "Profile" at bounding box center [89, 72] width 95 height 18
click at [197, 75] on div "Purchases" at bounding box center [183, 72] width 95 height 18
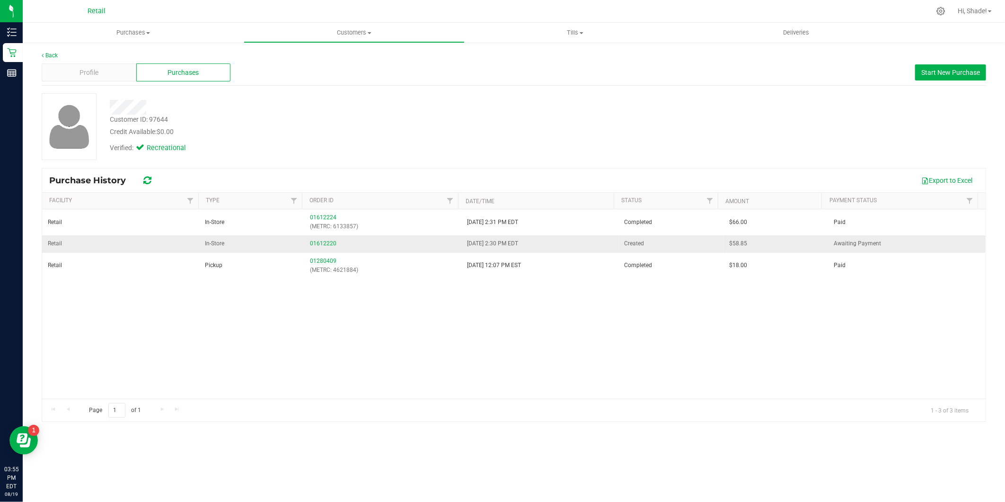
click at [310, 239] on div "01612220" at bounding box center [383, 243] width 146 height 9
click at [322, 242] on link "01612220" at bounding box center [323, 243] width 26 height 7
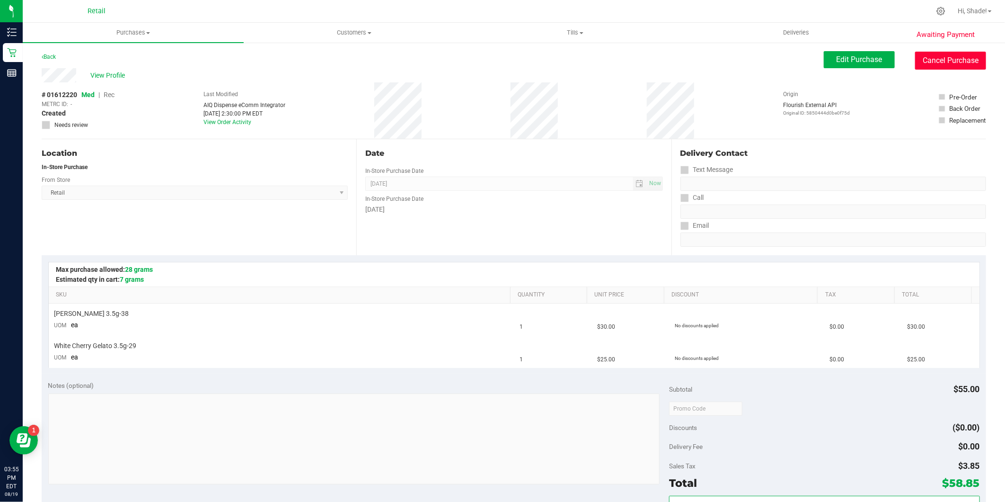
click at [933, 58] on button "Cancel Purchase" at bounding box center [950, 61] width 71 height 18
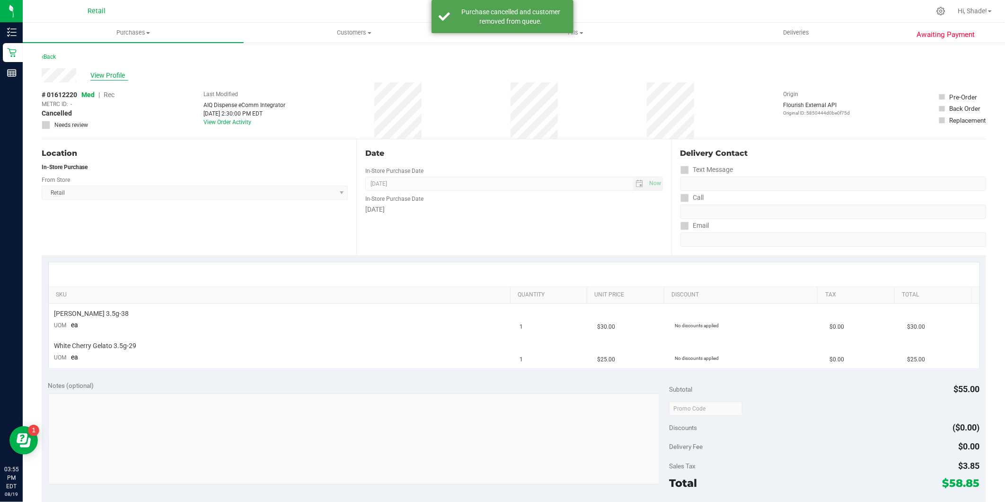
click at [119, 73] on span "View Profile" at bounding box center [109, 75] width 38 height 10
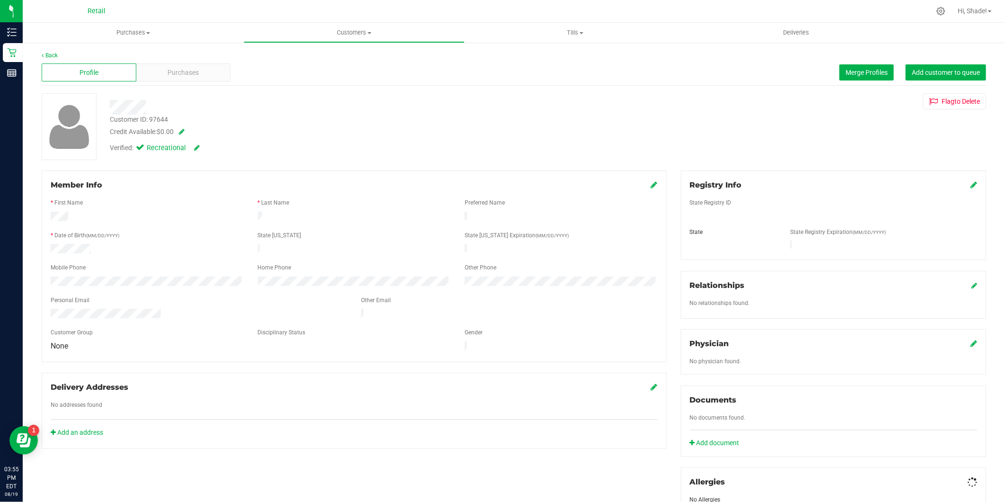
click at [158, 71] on div "Purchases" at bounding box center [183, 72] width 95 height 18
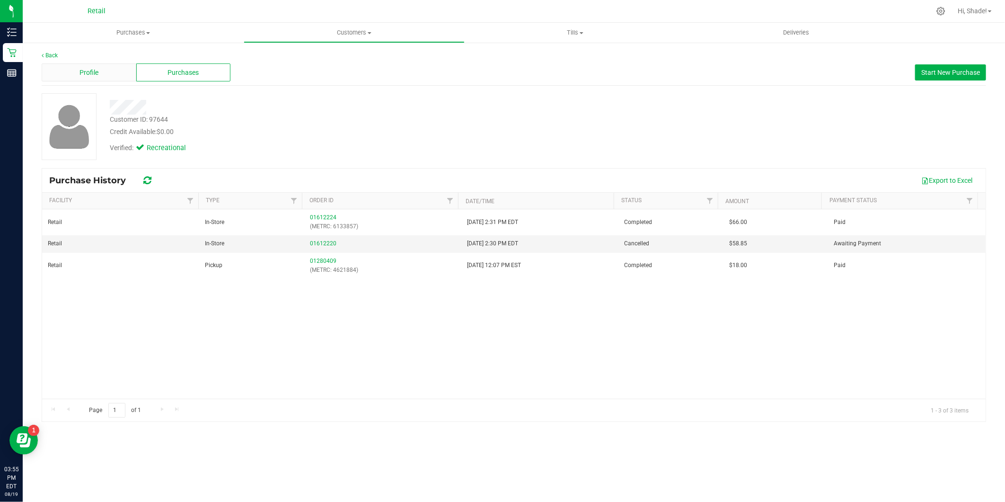
click at [91, 71] on div "Profile" at bounding box center [89, 72] width 95 height 18
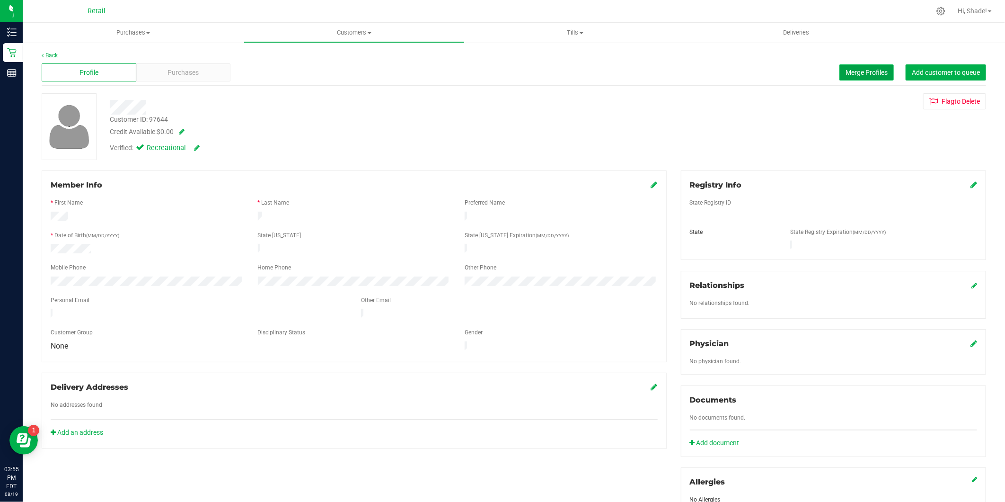
click at [864, 71] on span "Merge Profiles" at bounding box center [866, 73] width 42 height 8
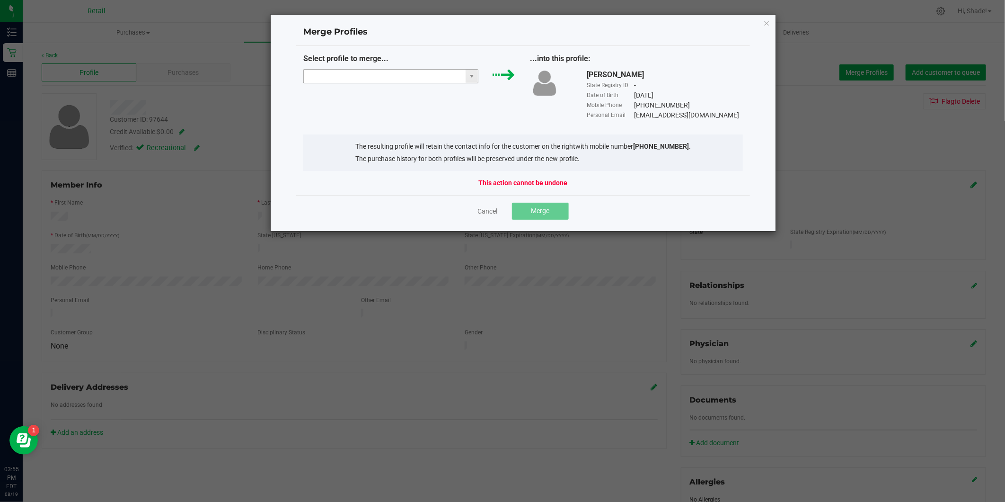
click at [375, 70] on input "NO DATA FOUND" at bounding box center [385, 76] width 162 height 13
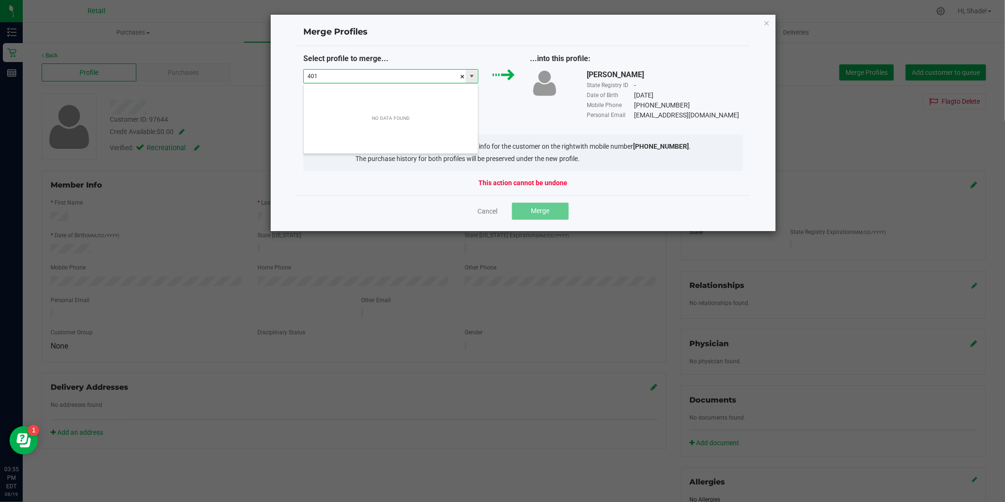
scroll to position [14, 175]
type input "4012001855"
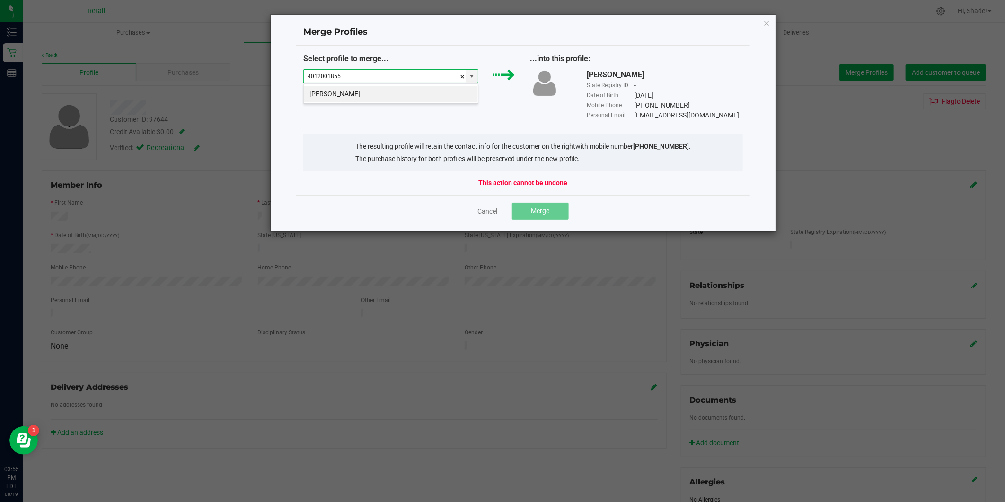
drag, startPoint x: 377, startPoint y: 78, endPoint x: 213, endPoint y: 71, distance: 163.9
click at [213, 71] on ngb-modal-window "Merge Profiles Select profile to merge... 4012001855 ...into this profile: [PER…" at bounding box center [506, 251] width 1012 height 502
click at [493, 213] on link "Cancel" at bounding box center [488, 210] width 20 height 9
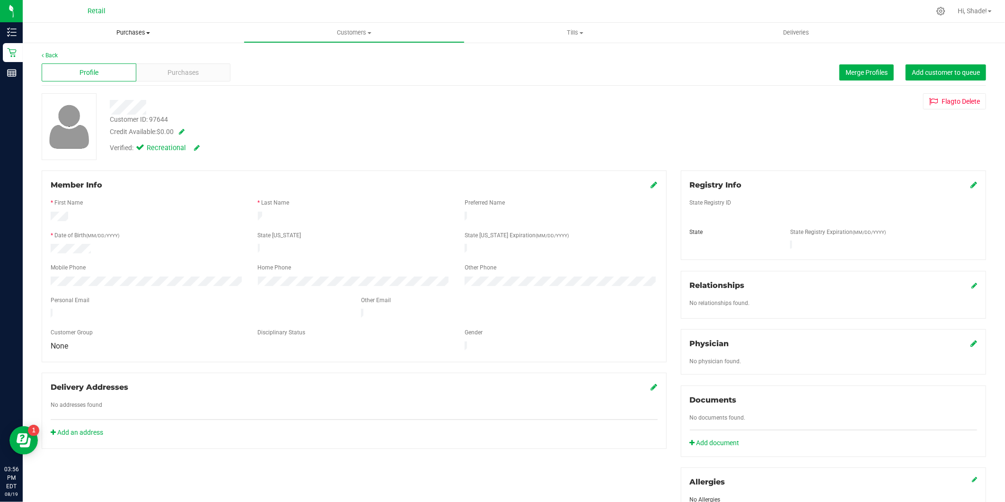
drag, startPoint x: 139, startPoint y: 31, endPoint x: 121, endPoint y: 52, distance: 27.9
click at [139, 31] on span "Purchases" at bounding box center [133, 32] width 221 height 9
click at [91, 61] on li "Summary of purchases" at bounding box center [133, 57] width 221 height 11
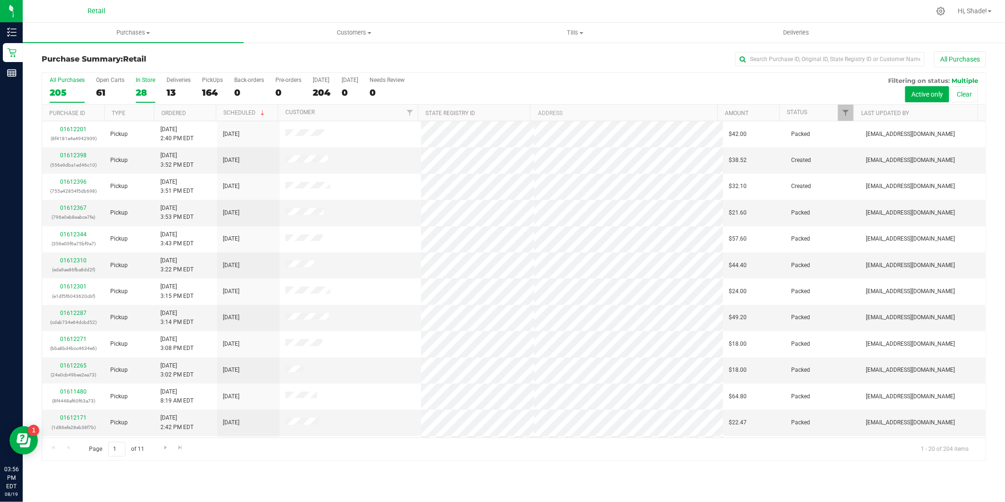
click at [138, 88] on div "28" at bounding box center [145, 92] width 19 height 11
click at [0, 0] on input "In Store 28" at bounding box center [0, 0] width 0 height 0
click at [172, 114] on link "Ordered" at bounding box center [173, 113] width 25 height 7
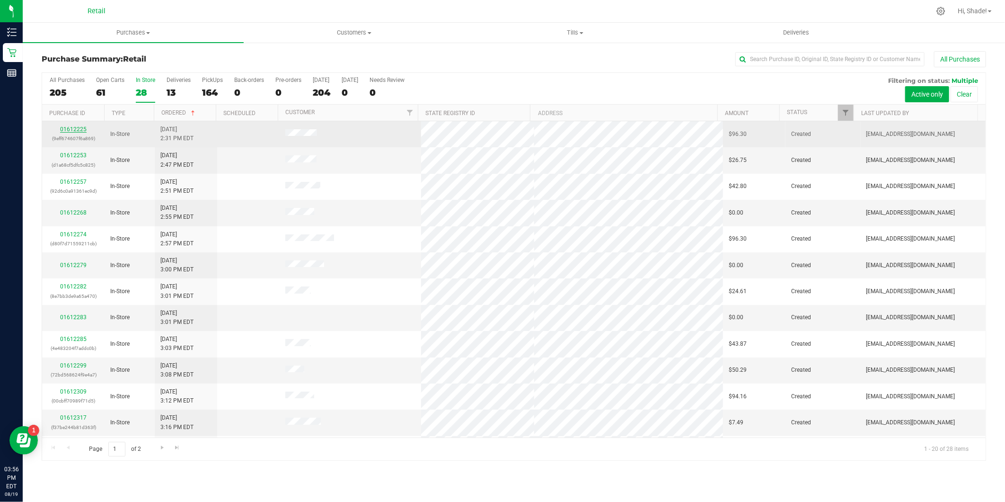
click at [71, 130] on link "01612225" at bounding box center [73, 129] width 26 height 7
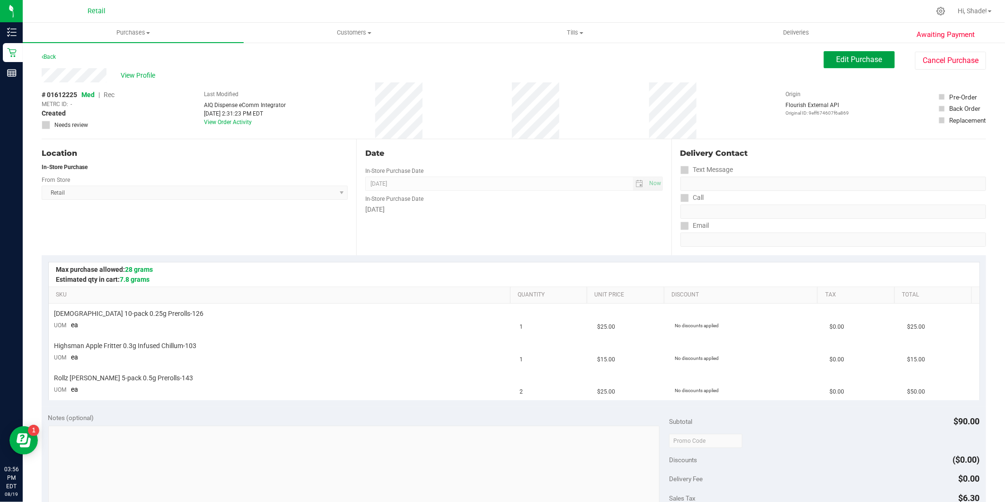
drag, startPoint x: 856, startPoint y: 63, endPoint x: 475, endPoint y: 48, distance: 382.1
click at [849, 63] on span "Edit Purchase" at bounding box center [859, 59] width 46 height 9
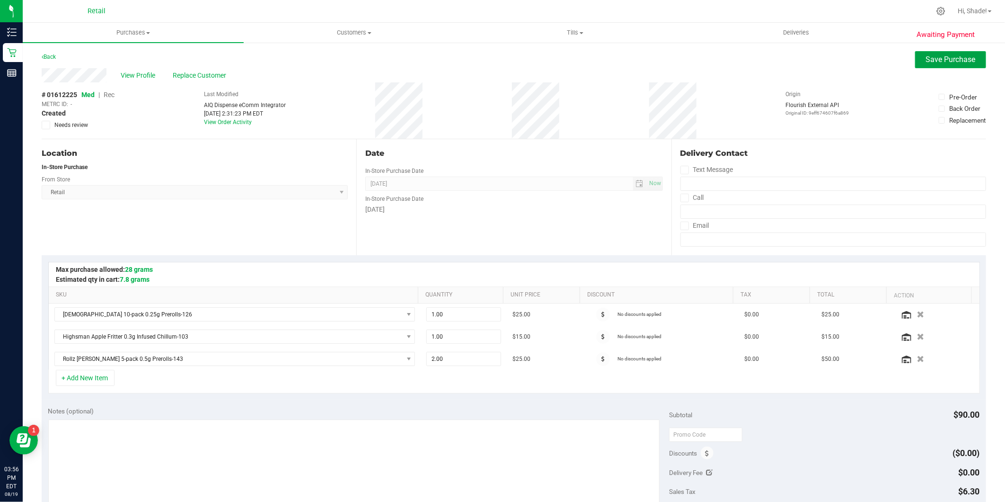
click at [929, 62] on span "Save Purchase" at bounding box center [951, 59] width 50 height 9
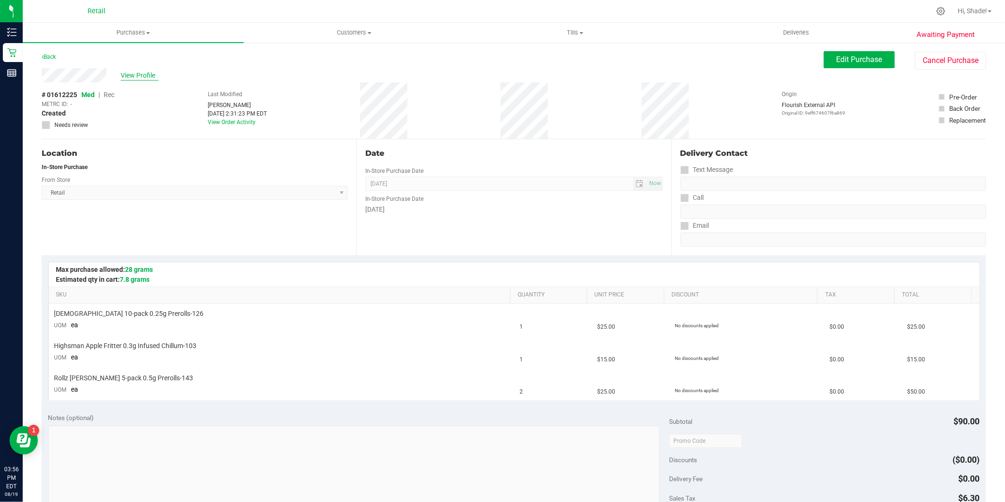
click at [136, 72] on span "View Profile" at bounding box center [140, 75] width 38 height 10
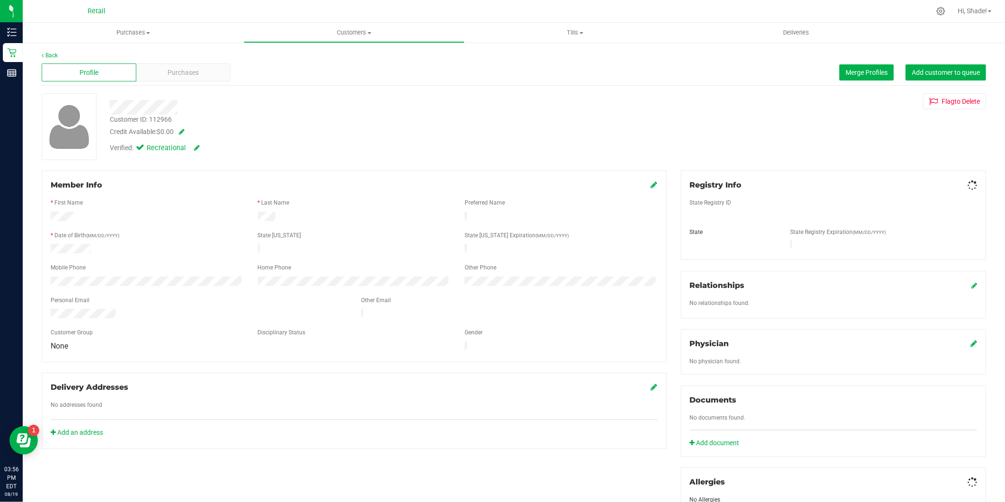
click at [168, 69] on span "Purchases" at bounding box center [182, 73] width 31 height 10
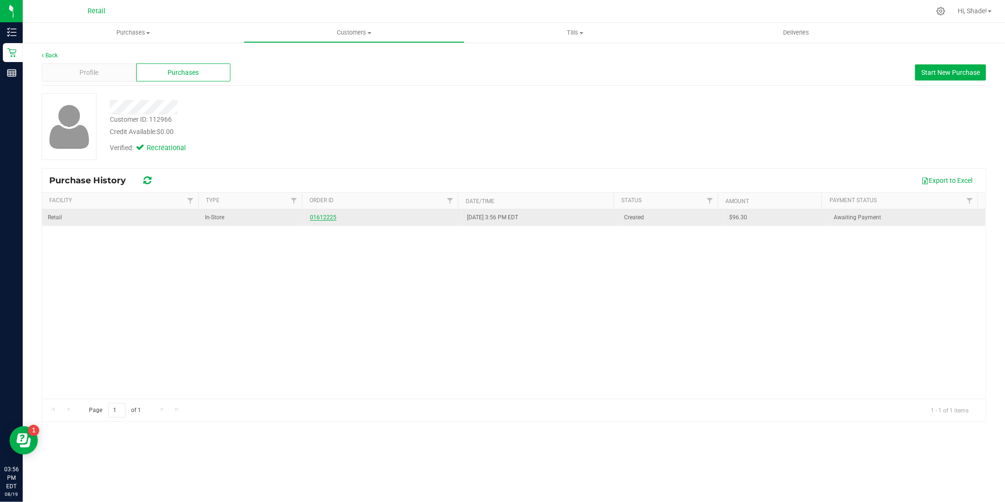
click at [313, 215] on link "01612225" at bounding box center [323, 217] width 26 height 7
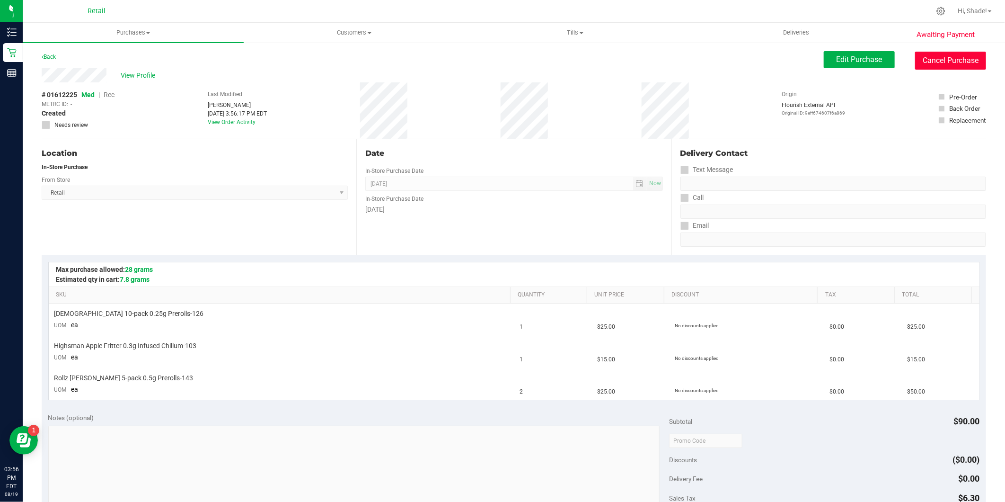
click at [950, 64] on button "Cancel Purchase" at bounding box center [950, 61] width 71 height 18
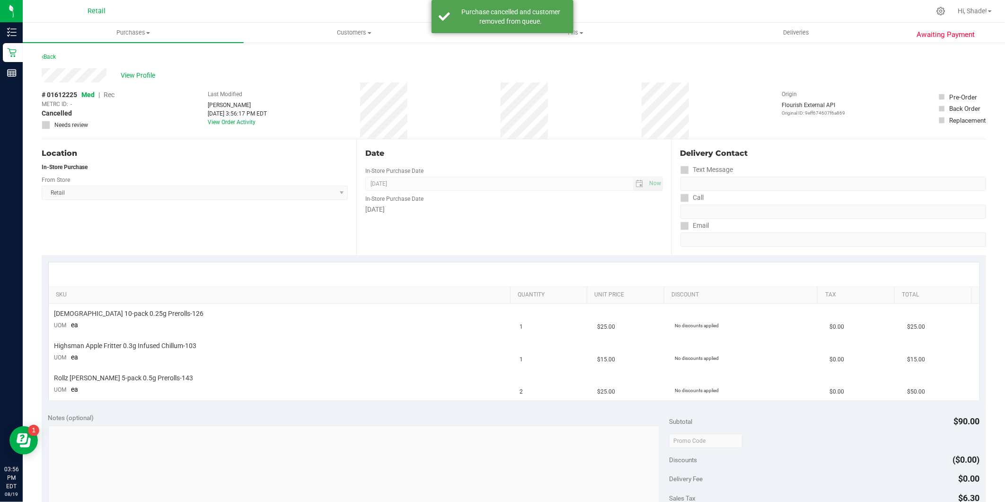
click at [132, 80] on div "View Profile" at bounding box center [514, 75] width 944 height 14
click at [135, 74] on span "View Profile" at bounding box center [140, 75] width 38 height 10
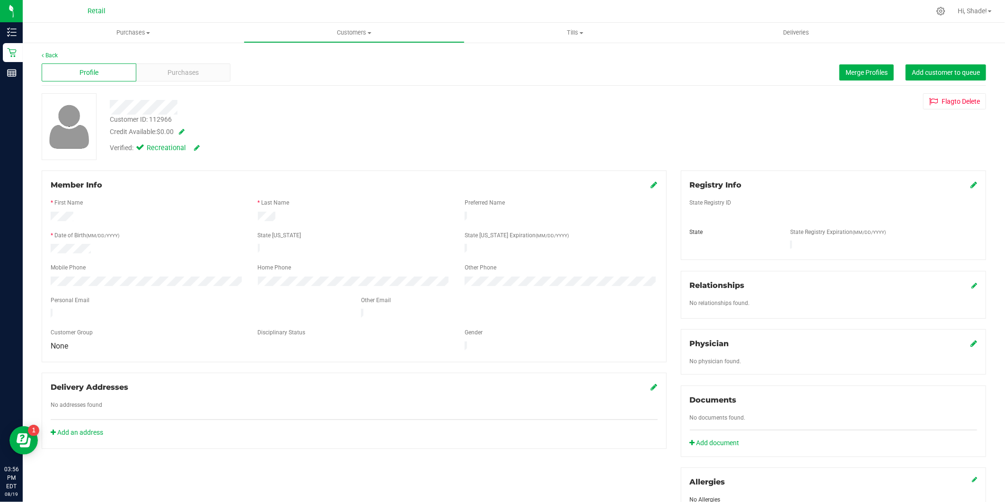
click at [851, 63] on div "Profile Purchases Merge Profiles Add customer to queue" at bounding box center [514, 73] width 944 height 26
click at [839, 77] on button "Merge Profiles" at bounding box center [866, 72] width 54 height 16
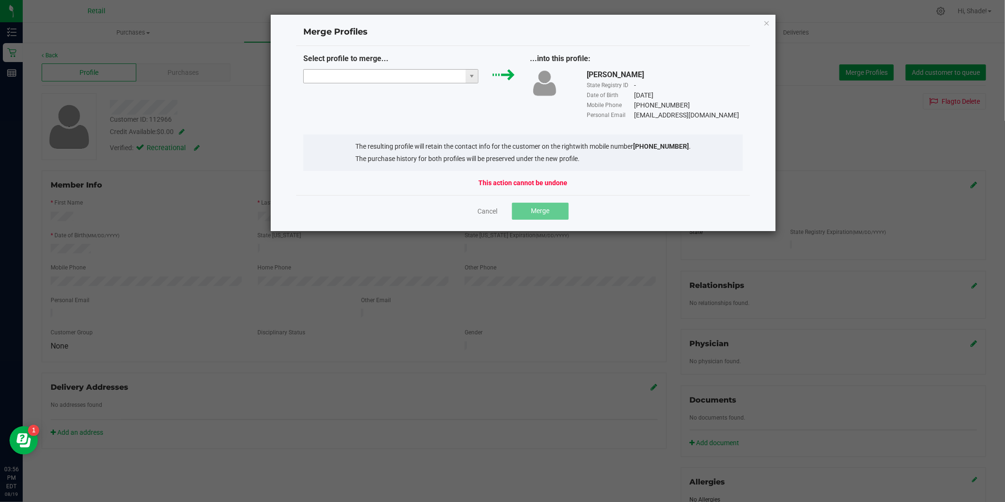
click at [407, 80] on input "NO DATA FOUND" at bounding box center [385, 76] width 162 height 13
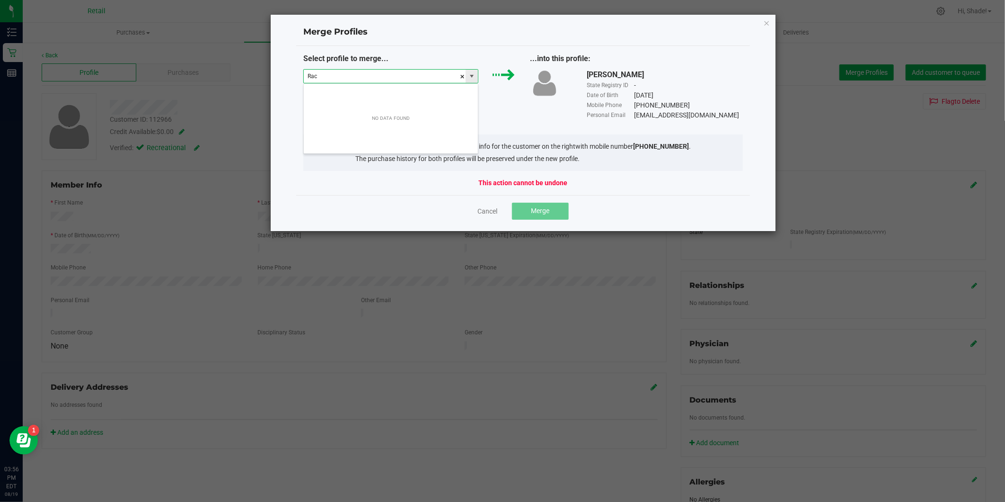
scroll to position [14, 175]
click at [328, 77] on input "[PERSON_NAME]" at bounding box center [385, 76] width 162 height 13
type input "[PERSON_NAME]"
drag, startPoint x: 377, startPoint y: 76, endPoint x: 245, endPoint y: 58, distance: 133.7
click at [244, 59] on div "Merge Profiles Select profile to merge... [PERSON_NAME] ...into this profile: […" at bounding box center [506, 122] width 540 height 217
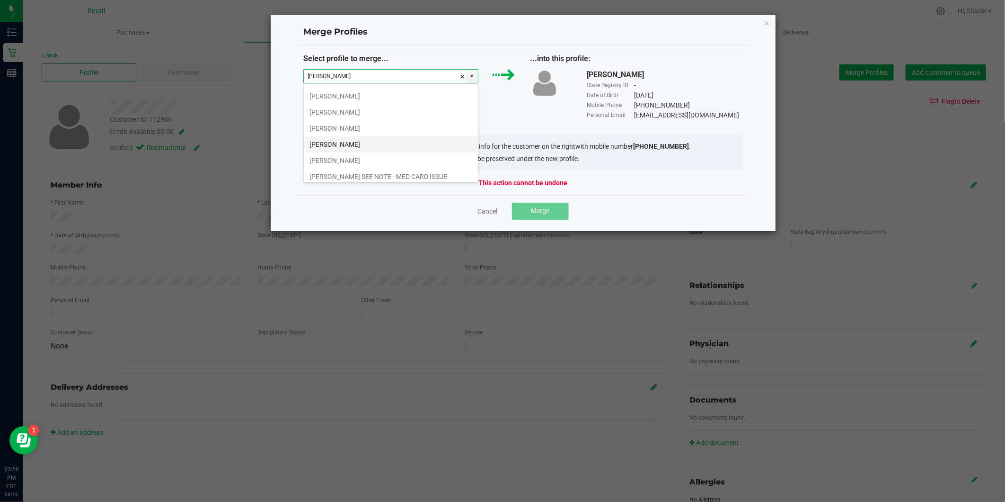
click at [344, 144] on li "[PERSON_NAME]" at bounding box center [391, 144] width 174 height 16
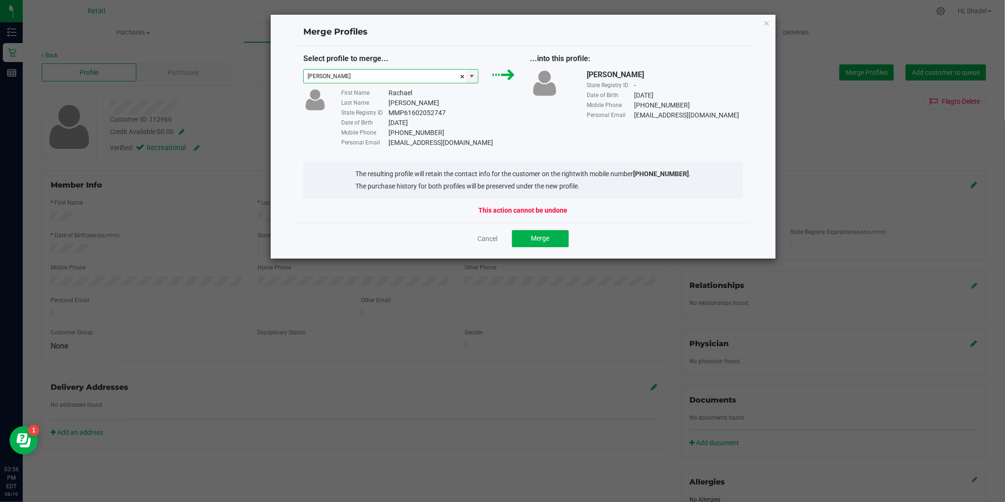
type input "[PERSON_NAME]"
drag, startPoint x: 468, startPoint y: 144, endPoint x: 378, endPoint y: 144, distance: 89.9
click at [378, 144] on div "Personal Email [EMAIL_ADDRESS][DOMAIN_NAME]" at bounding box center [428, 143] width 175 height 10
drag, startPoint x: 378, startPoint y: 144, endPoint x: 410, endPoint y: 143, distance: 31.7
copy div "[EMAIL_ADDRESS][DOMAIN_NAME]"
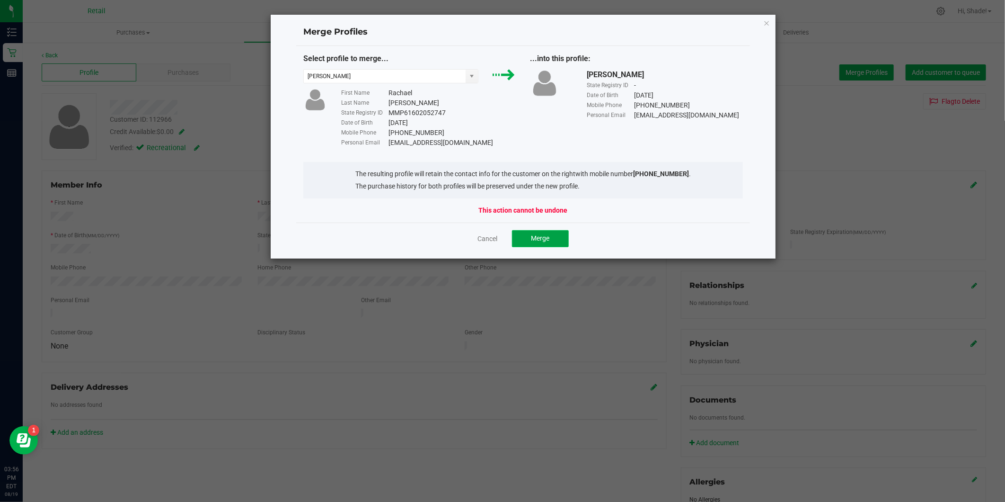
click at [538, 238] on span "Merge" at bounding box center [540, 238] width 18 height 8
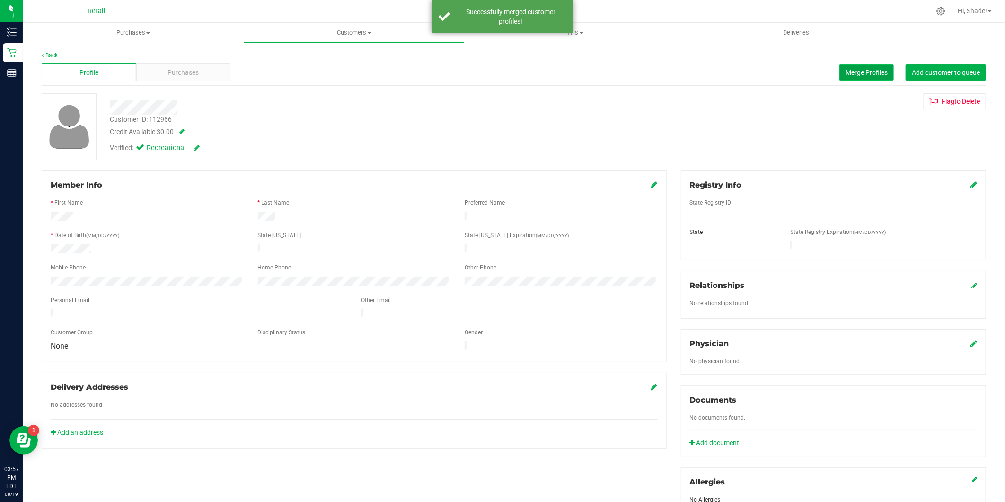
click at [861, 71] on span "Merge Profiles" at bounding box center [866, 73] width 42 height 8
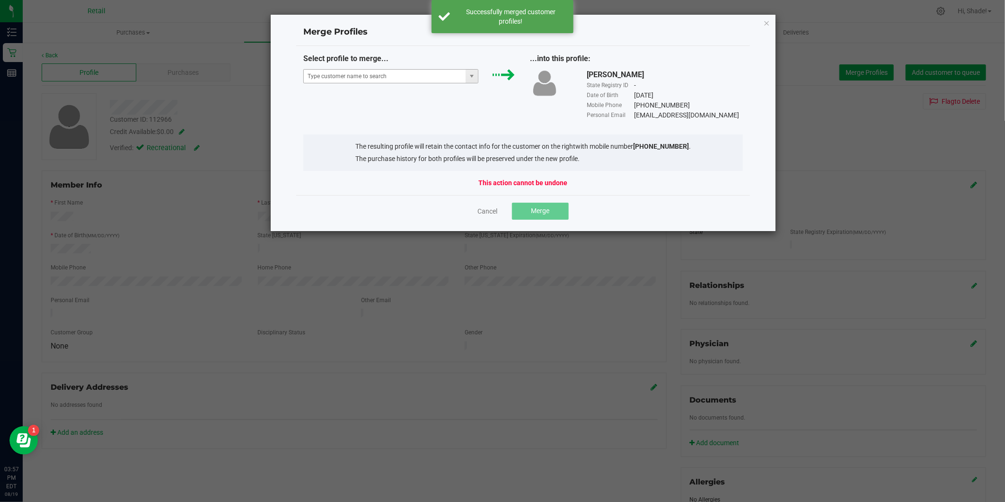
click at [466, 72] on span at bounding box center [472, 76] width 12 height 13
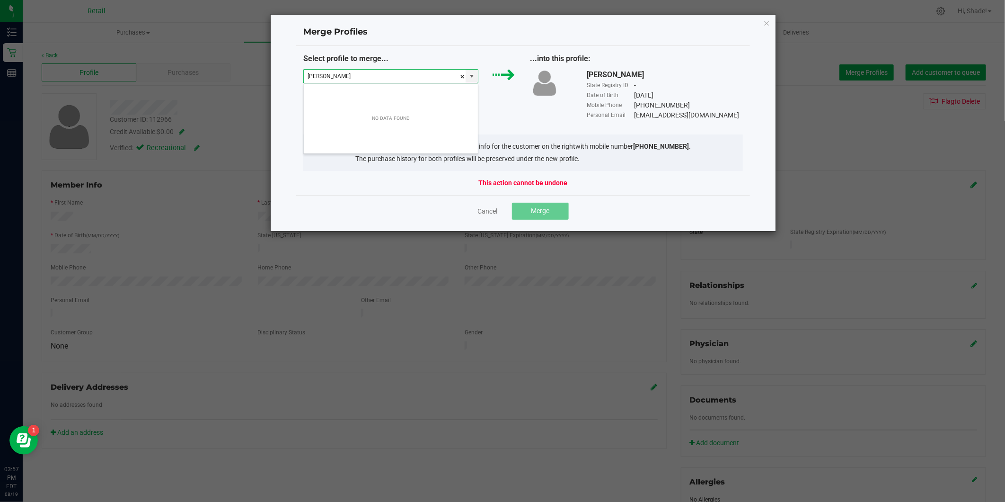
type input "[PERSON_NAME]"
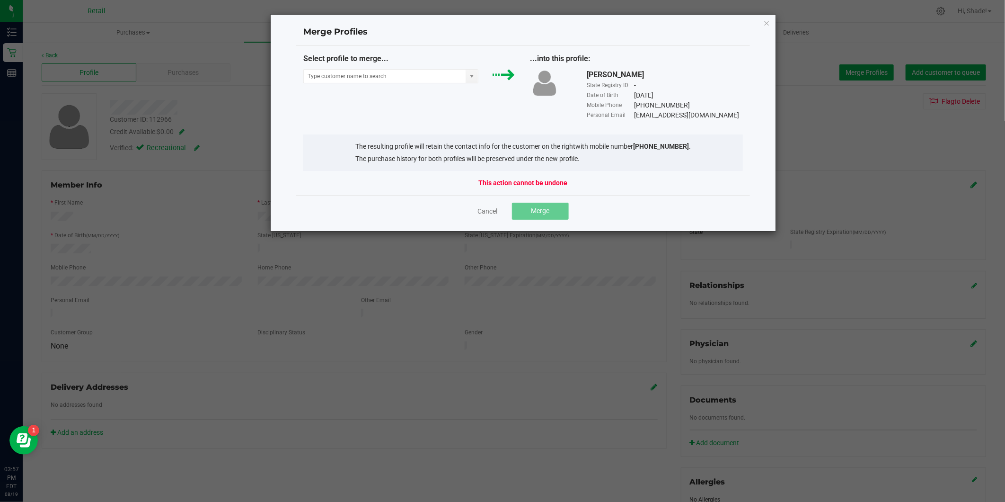
click at [449, 50] on div "Select profile to merge... ...into this profile: [PERSON_NAME] State Registry I…" at bounding box center [523, 120] width 454 height 149
click at [333, 73] on input "NO DATA FOUND" at bounding box center [385, 76] width 162 height 13
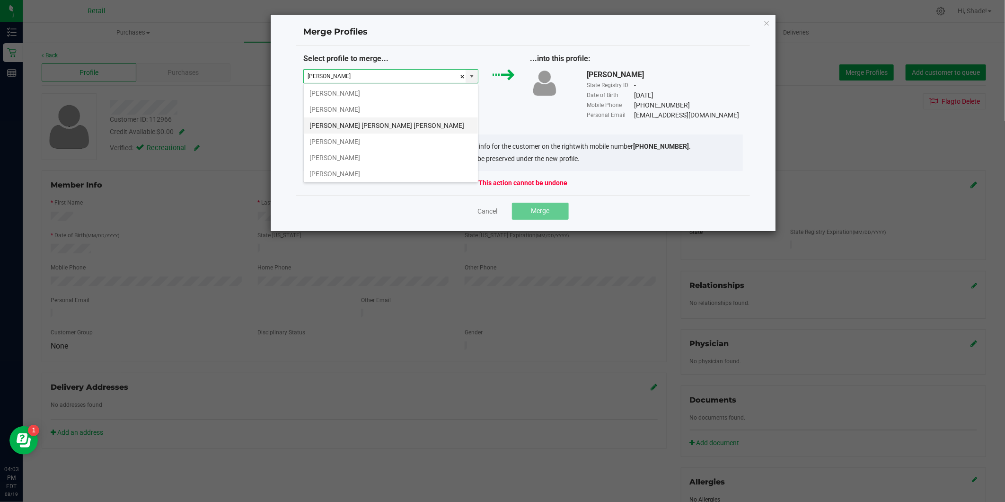
scroll to position [414, 0]
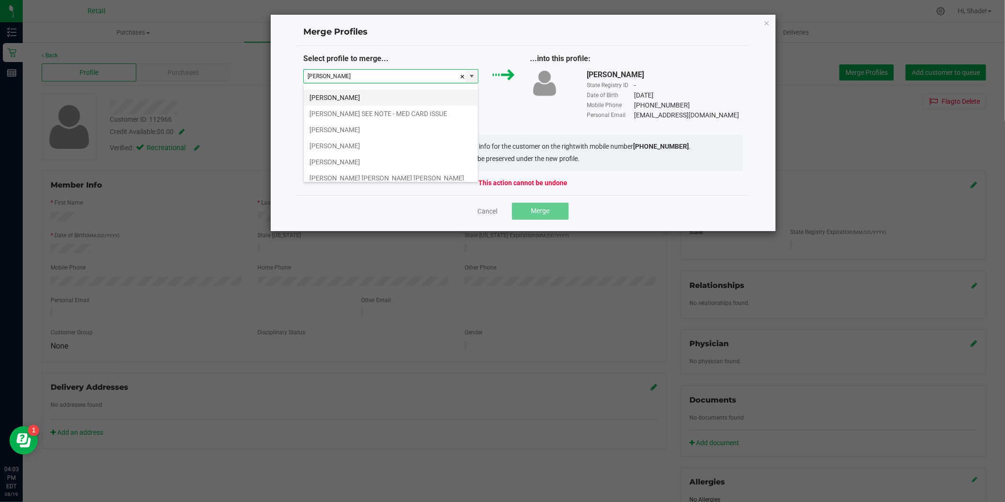
click at [349, 101] on li "[PERSON_NAME]" at bounding box center [391, 97] width 174 height 16
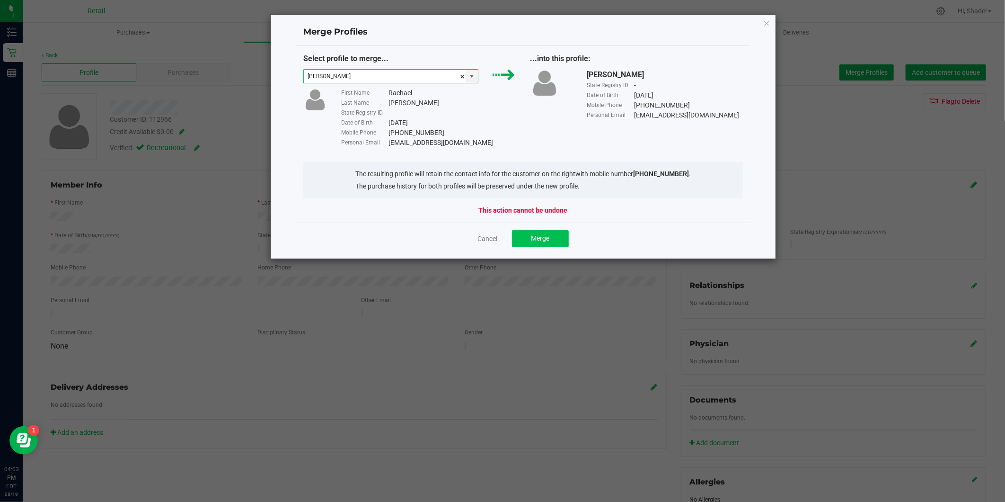
type input "[PERSON_NAME]"
click at [545, 240] on span "Merge" at bounding box center [540, 238] width 18 height 8
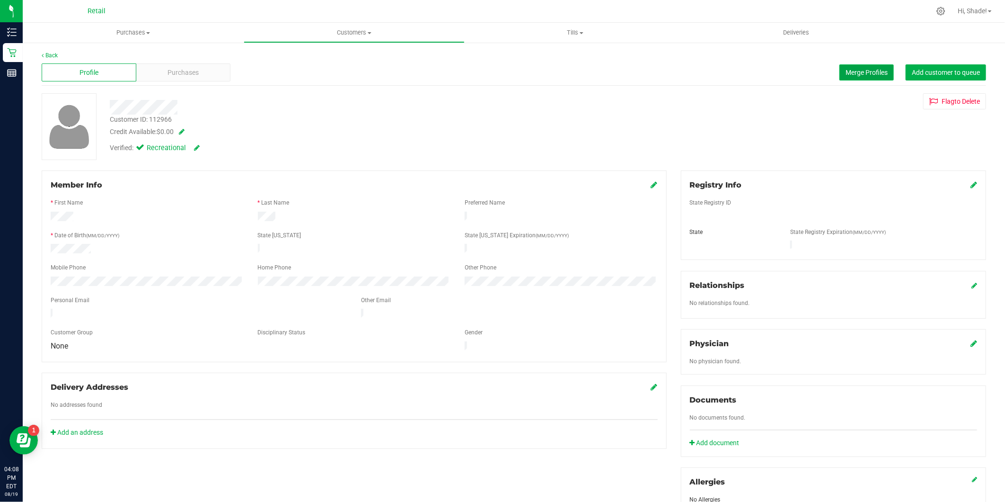
click at [877, 71] on span "Merge Profiles" at bounding box center [866, 73] width 42 height 8
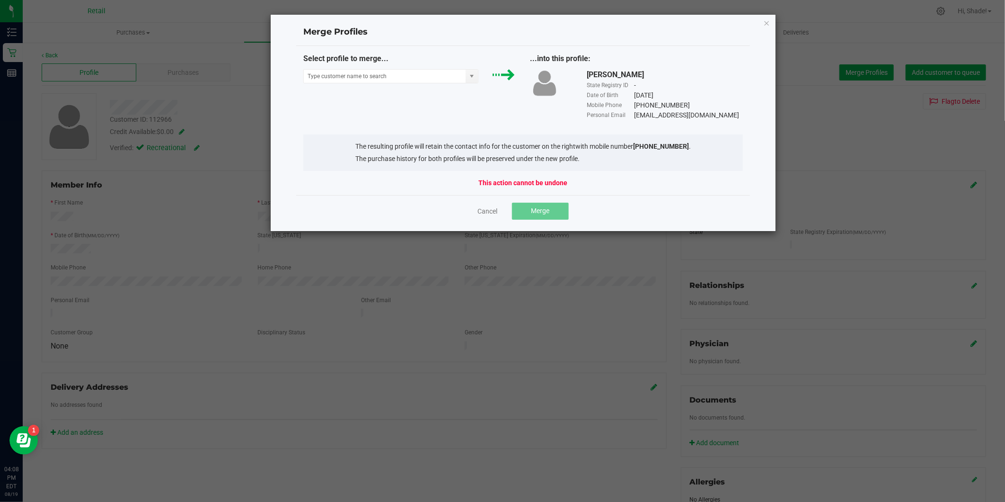
click at [770, 19] on div "Merge Profiles Select profile to merge... ...into this profile: [PERSON_NAME] S…" at bounding box center [523, 122] width 506 height 217
click at [769, 19] on icon "Close" at bounding box center [767, 22] width 7 height 11
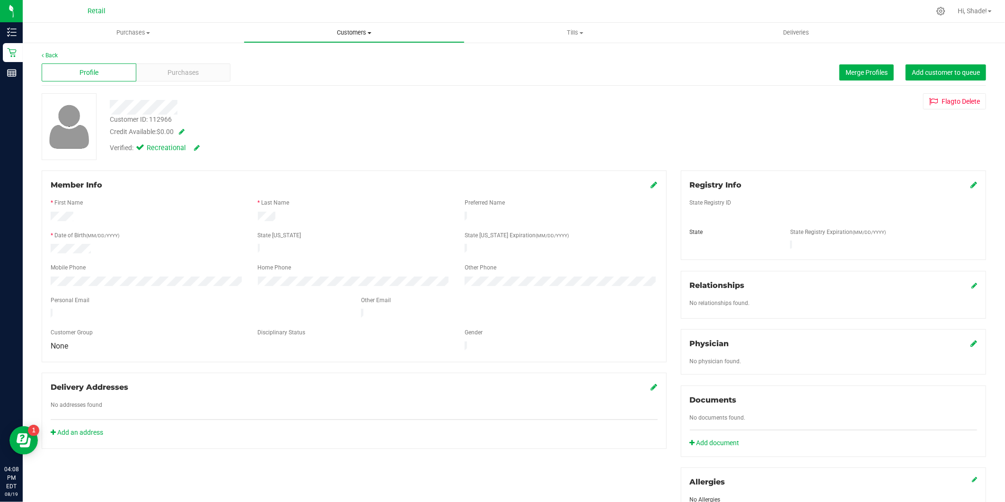
click at [352, 31] on span "Customers" at bounding box center [354, 32] width 220 height 9
click at [281, 57] on span "All customers" at bounding box center [278, 57] width 68 height 8
click at [852, 72] on span "Merge Profiles" at bounding box center [866, 73] width 42 height 8
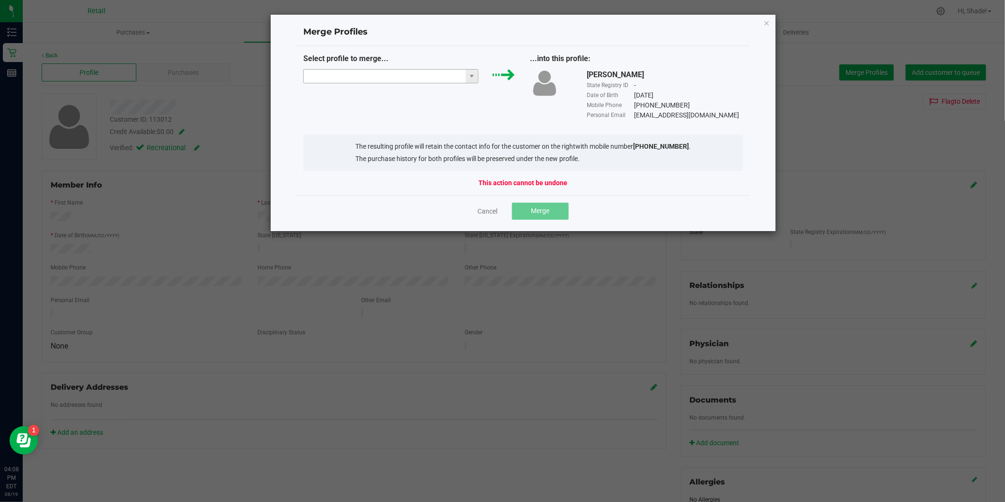
click at [431, 75] on input "NO DATA FOUND" at bounding box center [385, 76] width 162 height 13
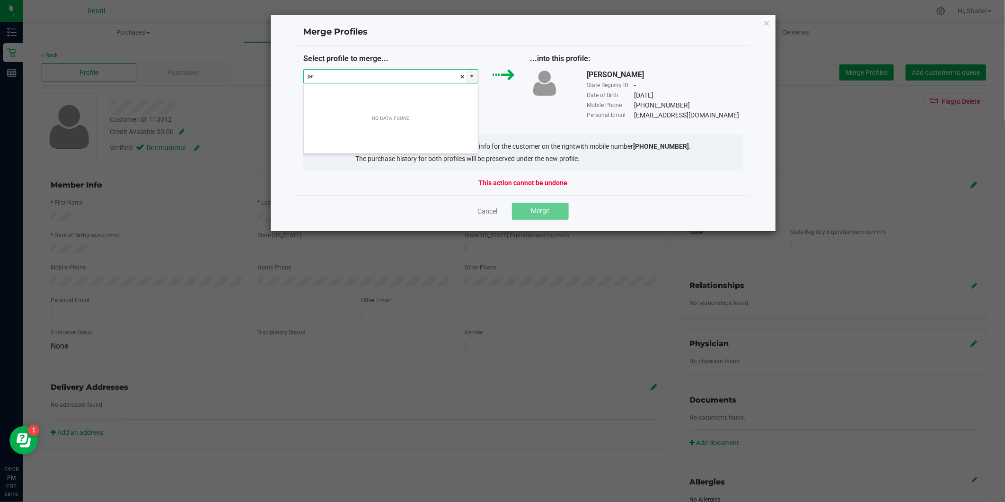
scroll to position [14, 175]
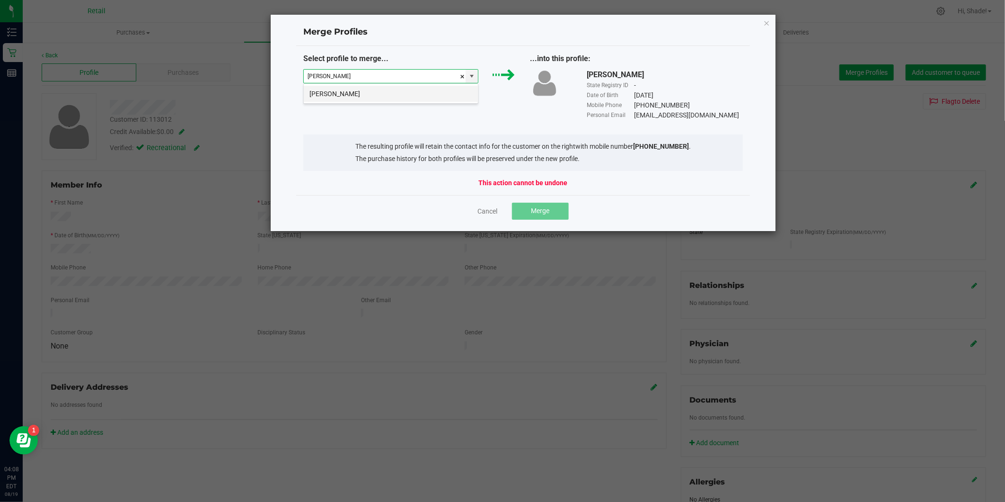
click at [349, 97] on li "[PERSON_NAME]" at bounding box center [391, 94] width 174 height 16
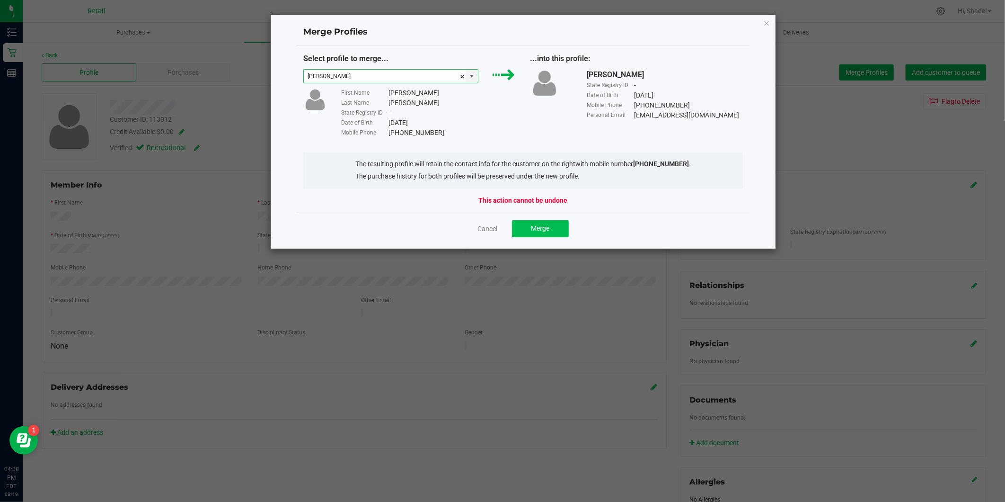
type input "[PERSON_NAME]"
click at [553, 231] on button "Merge" at bounding box center [540, 228] width 57 height 17
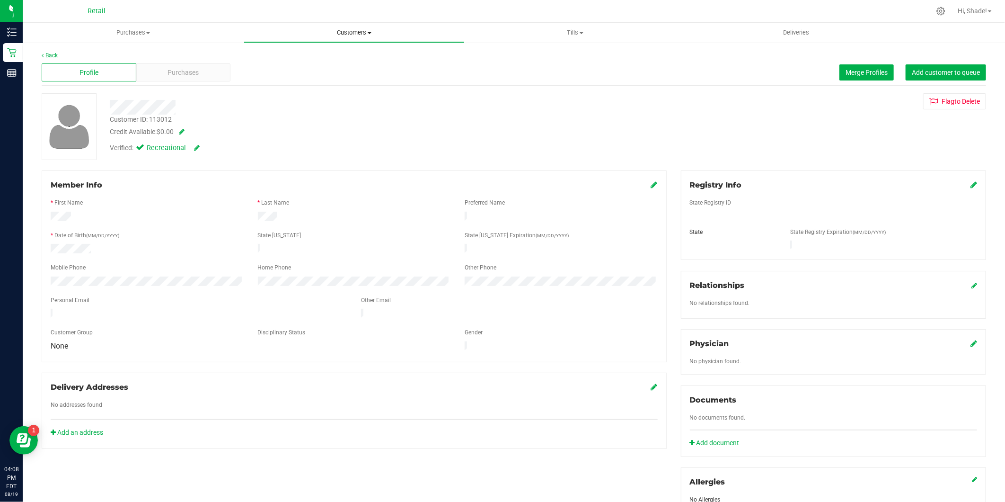
drag, startPoint x: 340, startPoint y: 36, endPoint x: 331, endPoint y: 35, distance: 8.5
click at [340, 36] on span "Customers" at bounding box center [354, 32] width 220 height 9
click at [286, 53] on span "All customers" at bounding box center [278, 57] width 68 height 8
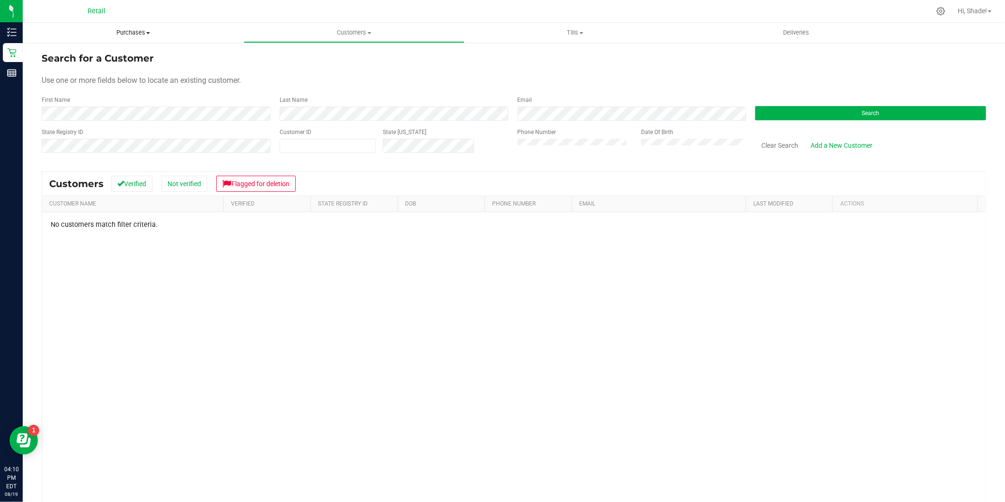
click at [115, 29] on span "Purchases" at bounding box center [133, 32] width 221 height 9
click at [79, 58] on span "Summary of purchases" at bounding box center [71, 57] width 97 height 8
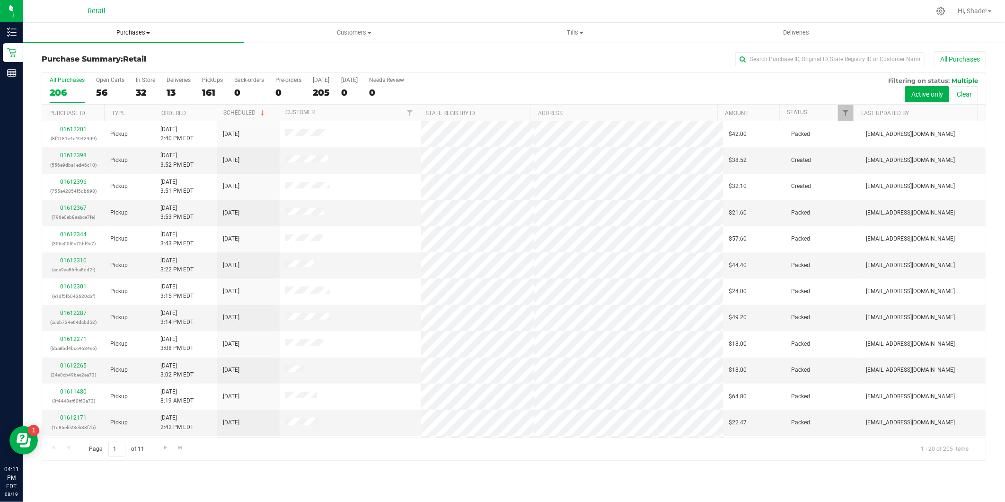
click at [134, 33] on span "Purchases" at bounding box center [133, 32] width 221 height 9
click at [186, 9] on div at bounding box center [549, 11] width 761 height 18
click at [140, 83] on div "In Store" at bounding box center [145, 80] width 19 height 7
click at [0, 0] on input "In Store 32" at bounding box center [0, 0] width 0 height 0
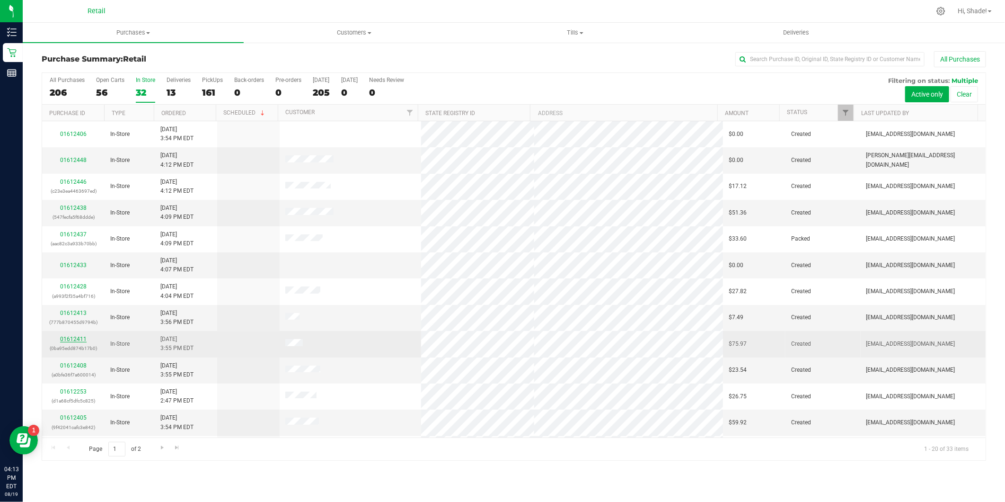
click at [73, 338] on link "01612411" at bounding box center [73, 338] width 26 height 7
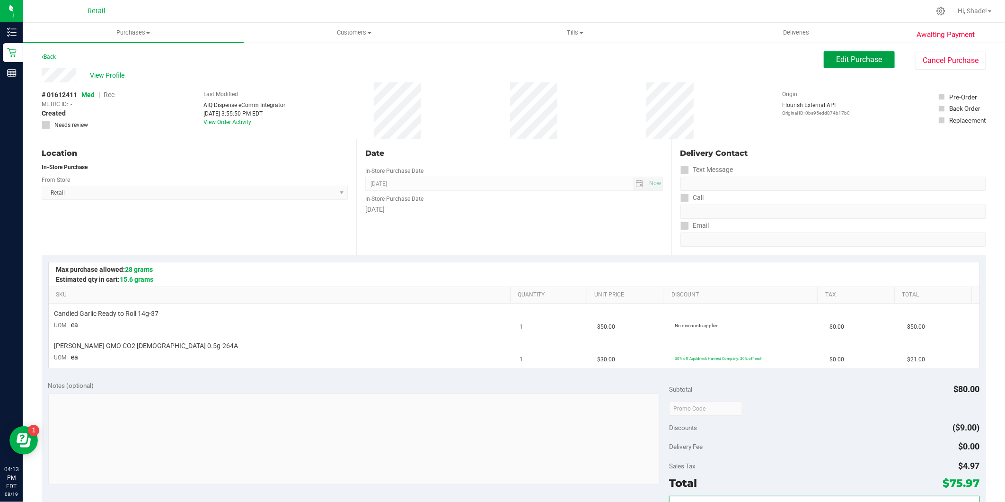
click at [845, 60] on span "Edit Purchase" at bounding box center [859, 59] width 46 height 9
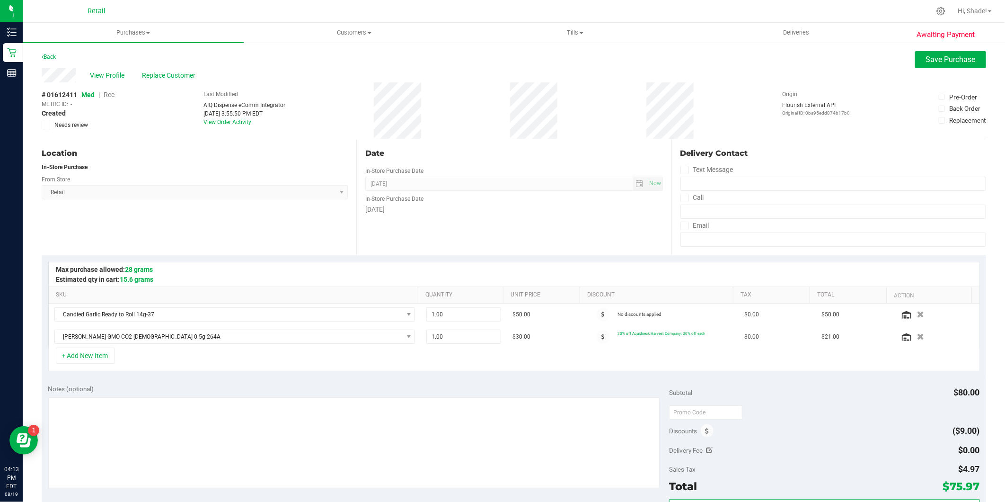
click at [109, 95] on span "Rec" at bounding box center [109, 95] width 11 height 8
click at [931, 60] on span "Save Purchase" at bounding box center [951, 59] width 50 height 9
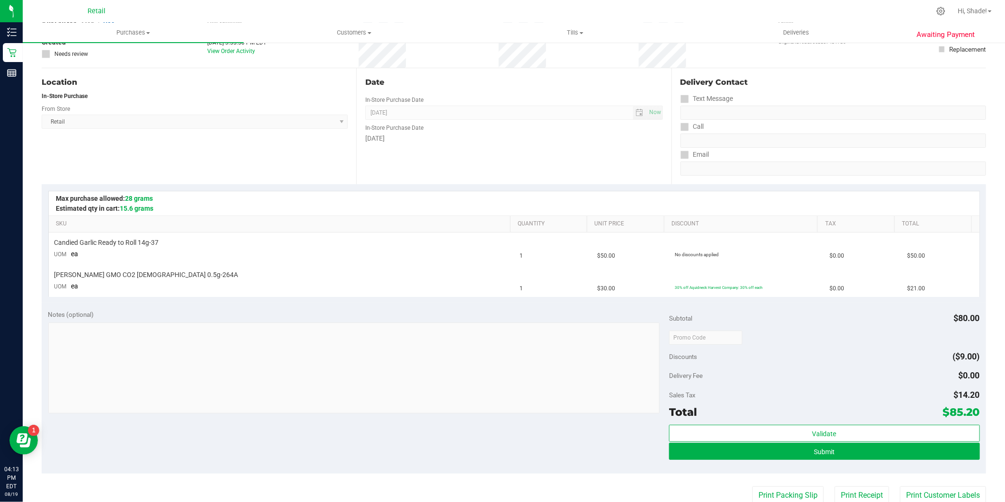
scroll to position [158, 0]
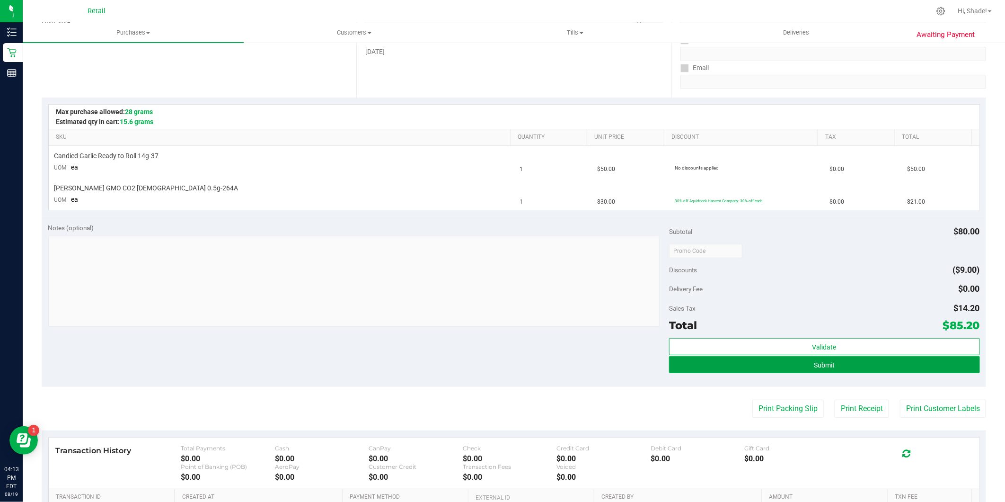
click at [830, 364] on button "Submit" at bounding box center [824, 364] width 310 height 17
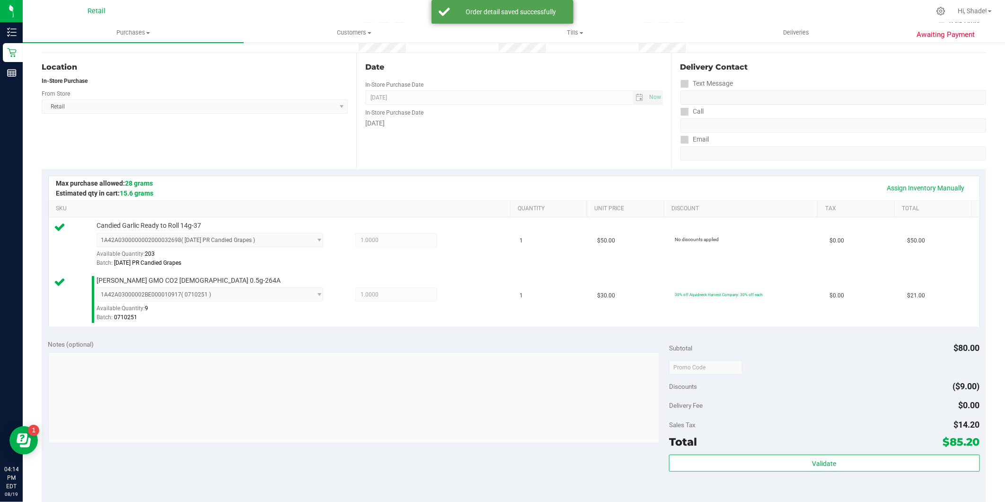
scroll to position [210, 0]
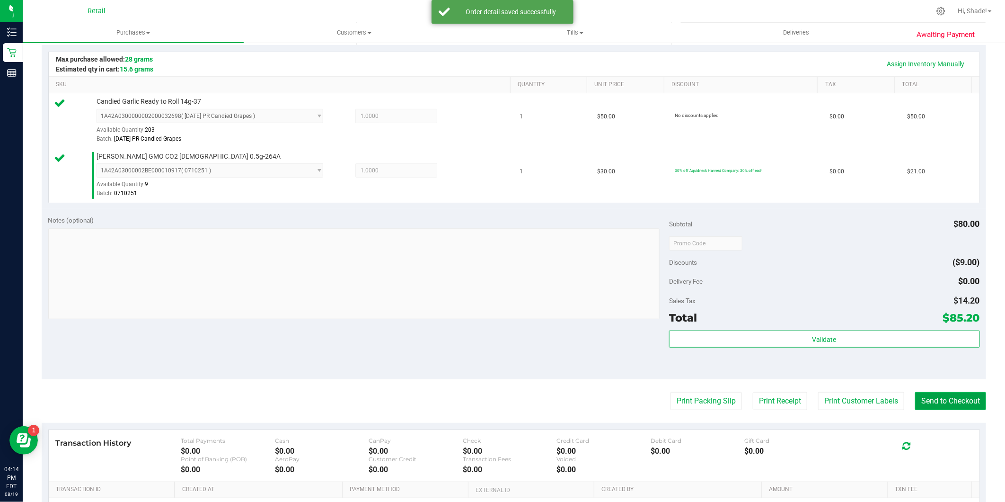
click at [942, 398] on button "Send to Checkout" at bounding box center [950, 401] width 71 height 18
